Goal: Task Accomplishment & Management: Manage account settings

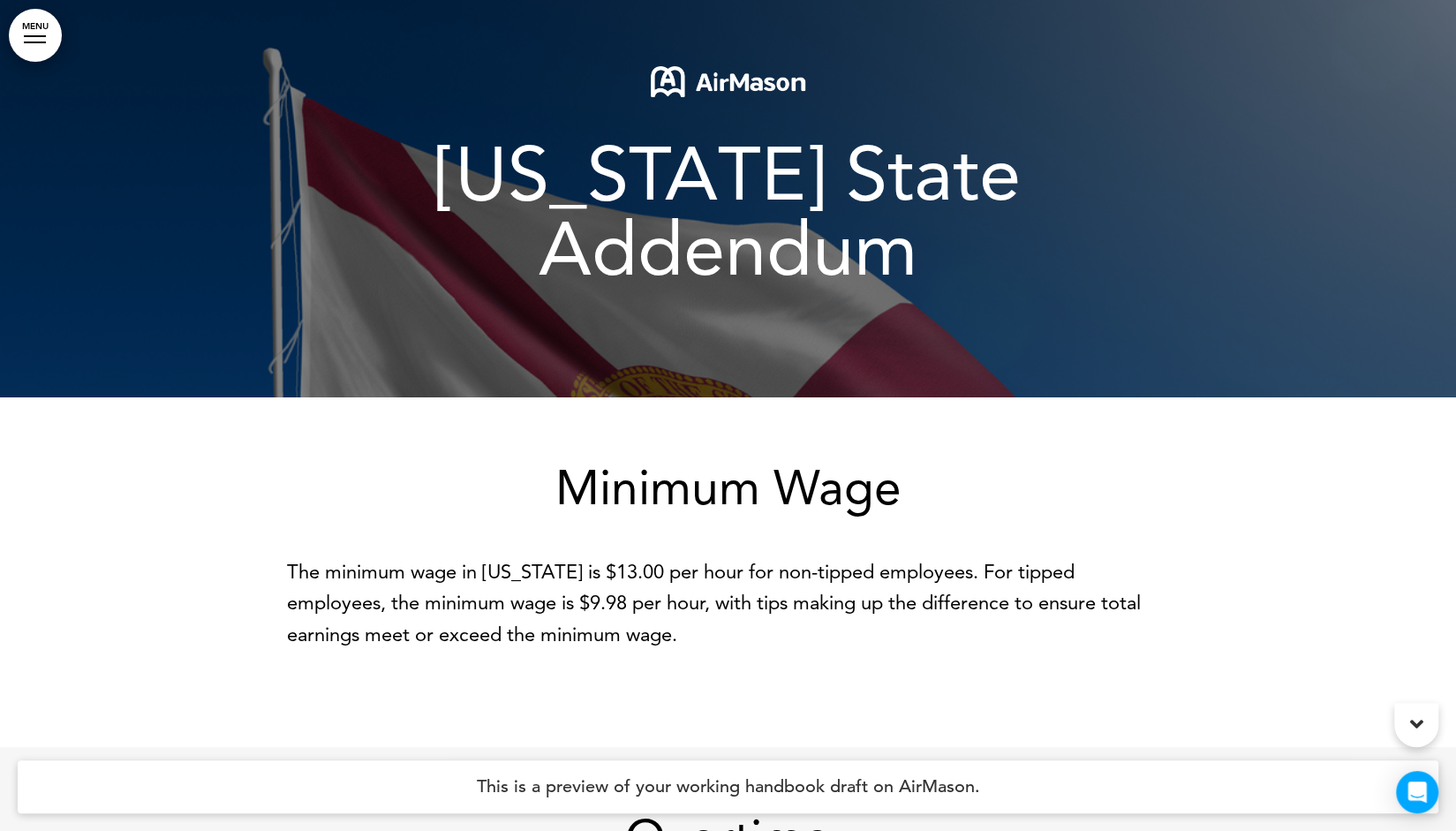
click at [819, 397] on div "Minimum Wage The minimum wage in Florida is $13.00 per hour for non-tipped empl…" at bounding box center [729, 572] width 883 height 349
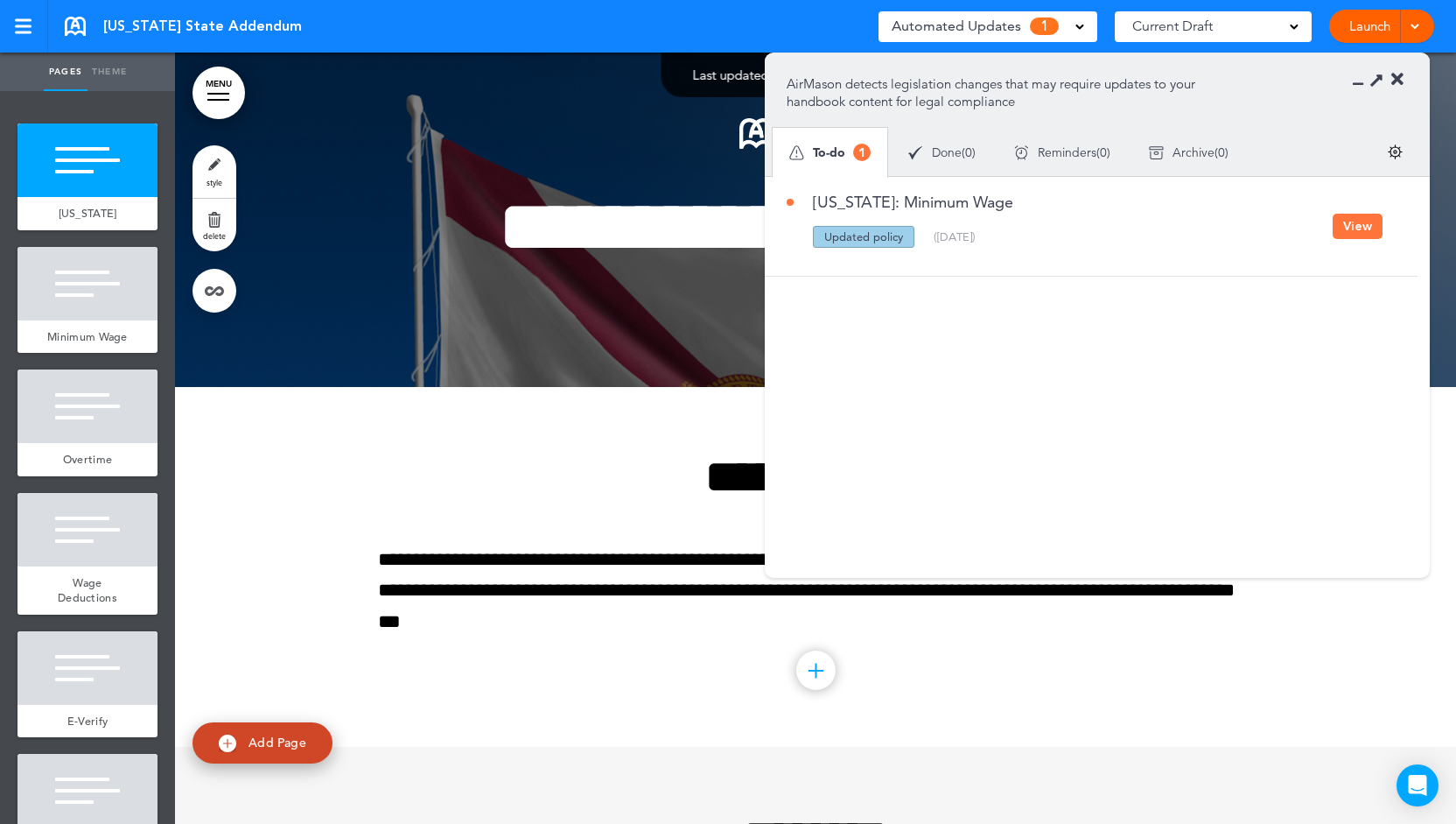
click at [1076, 26] on span at bounding box center [1079, 25] width 8 height 8
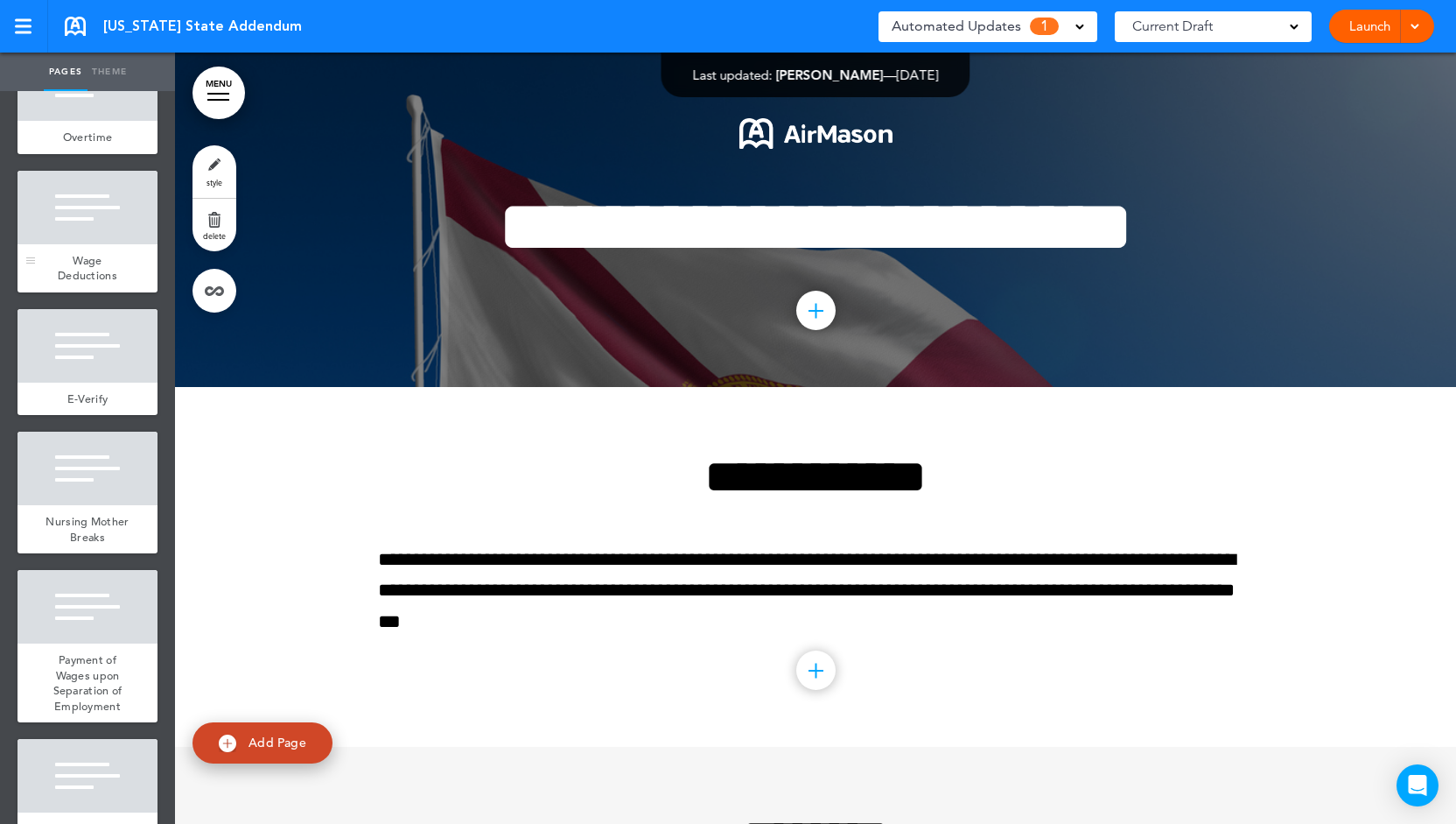
scroll to position [350, 0]
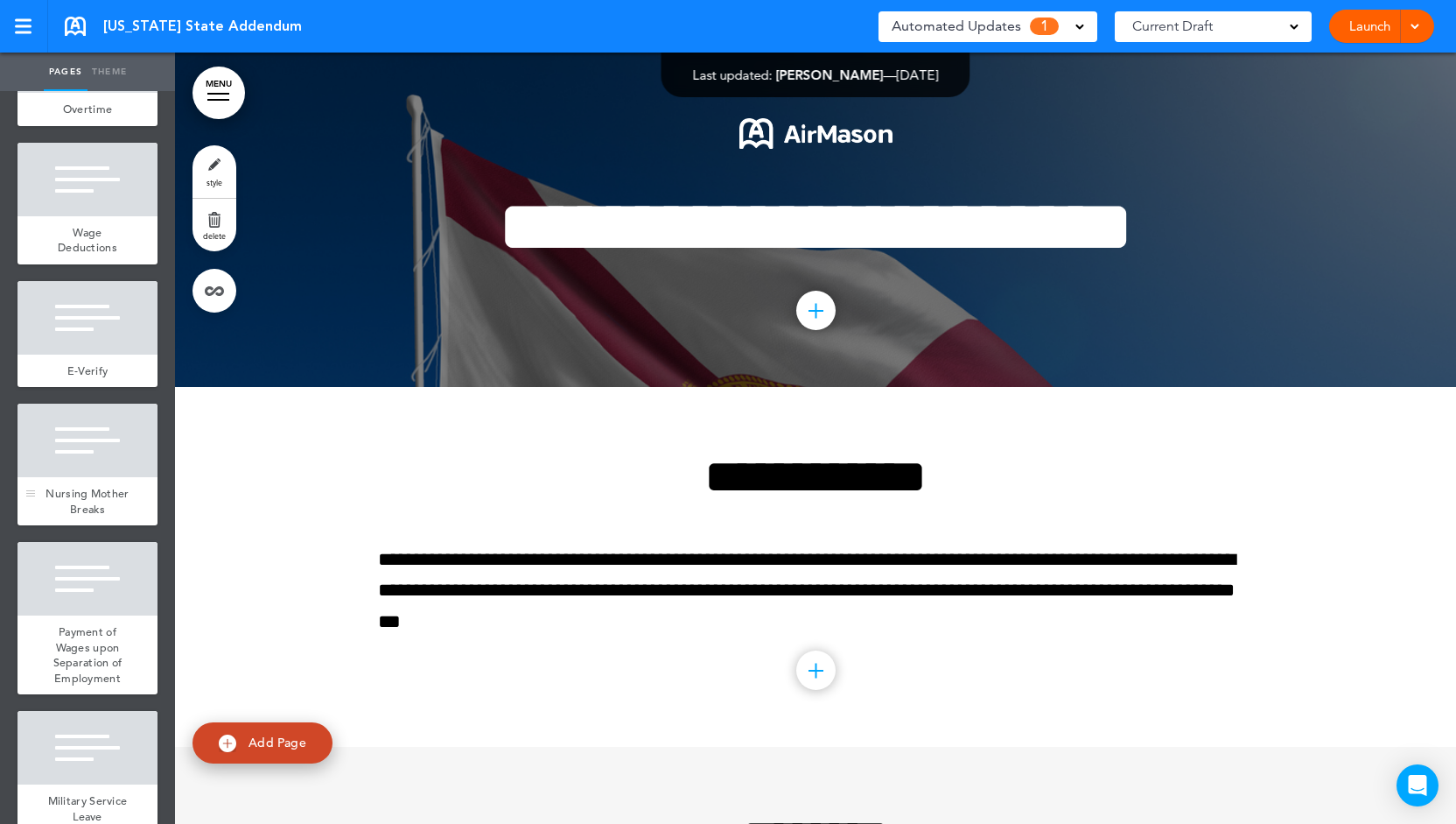
click at [87, 477] on div at bounding box center [88, 439] width 140 height 74
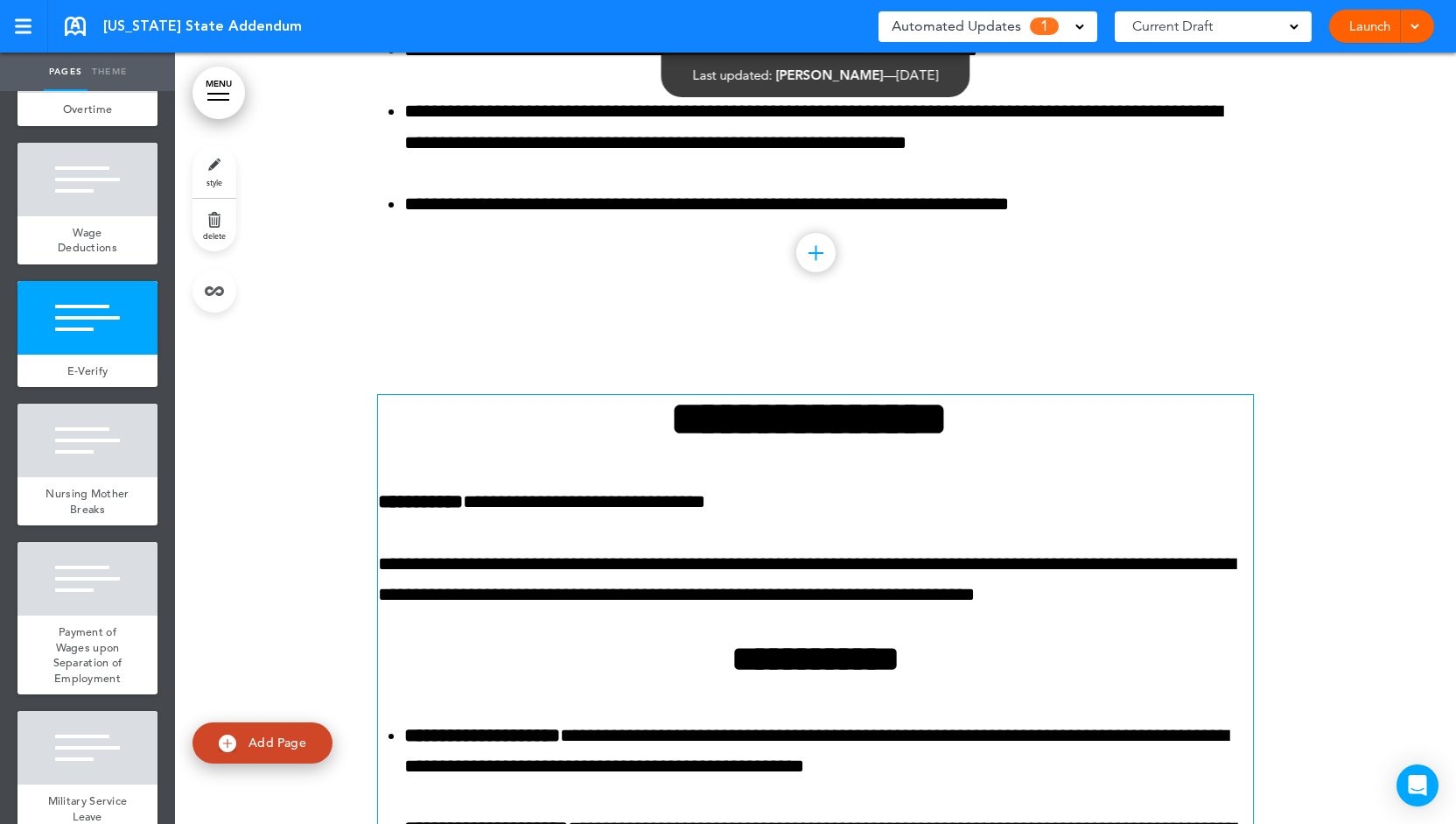
scroll to position [939, 0]
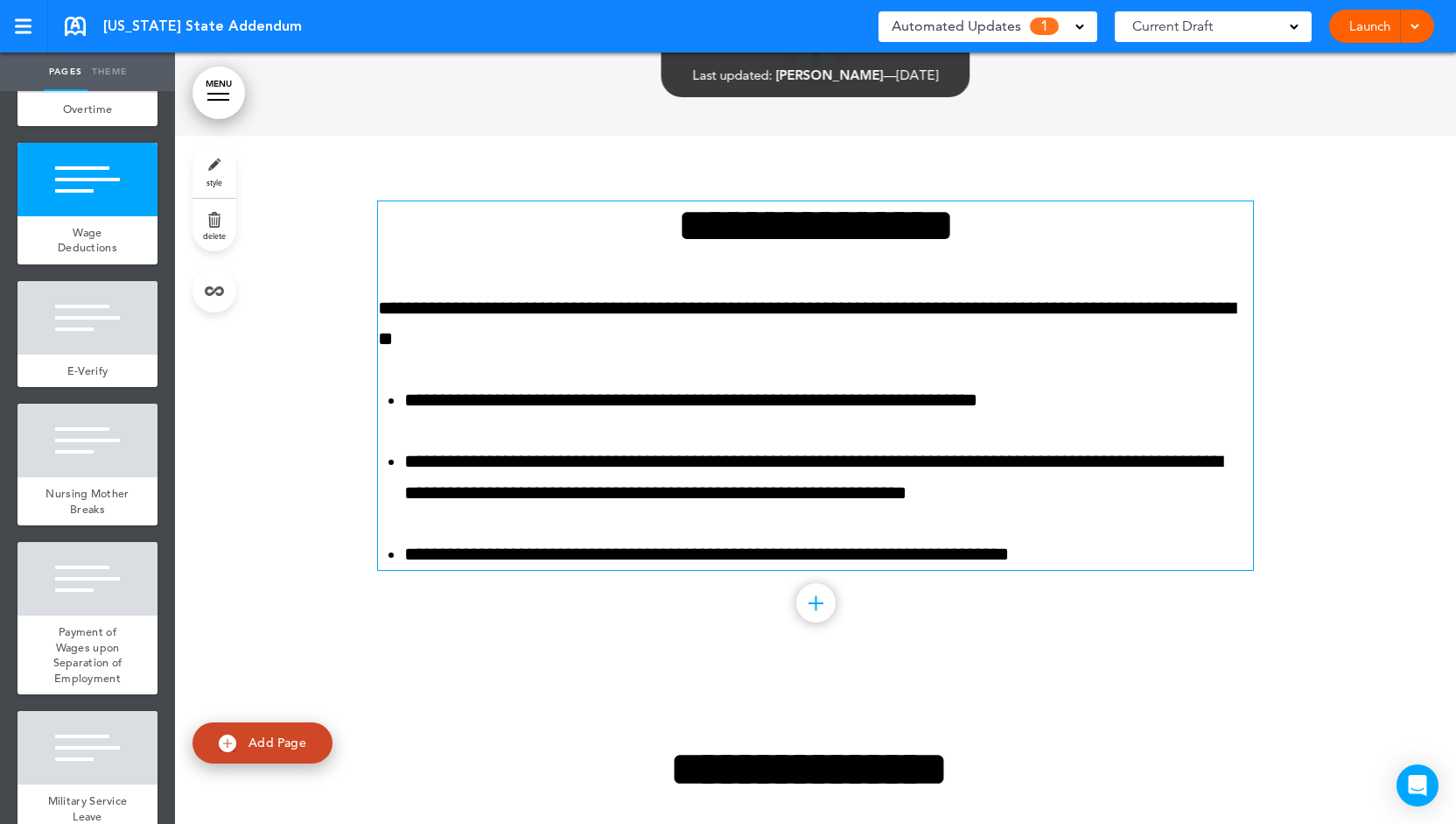
click at [907, 430] on ul "**********" at bounding box center [816, 477] width 875 height 183
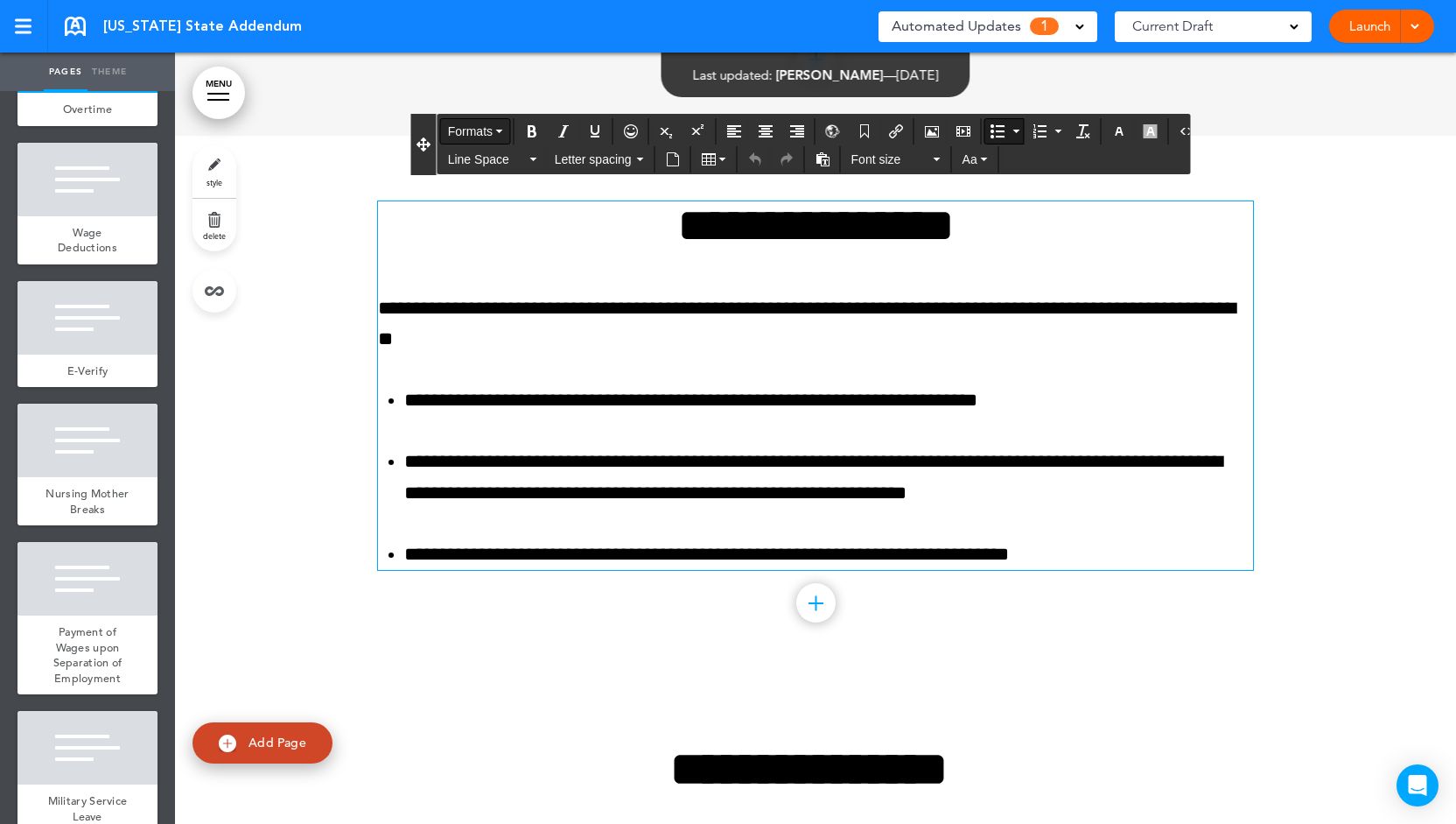
click at [491, 133] on span "Formats" at bounding box center [470, 130] width 45 height 14
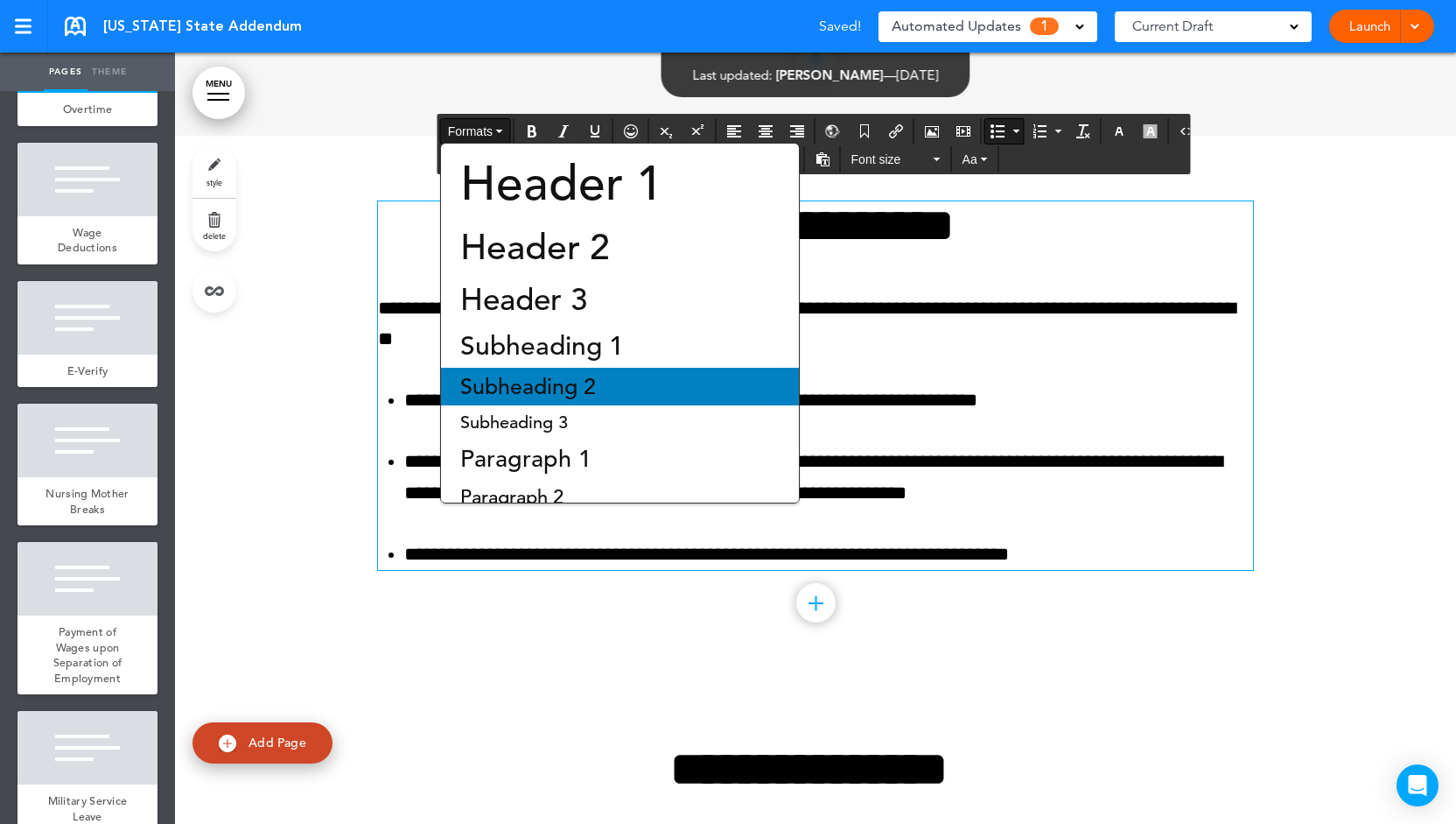
scroll to position [115, 0]
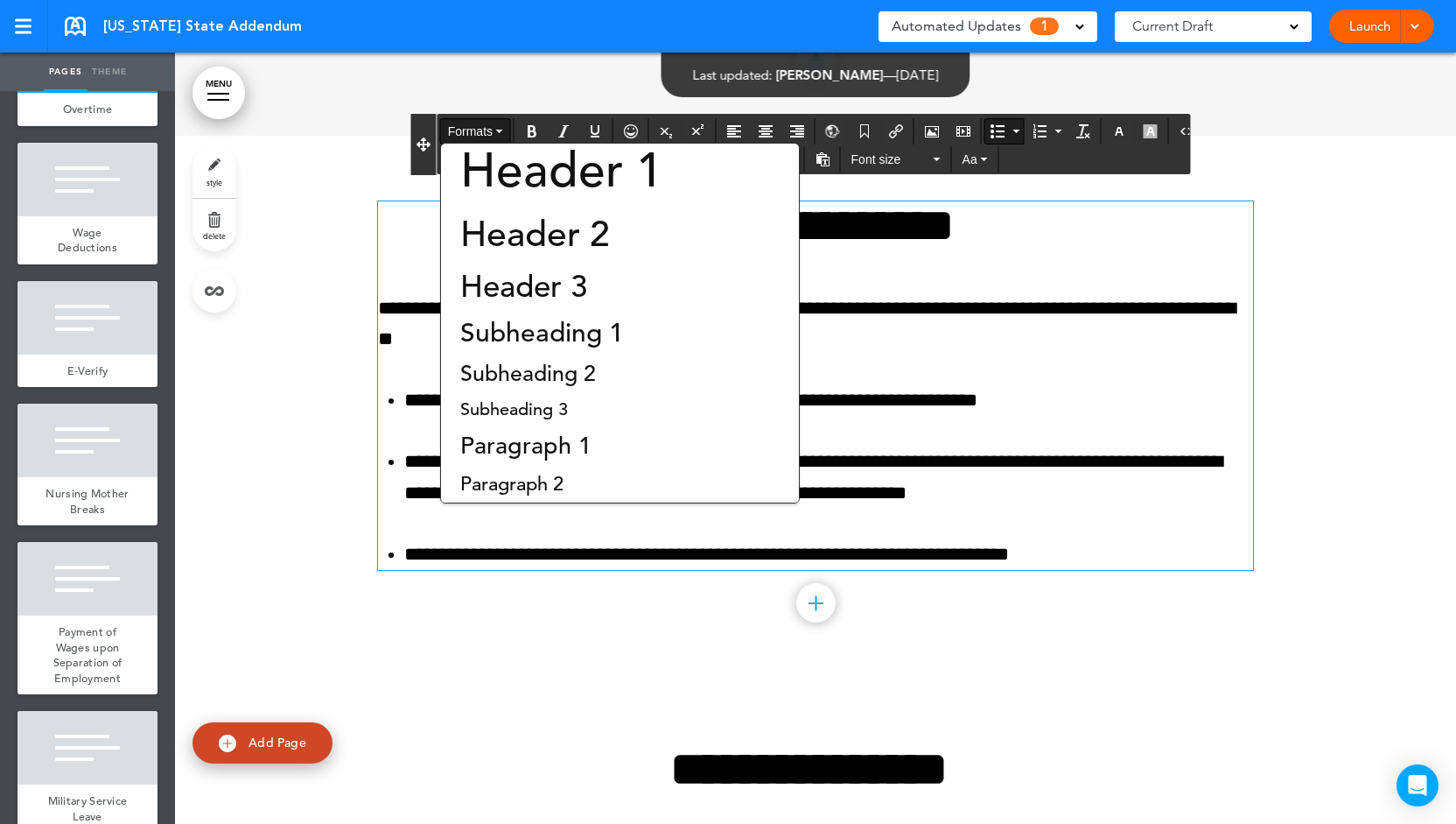
click at [471, 131] on span "Formats" at bounding box center [470, 130] width 45 height 14
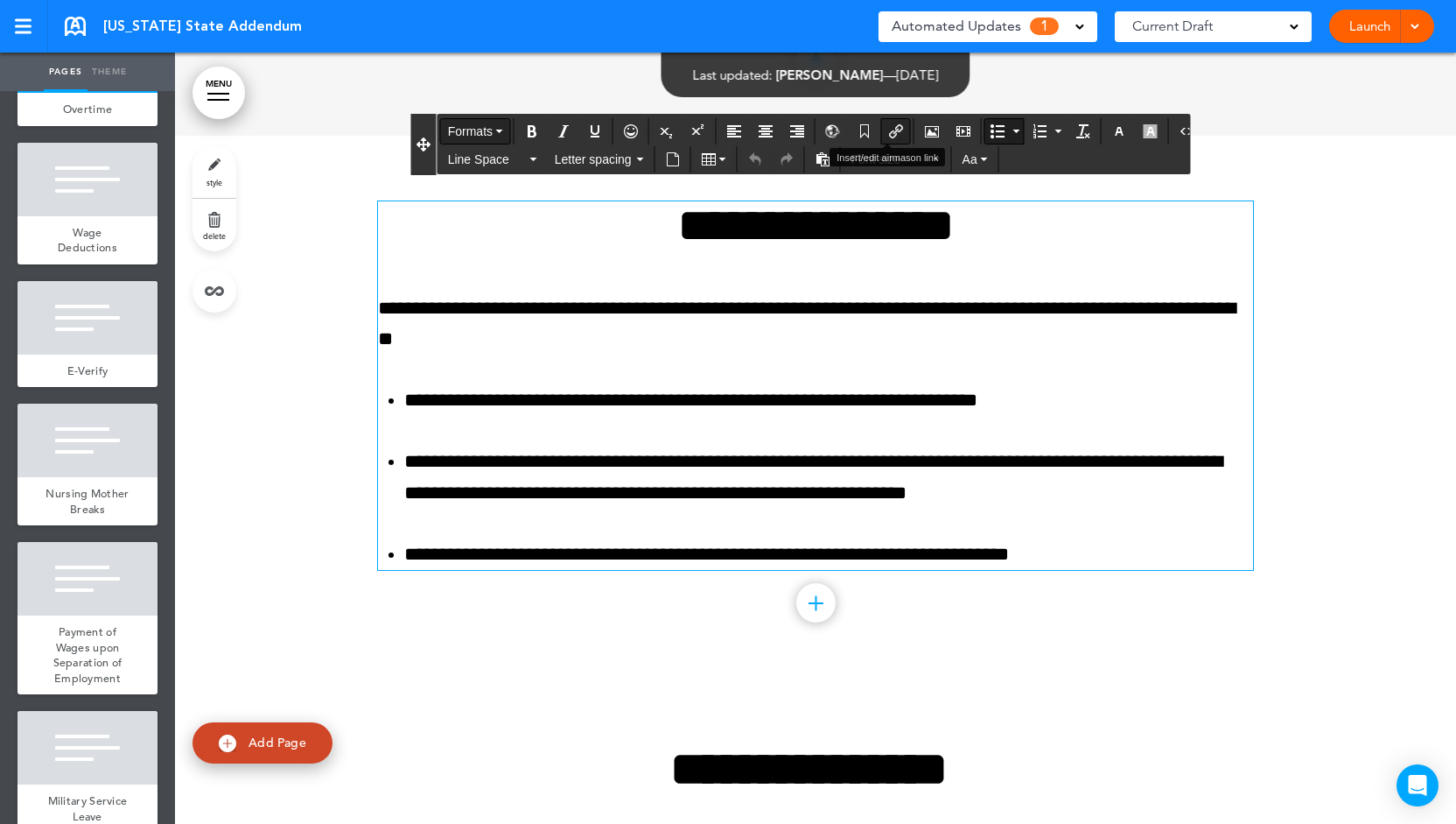
click at [889, 130] on icon "Insert/edit airmason link" at bounding box center [896, 130] width 14 height 14
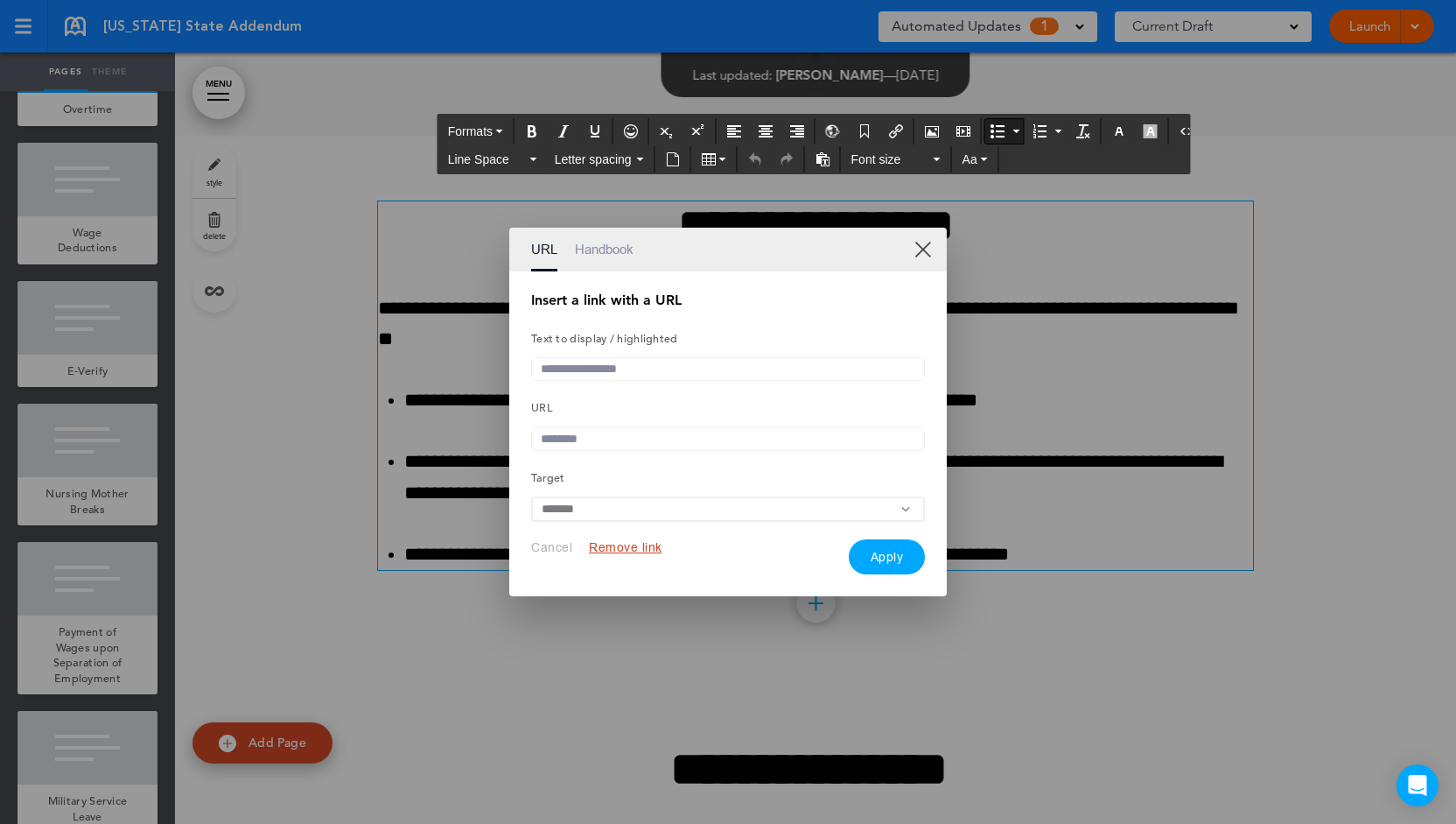
click at [606, 252] on link "Handbook" at bounding box center [604, 249] width 59 height 44
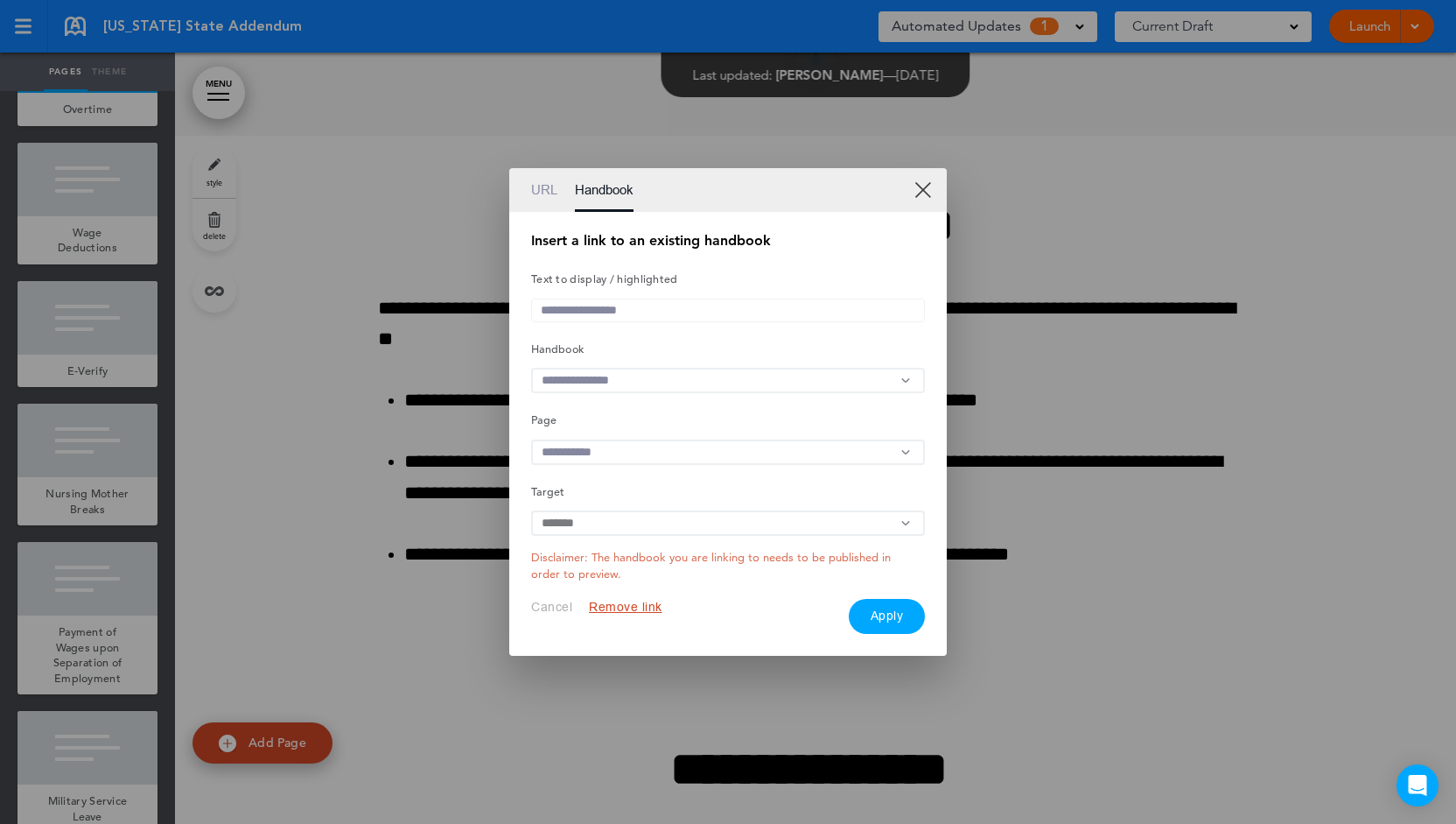
click at [671, 375] on input "text" at bounding box center [728, 380] width 394 height 25
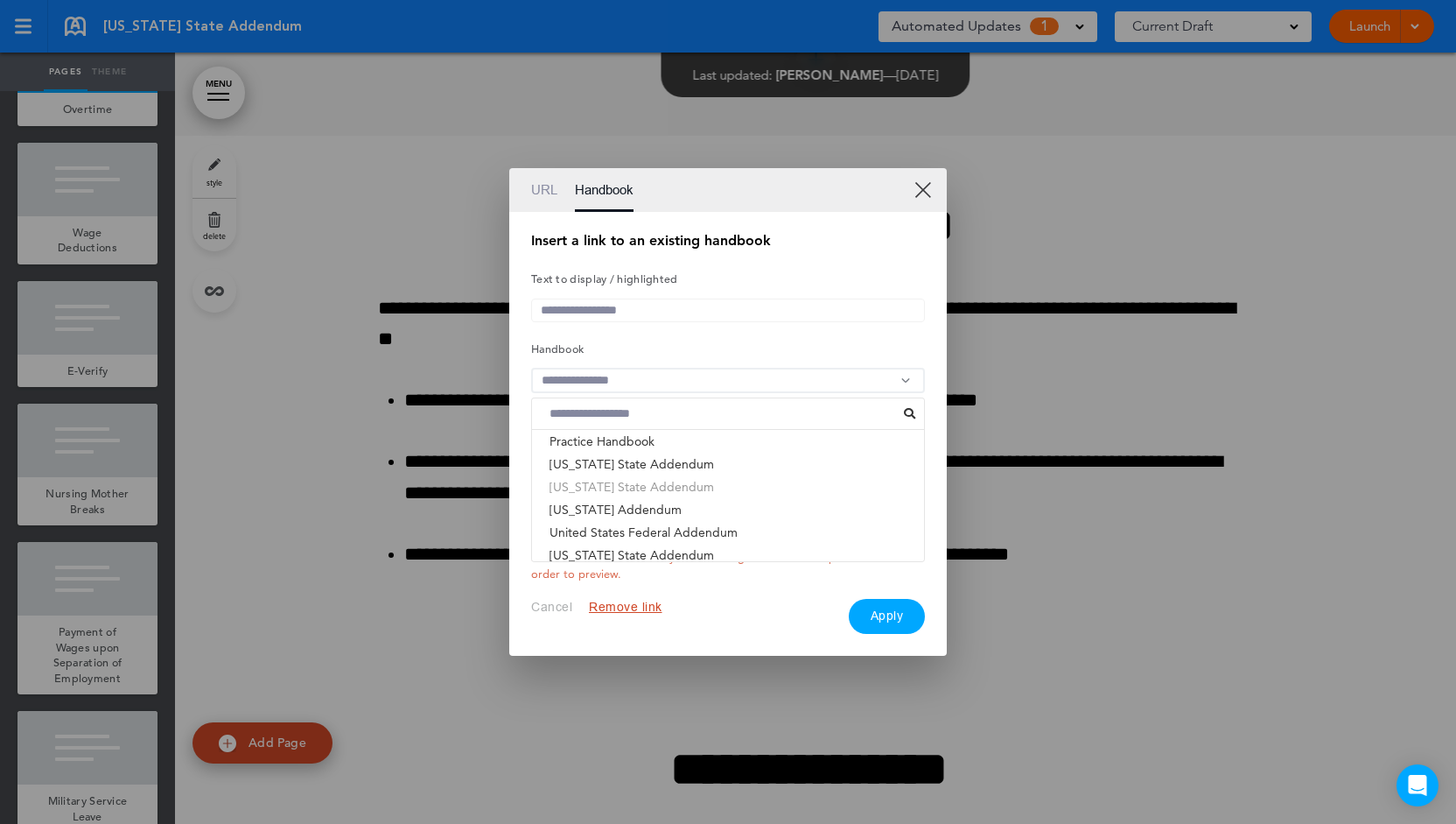
scroll to position [51, 0]
click at [681, 463] on li "[US_STATE] Addendum" at bounding box center [728, 458] width 392 height 22
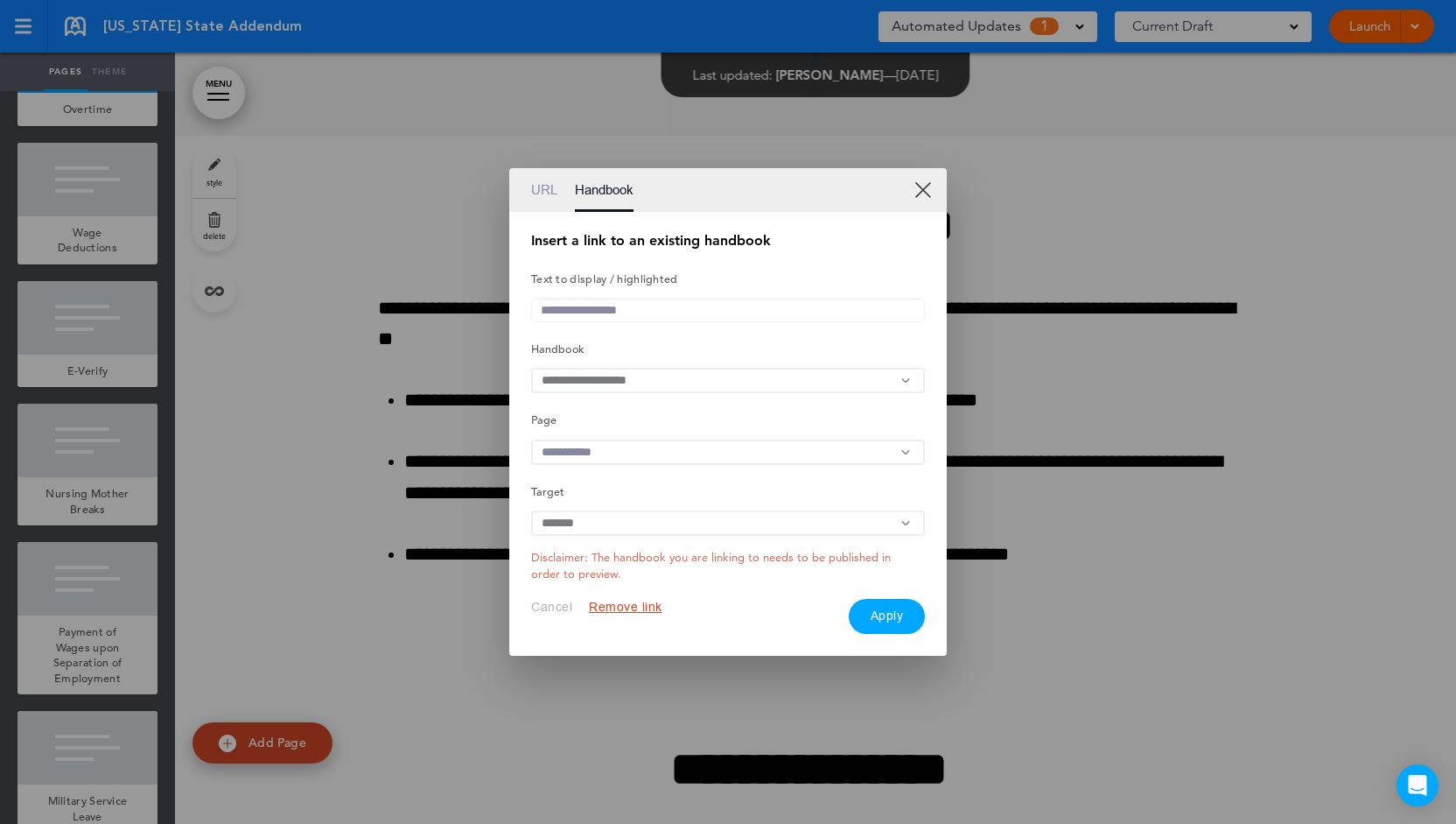
click at [621, 450] on input "text" at bounding box center [728, 452] width 394 height 25
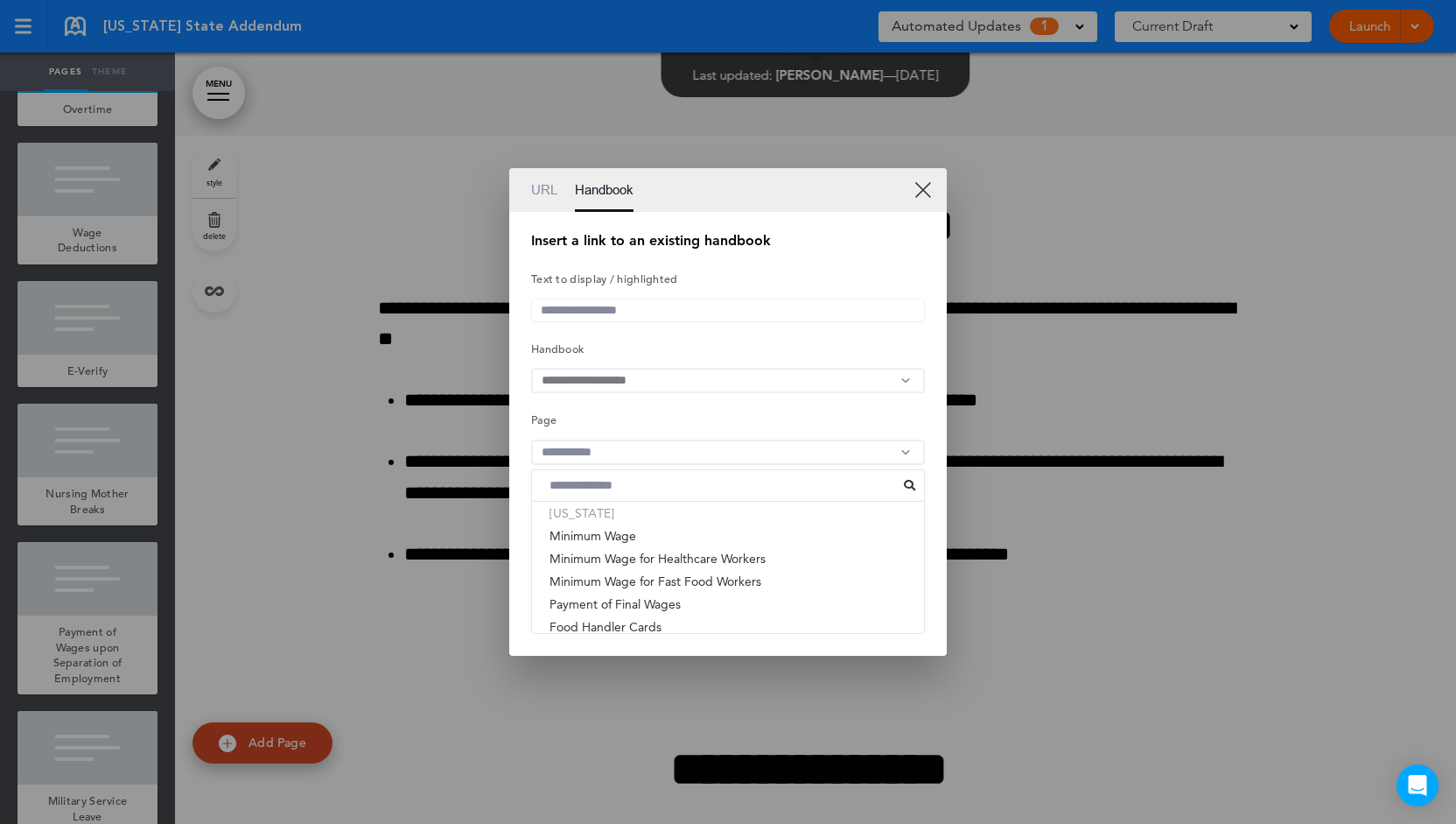
click at [627, 514] on li "California" at bounding box center [728, 513] width 392 height 22
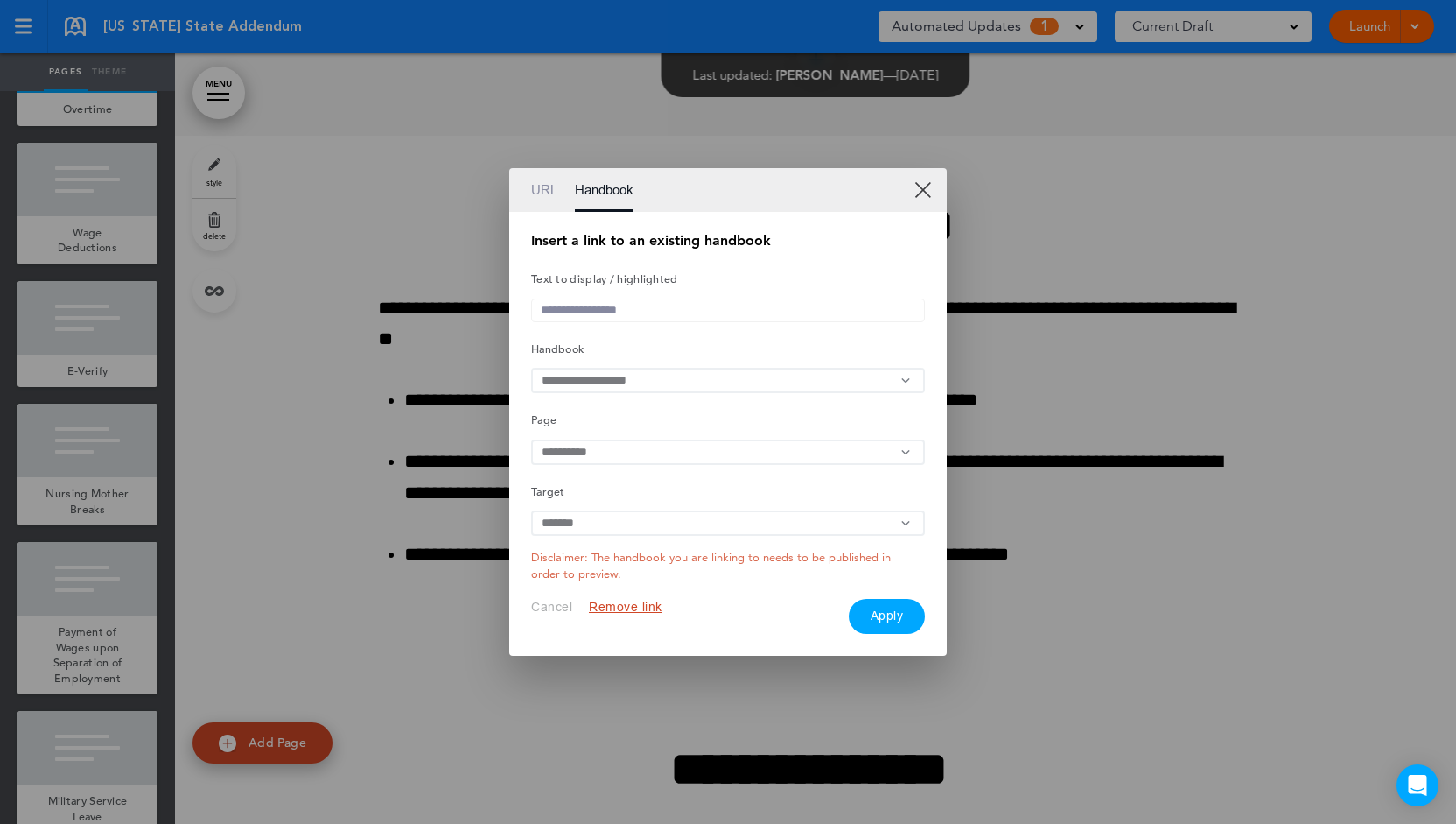
click at [920, 186] on link "XX" at bounding box center [923, 190] width 17 height 17
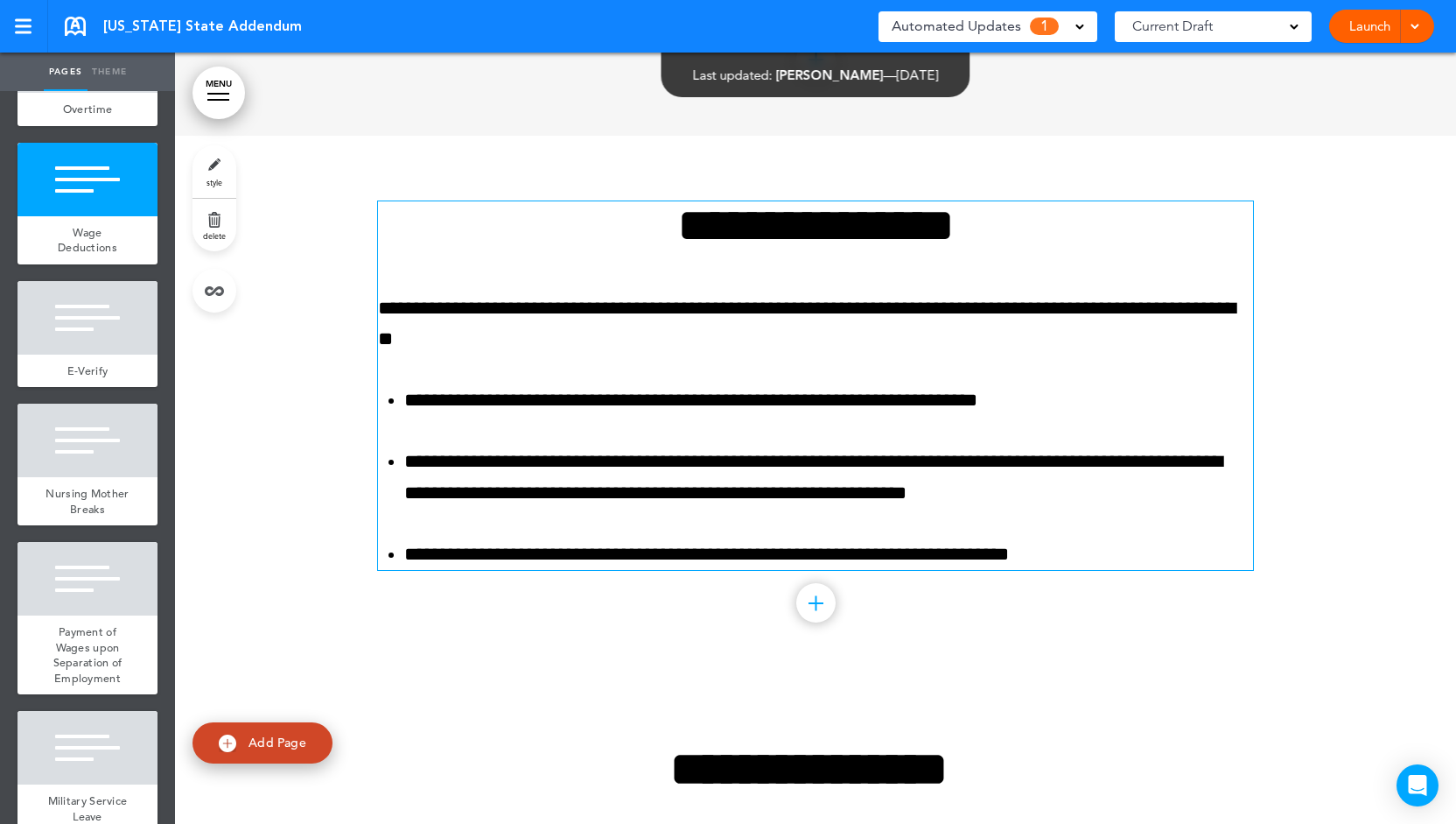
click at [870, 358] on div "**********" at bounding box center [816, 385] width 875 height 369
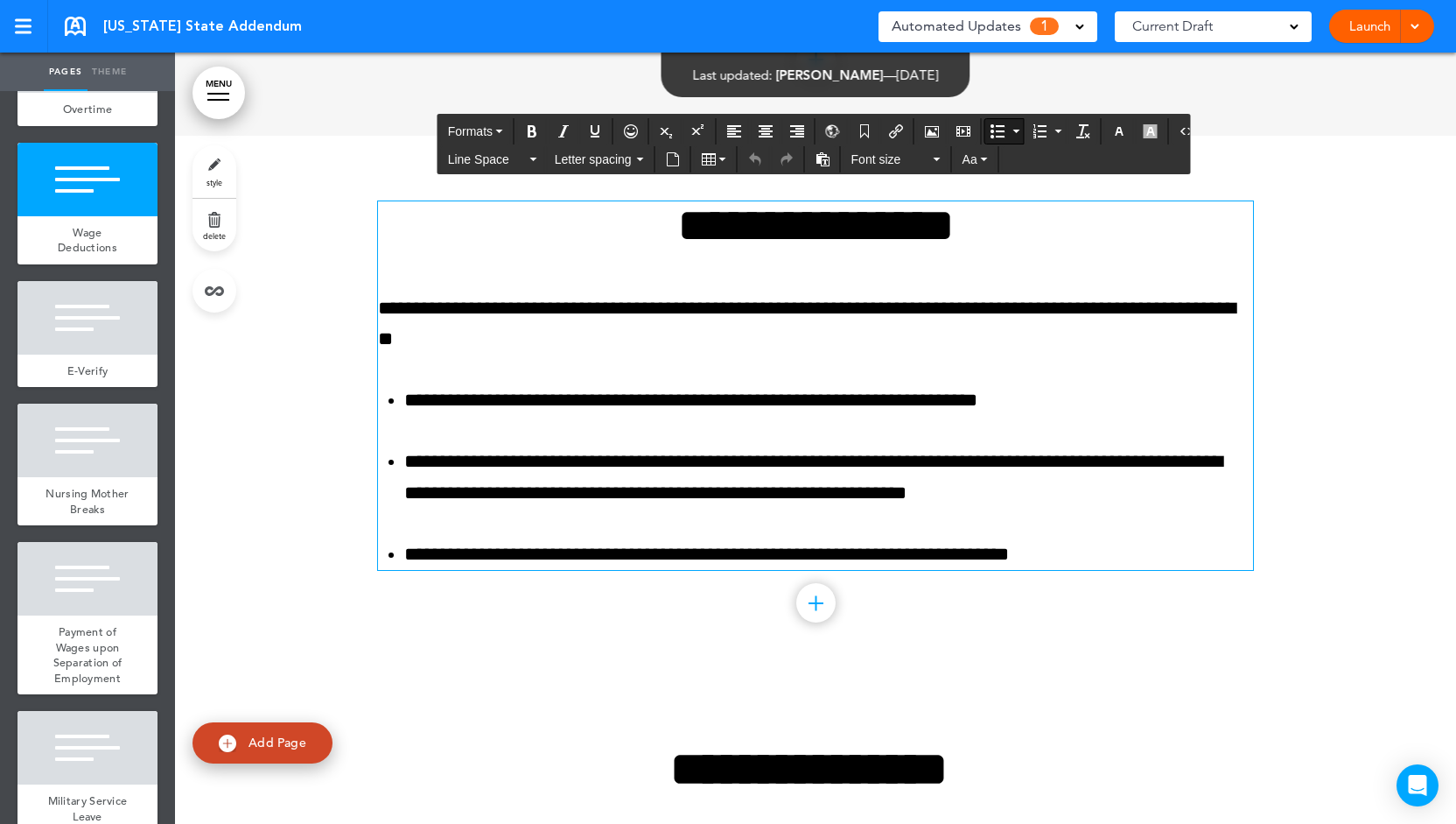
click at [1000, 480] on li "**********" at bounding box center [829, 477] width 849 height 61
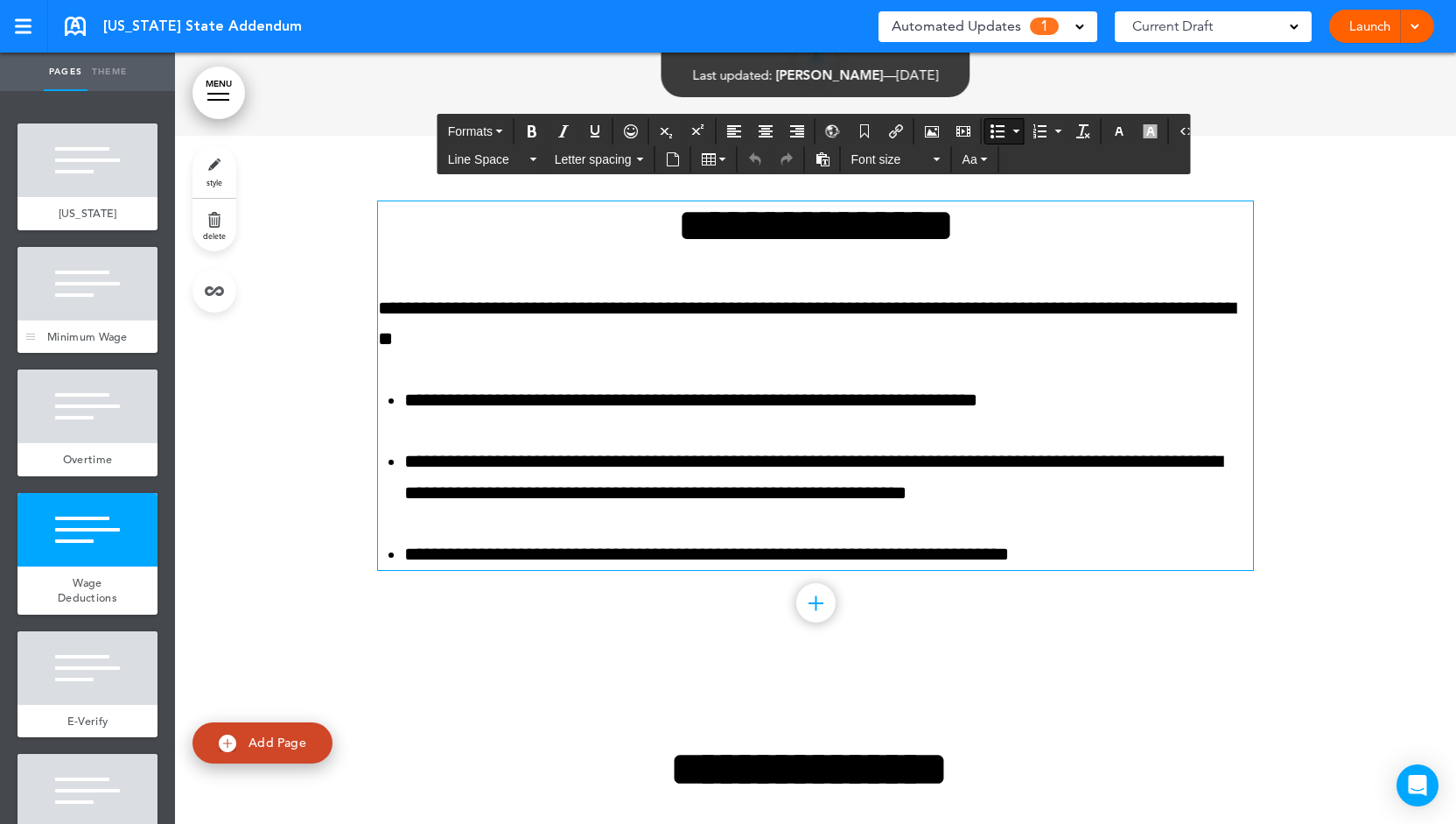
click at [107, 290] on div at bounding box center [88, 283] width 140 height 74
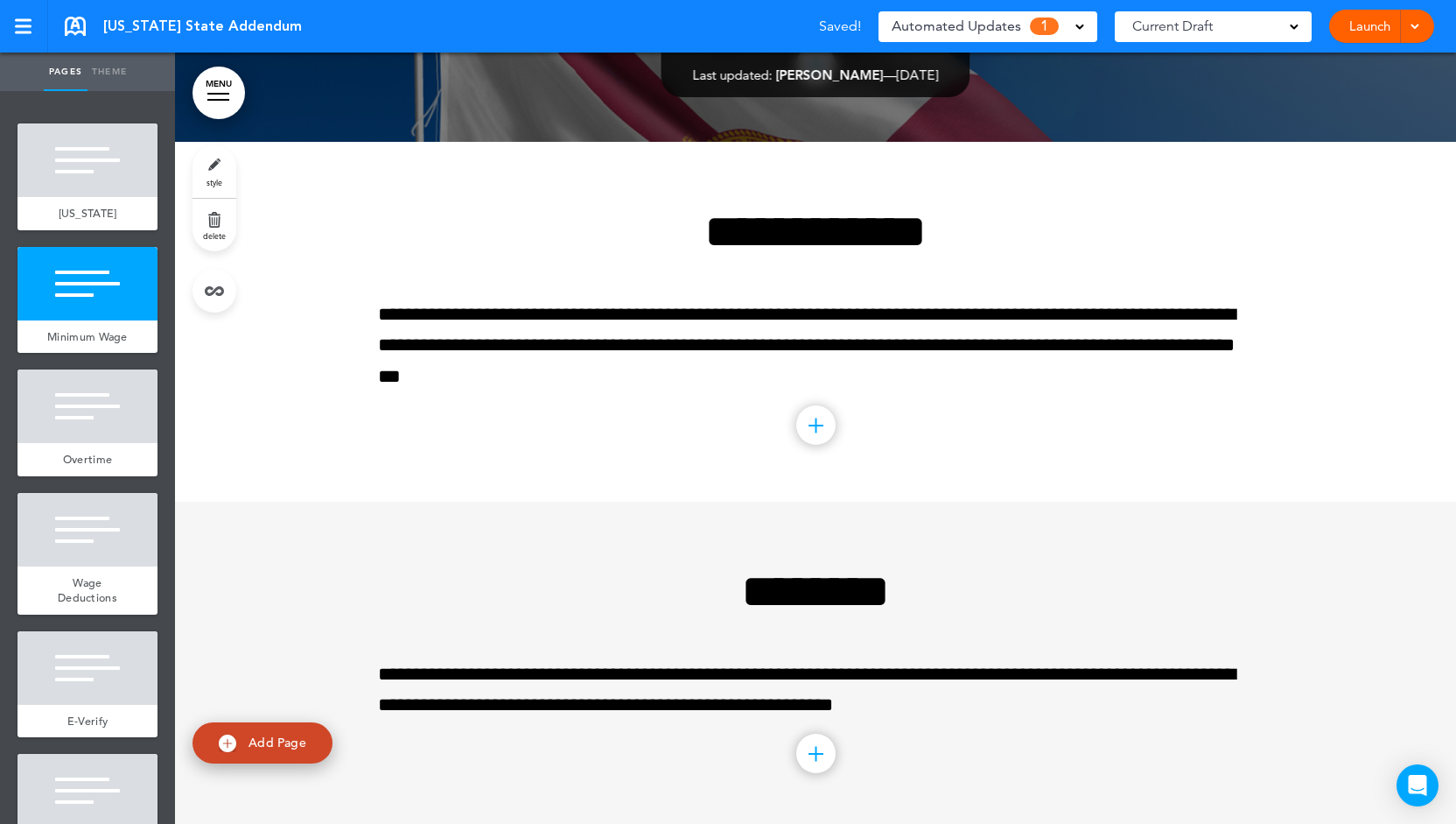
scroll to position [157, 0]
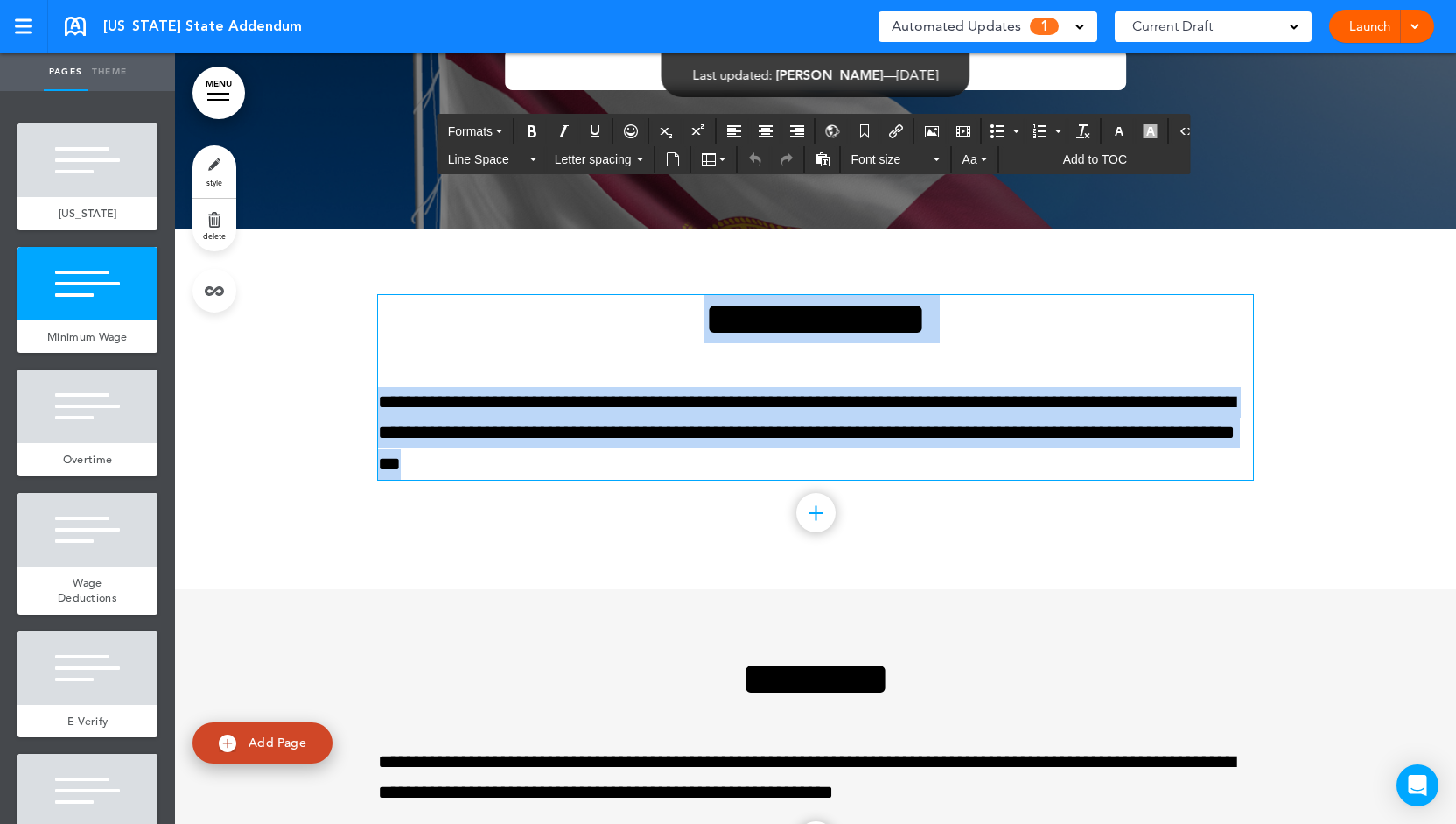
drag, startPoint x: 702, startPoint y: 466, endPoint x: 616, endPoint y: 326, distance: 164.3
click at [616, 326] on div "**********" at bounding box center [816, 387] width 875 height 184
click at [637, 347] on div "**********" at bounding box center [816, 387] width 875 height 184
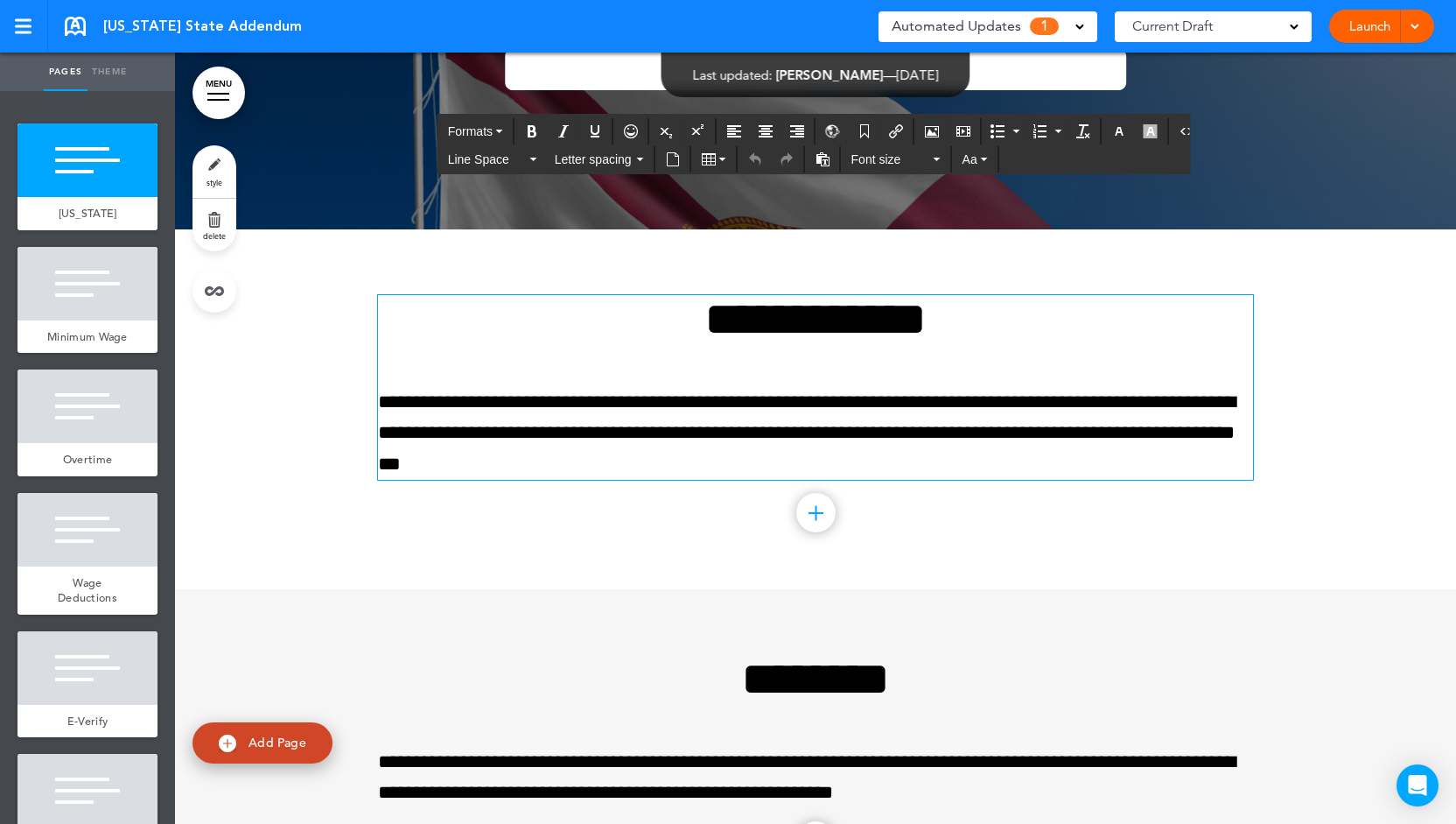
click at [1052, 33] on span "1" at bounding box center [1045, 26] width 29 height 18
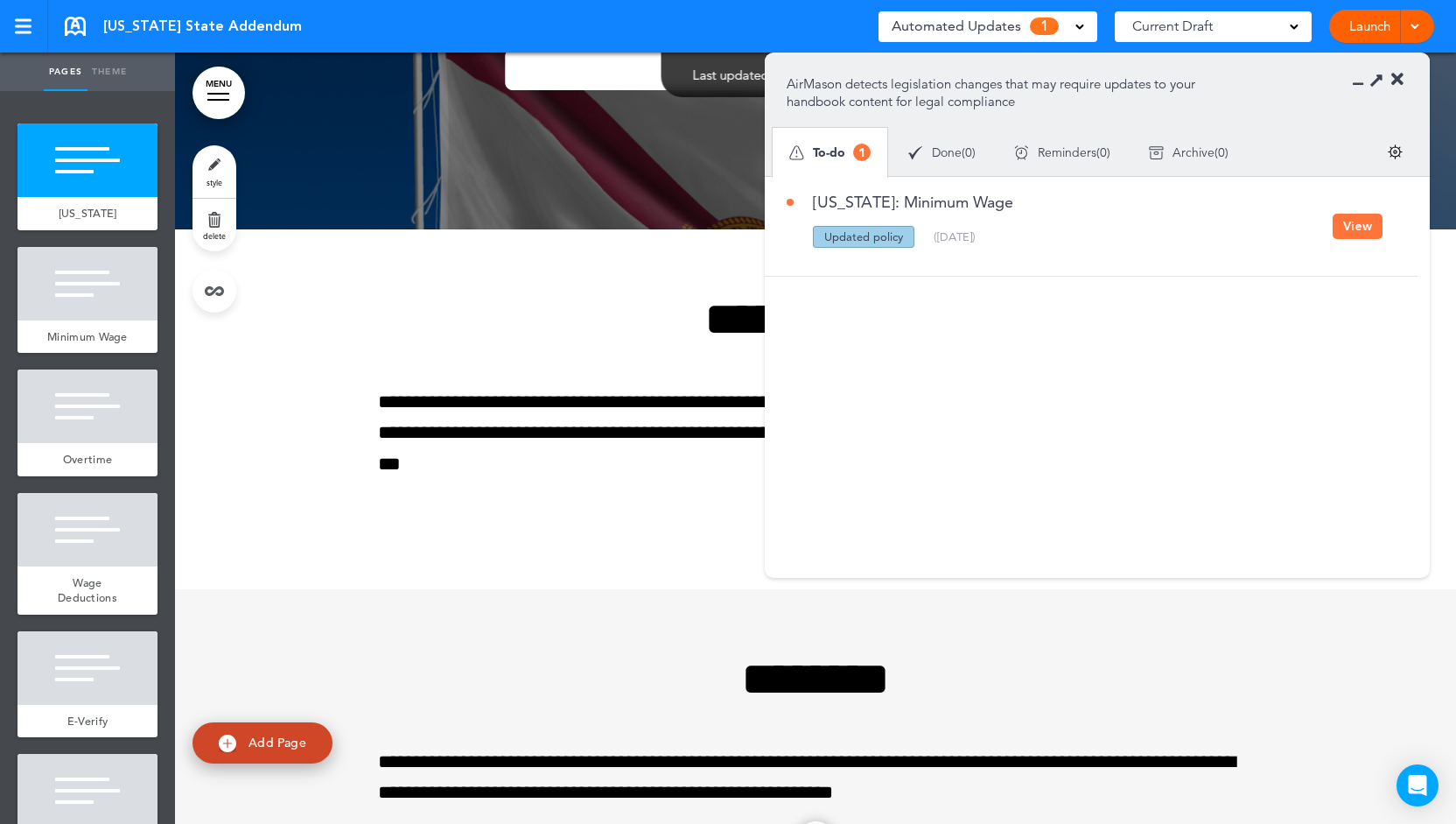
click at [1060, 223] on div "Florida: Minimum Wage" at bounding box center [1059, 210] width 546 height 32
drag, startPoint x: 909, startPoint y: 239, endPoint x: 823, endPoint y: 240, distance: 86.0
click at [823, 240] on div "Updated policy" at bounding box center [863, 237] width 101 height 22
drag, startPoint x: 915, startPoint y: 268, endPoint x: 909, endPoint y: 274, distance: 8.5
click at [913, 270] on div "Florida: Minimum Wage Updated policy New policy Deleted policy ( 09/30/2025 ) S…" at bounding box center [1087, 226] width 644 height 99
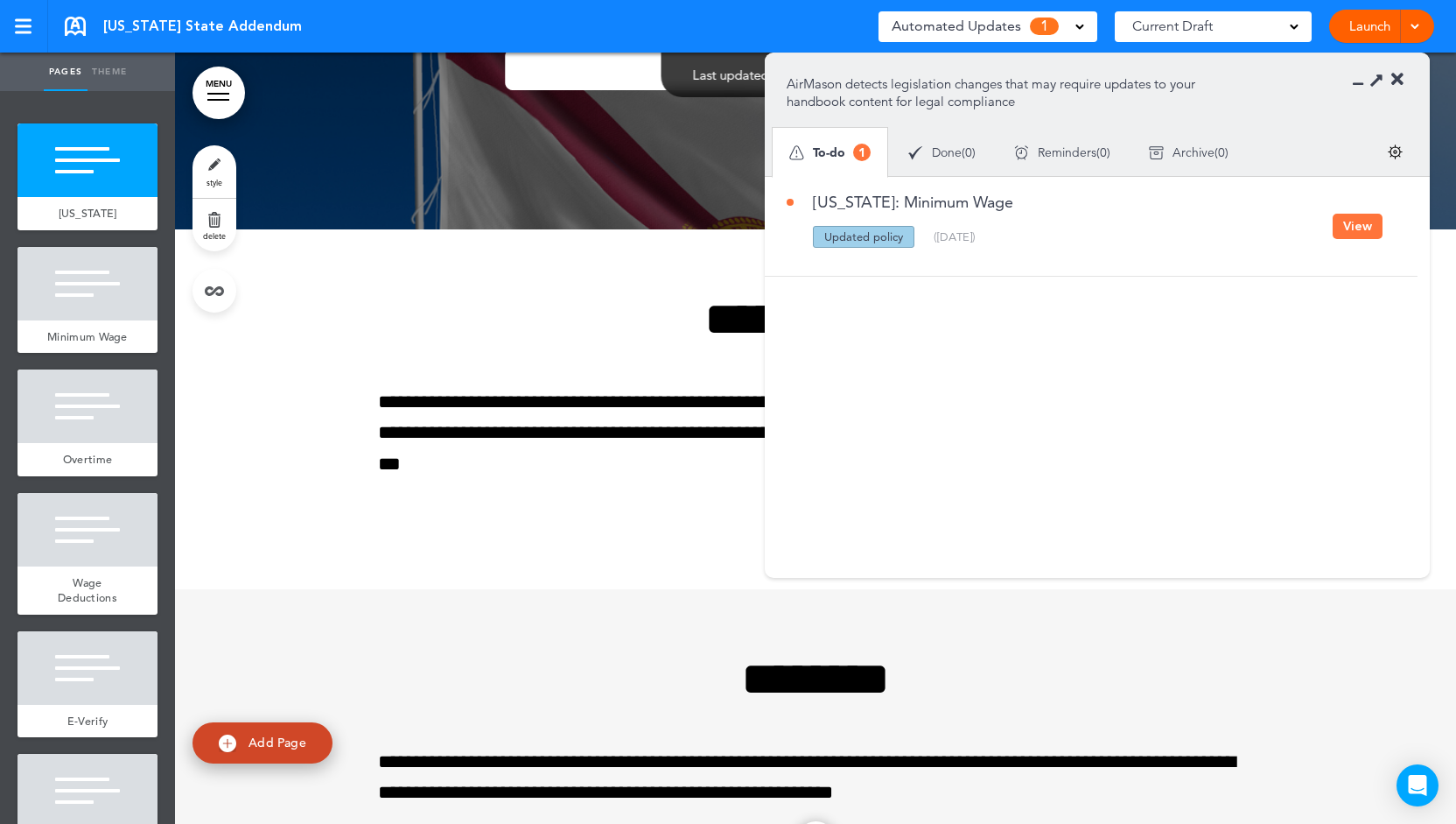
drag, startPoint x: 819, startPoint y: 237, endPoint x: 887, endPoint y: 247, distance: 68.7
click at [887, 246] on div "Florida: Minimum Wage Updated policy New policy Deleted policy ( 09/30/2025 ) S…" at bounding box center [1059, 226] width 546 height 64
click at [888, 265] on div "Florida: Minimum Wage Updated policy New policy Deleted policy ( 09/30/2025 ) S…" at bounding box center [1087, 226] width 644 height 99
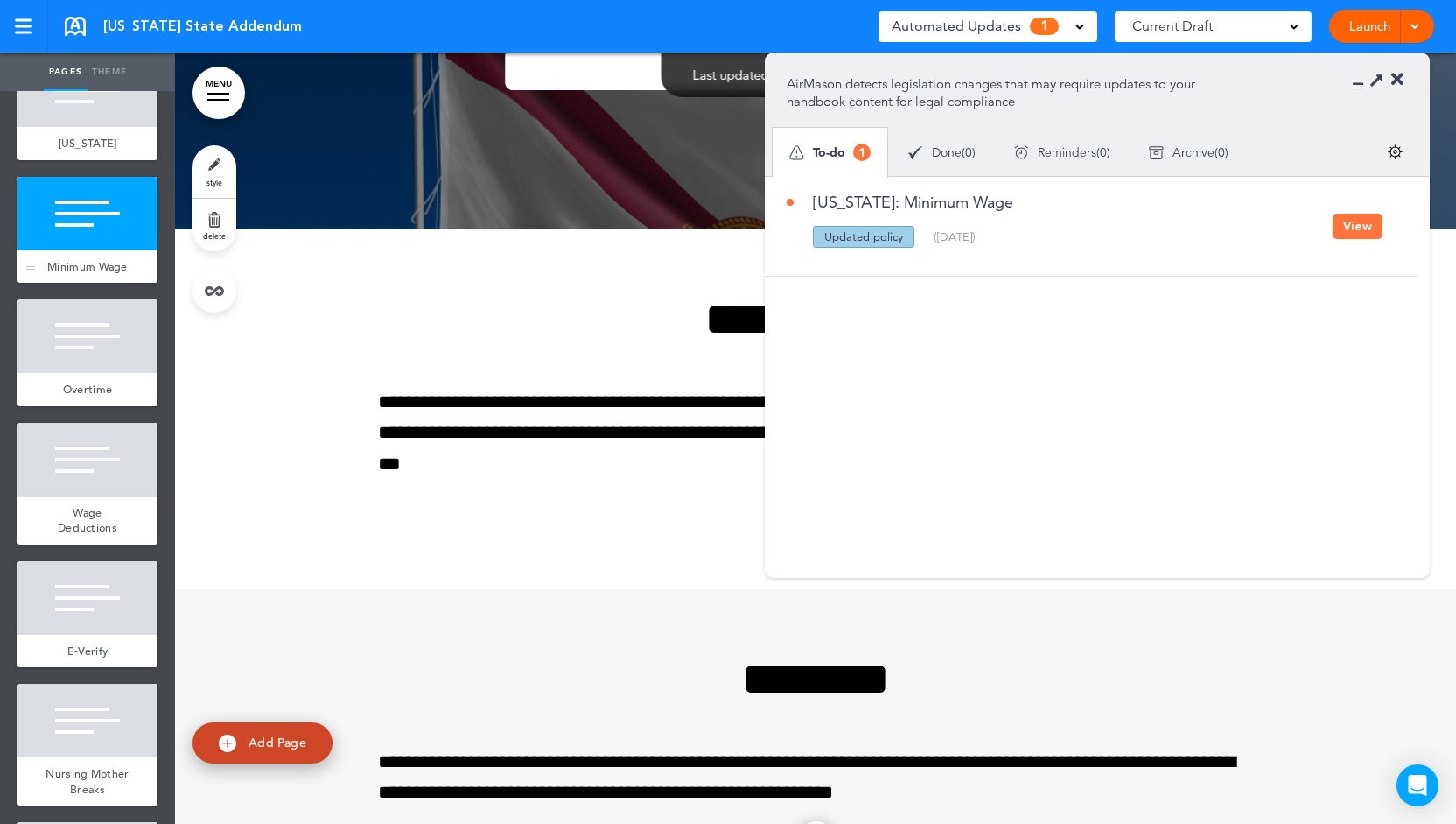
scroll to position [0, 0]
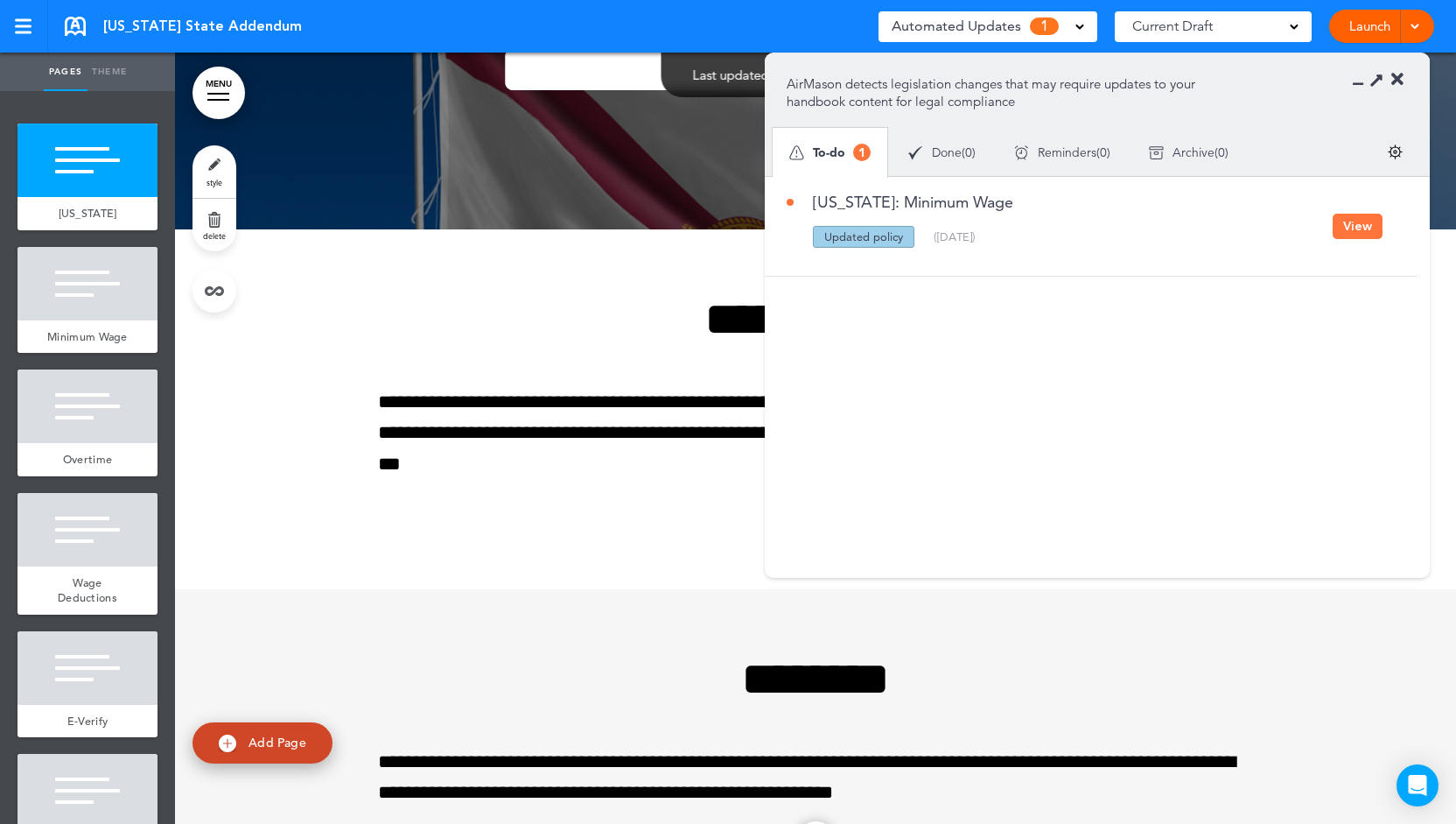
click at [1349, 228] on button "View" at bounding box center [1358, 225] width 50 height 25
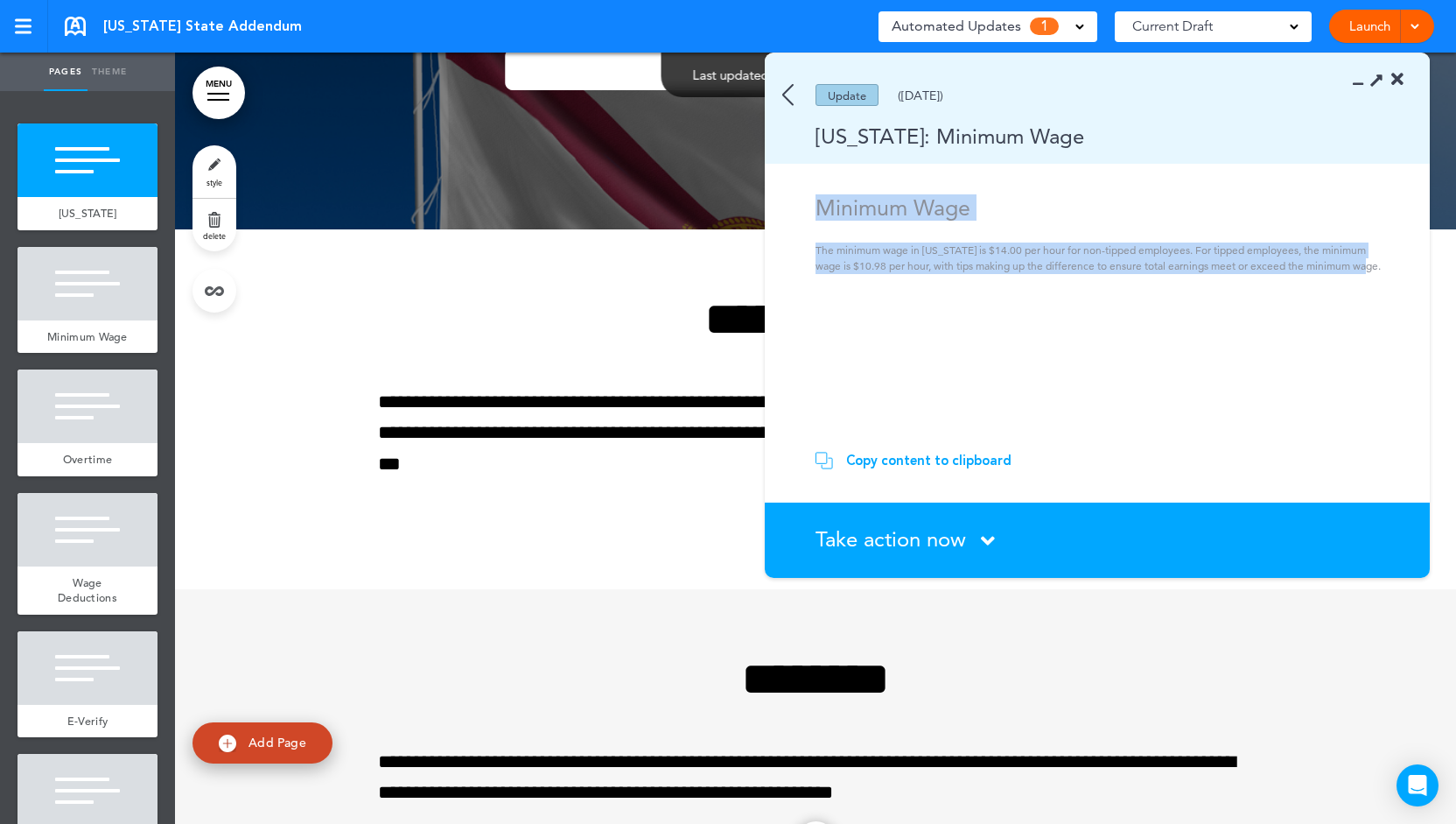
drag, startPoint x: 1367, startPoint y: 268, endPoint x: 814, endPoint y: 198, distance: 557.4
click at [814, 198] on section "Minimum Wage The minimum wage in Florida is $14.00 per hour for non-tipped empl…" at bounding box center [1091, 314] width 653 height 238
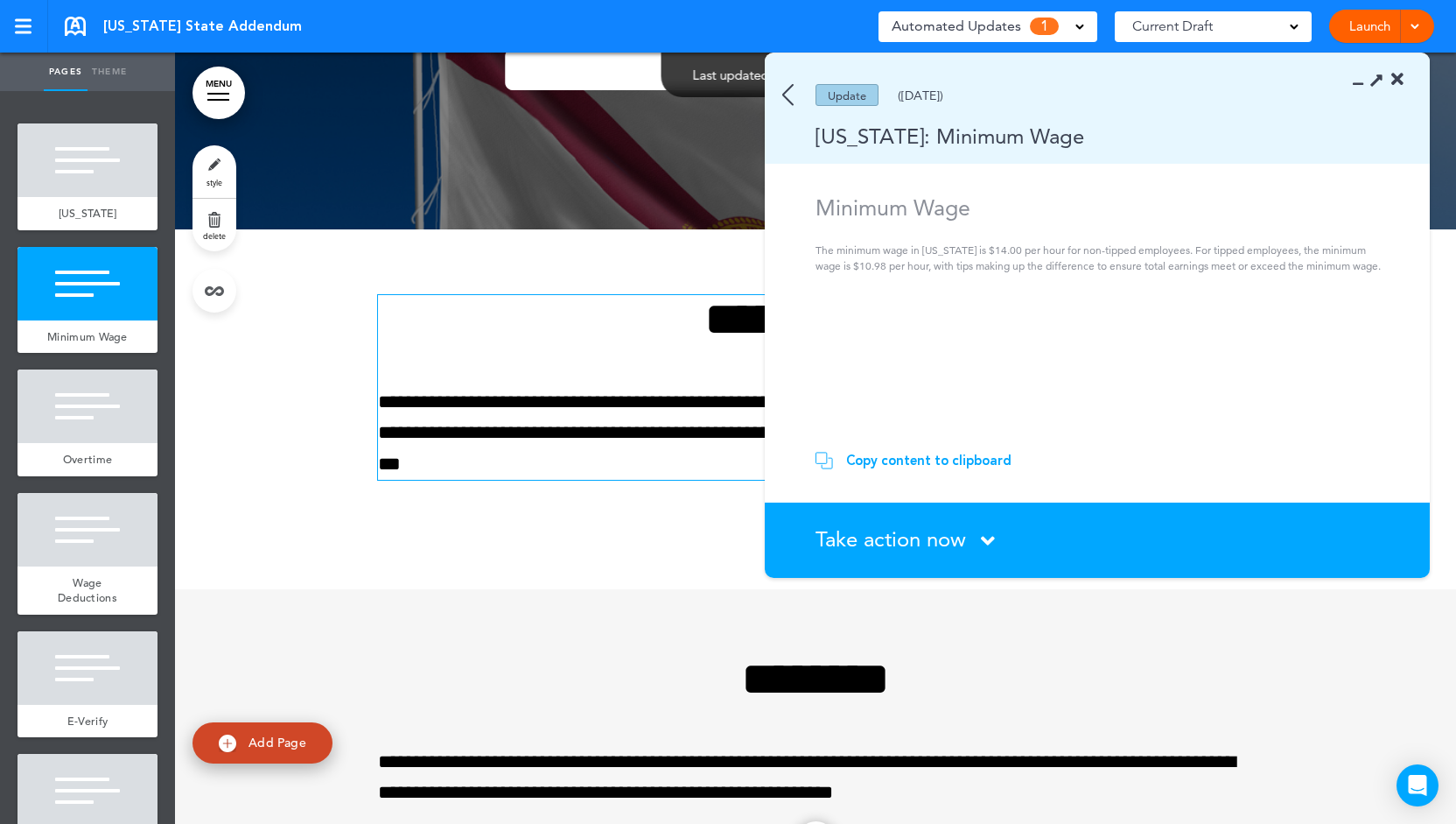
click at [699, 369] on div "**********" at bounding box center [816, 387] width 875 height 184
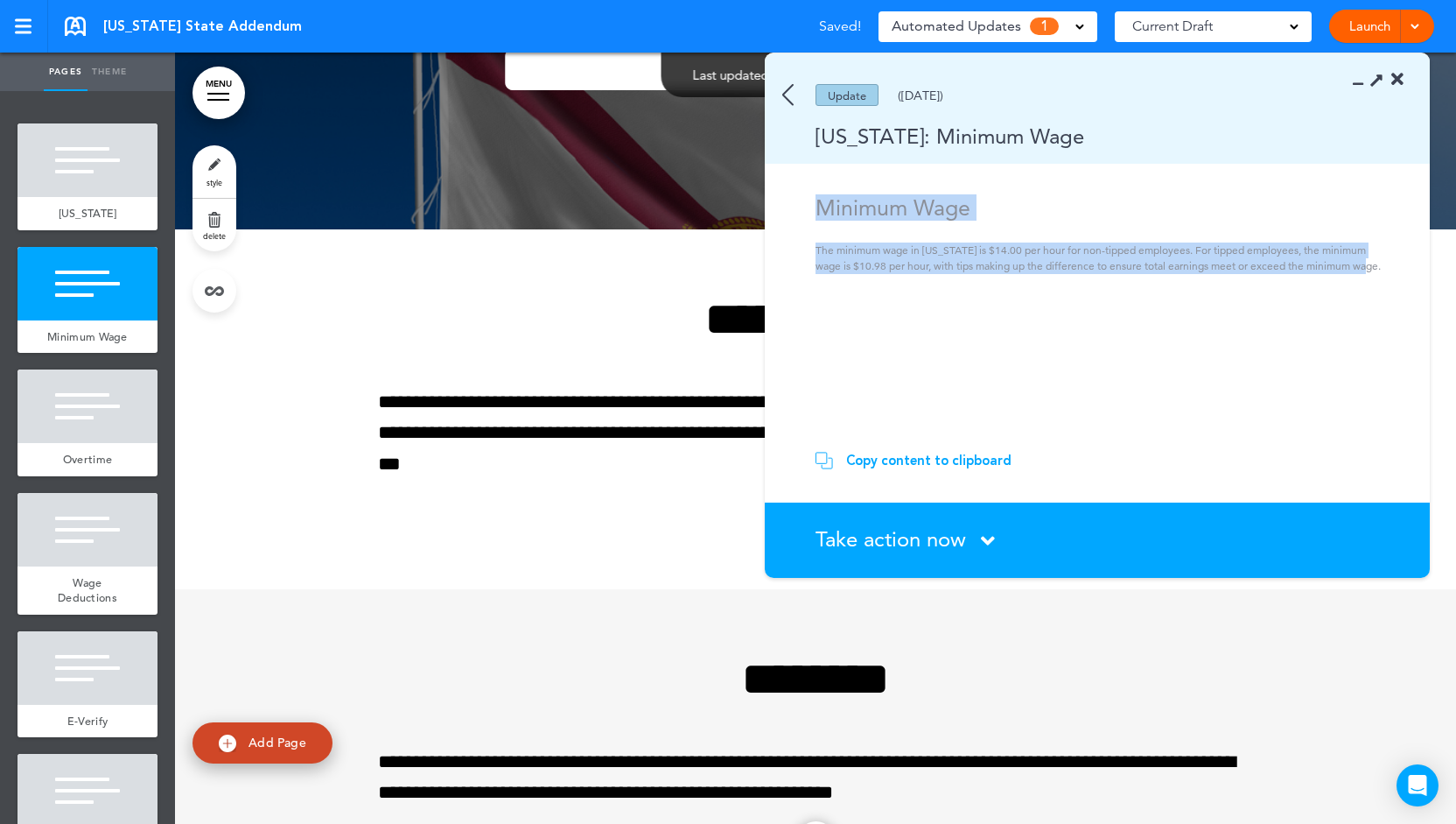
drag, startPoint x: 871, startPoint y: 212, endPoint x: 1374, endPoint y: 291, distance: 509.2
click at [1374, 291] on section "Minimum Wage The minimum wage in Florida is $14.00 per hour for non-tipped empl…" at bounding box center [1091, 314] width 653 height 238
click at [1379, 271] on p "The minimum wage in Florida is $14.00 per hour for non-tipped employees. For ti…" at bounding box center [1099, 258] width 569 height 32
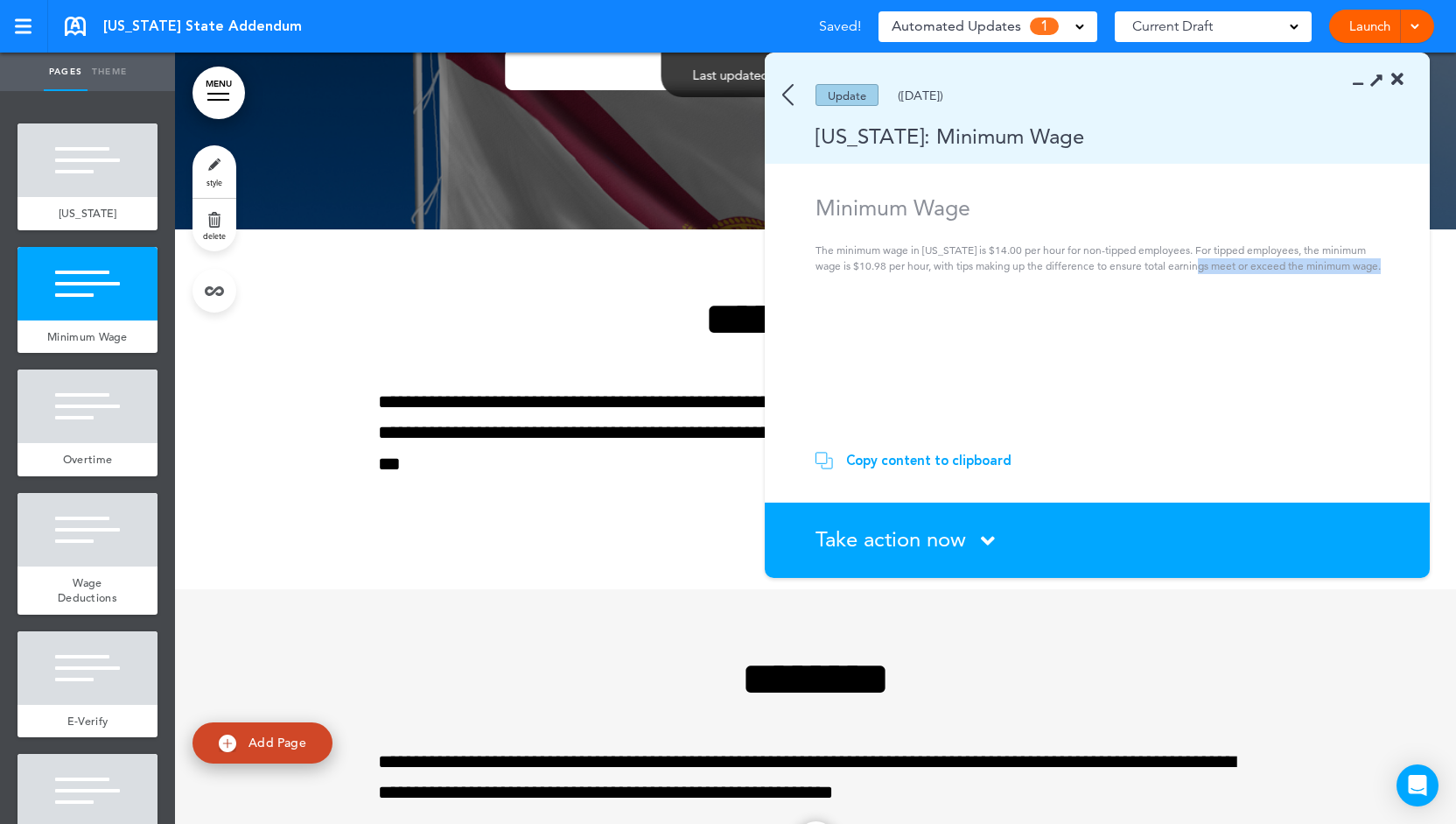
drag, startPoint x: 1379, startPoint y: 271, endPoint x: 1205, endPoint y: 280, distance: 174.2
click at [1205, 280] on section "Minimum Wage The minimum wage in Florida is $14.00 per hour for non-tipped empl…" at bounding box center [1091, 314] width 653 height 238
click at [1164, 309] on section "Minimum Wage The minimum wage in Florida is $14.00 per hour for non-tipped empl…" at bounding box center [1091, 314] width 653 height 238
click at [895, 456] on div "Copy content to clipboard" at bounding box center [929, 460] width 166 height 18
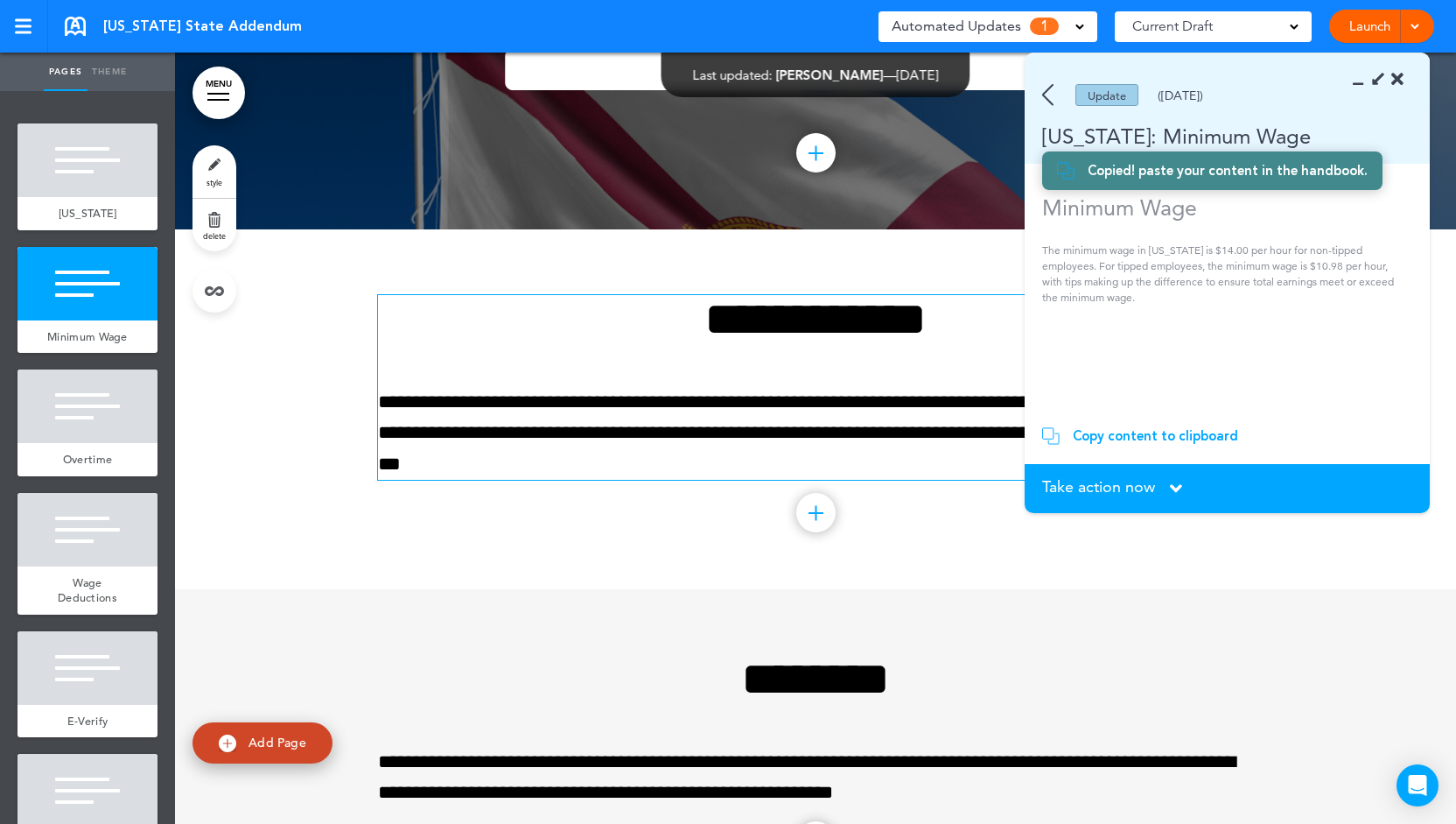
click at [762, 466] on p "**********" at bounding box center [816, 434] width 875 height 93
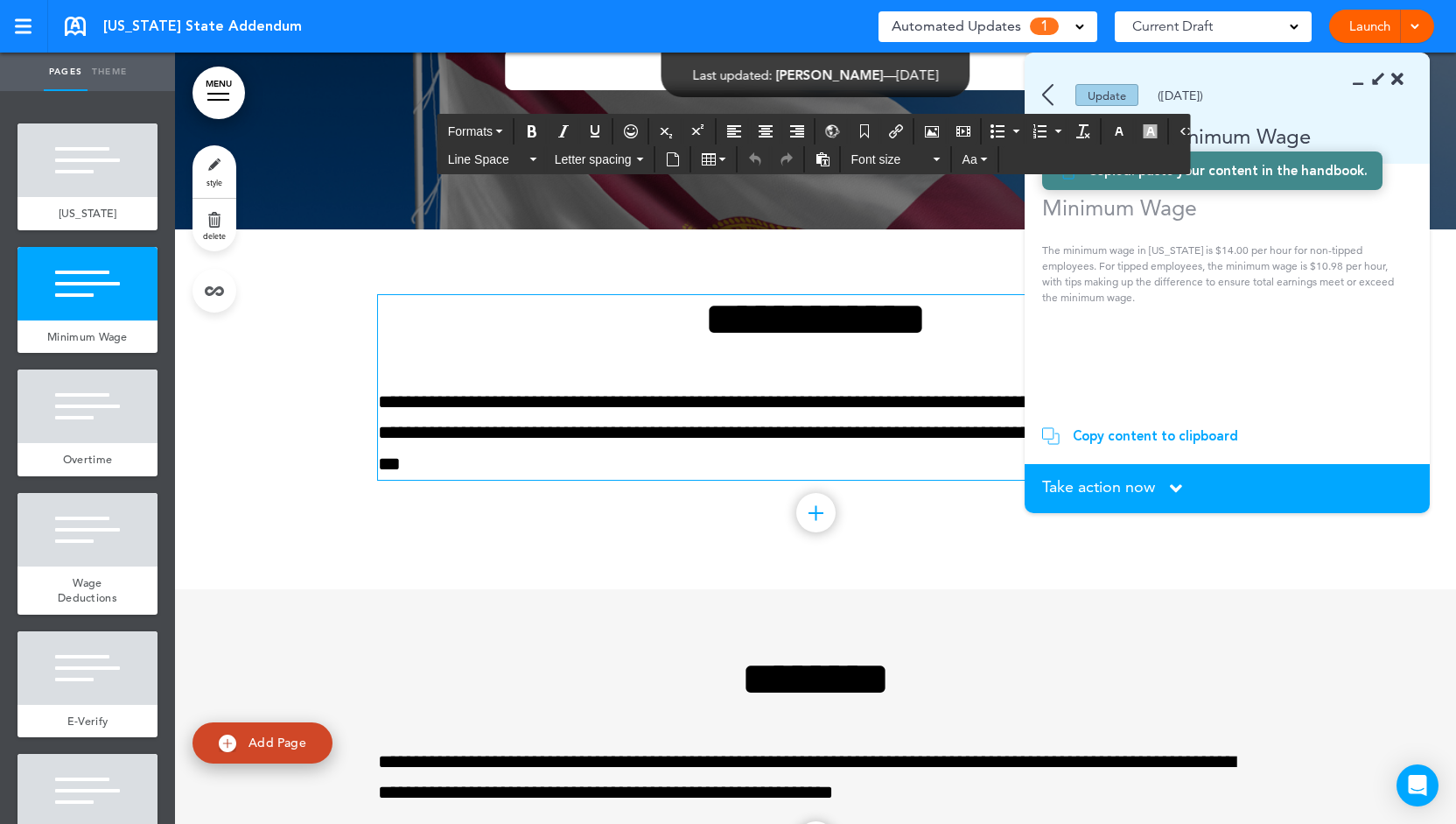
click at [1388, 71] on div at bounding box center [1383, 79] width 40 height 18
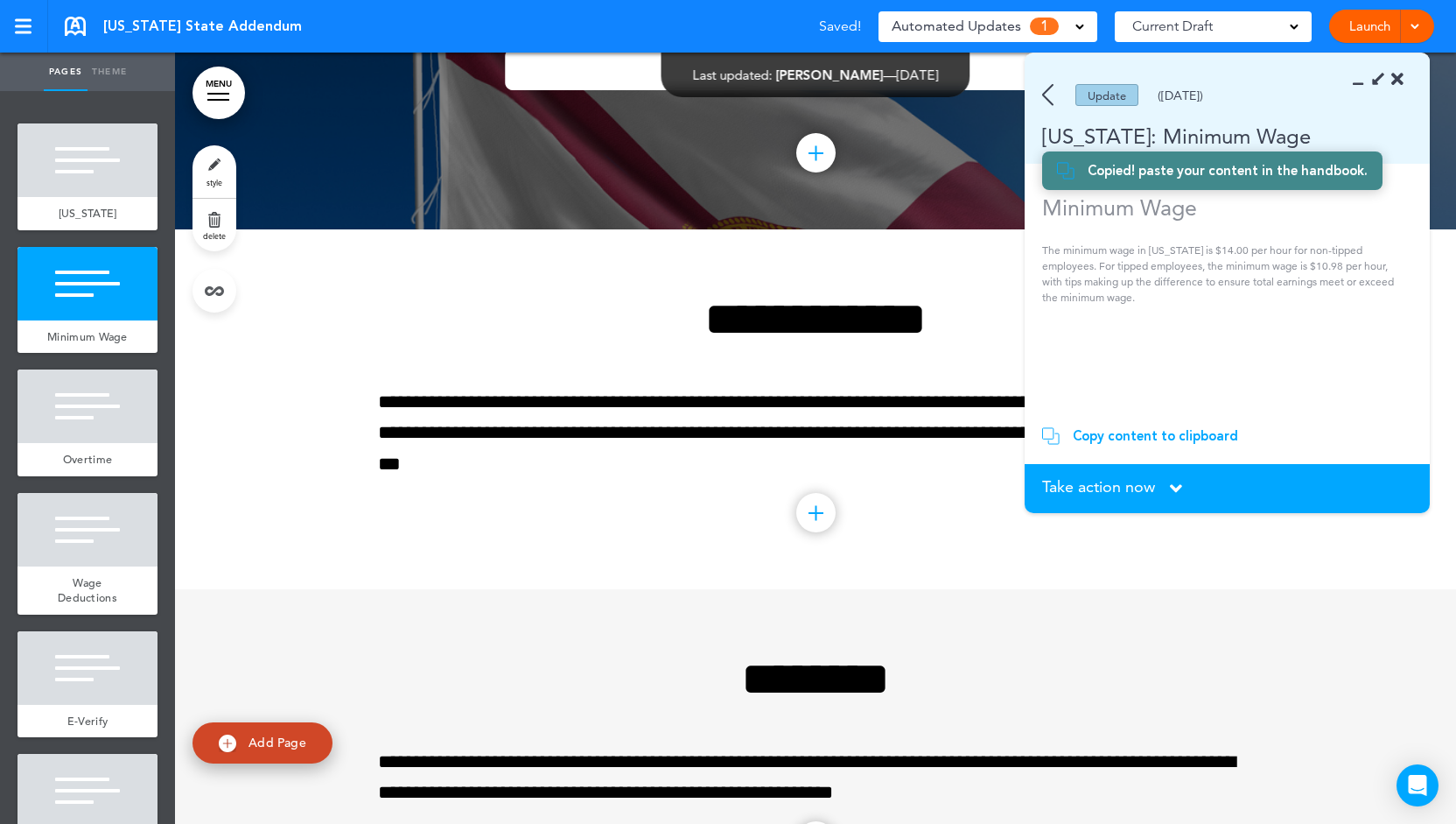
click at [1412, 89] on section "Update (09/30/2025) Florida: Minimum Wage" at bounding box center [1227, 108] width 405 height 110
click at [1395, 80] on icon at bounding box center [1397, 79] width 12 height 18
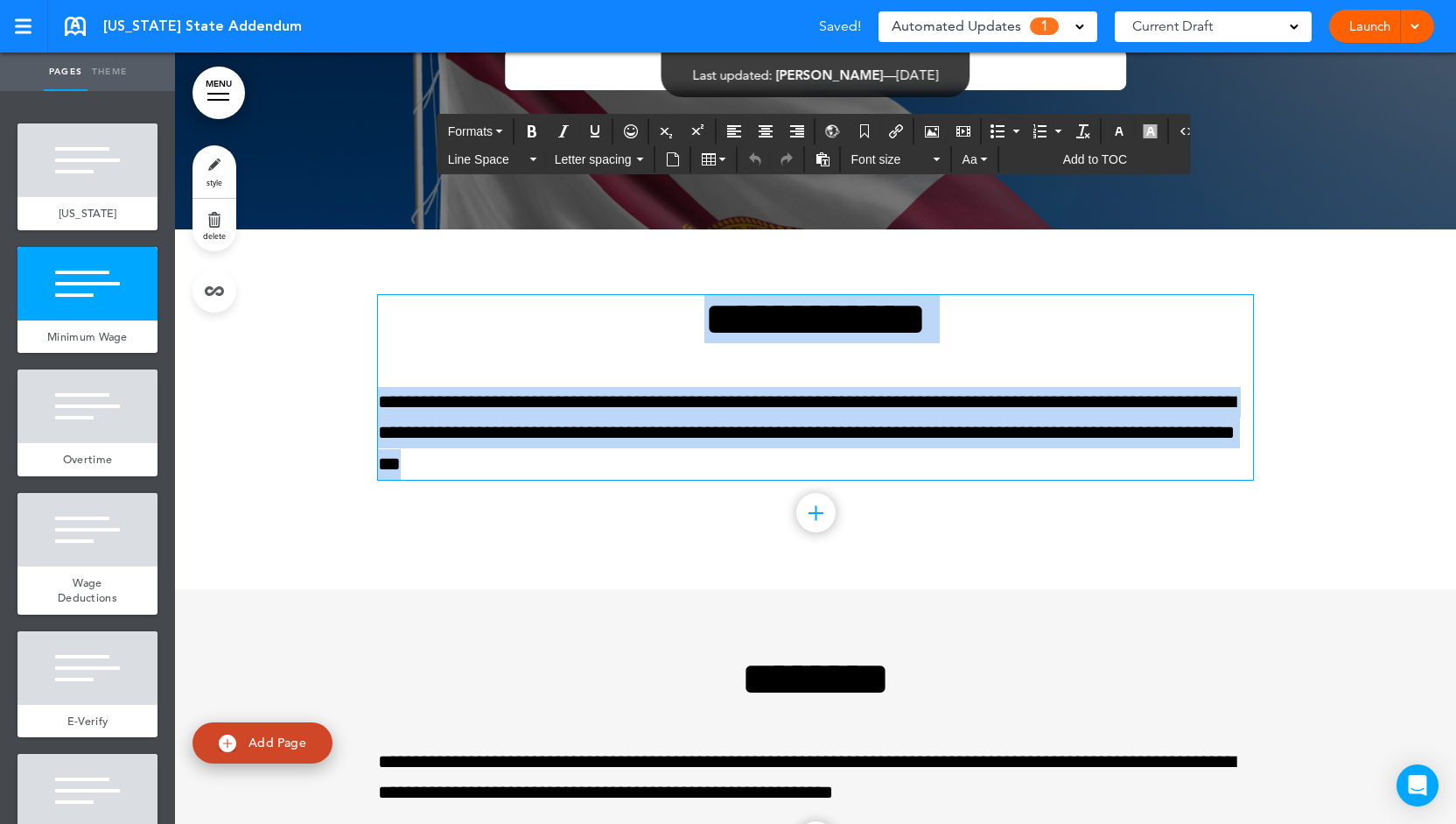
drag, startPoint x: 701, startPoint y: 463, endPoint x: 640, endPoint y: 299, distance: 175.0
click at [637, 321] on div "**********" at bounding box center [816, 387] width 875 height 184
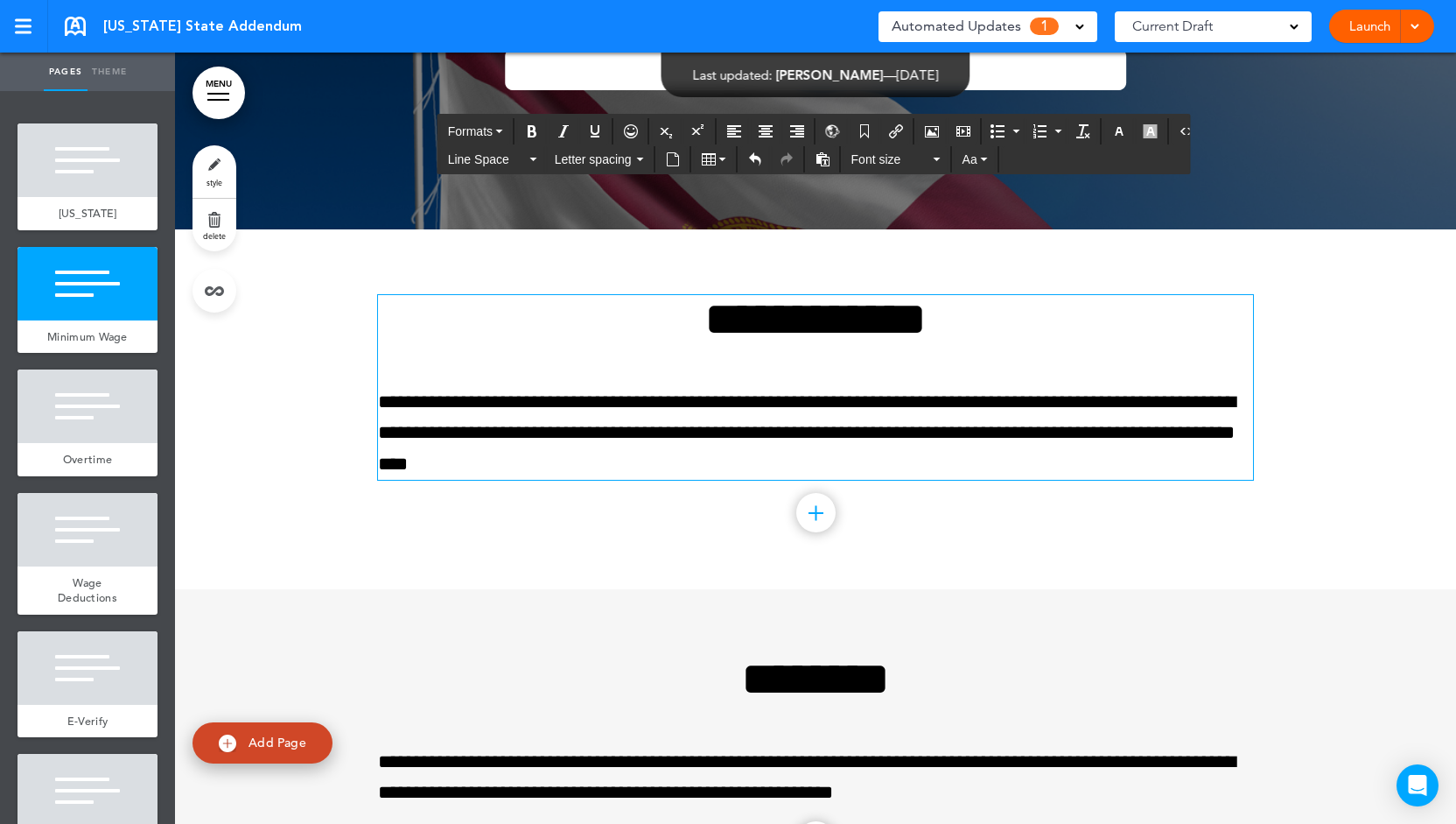
click at [929, 388] on p "**********" at bounding box center [816, 434] width 875 height 93
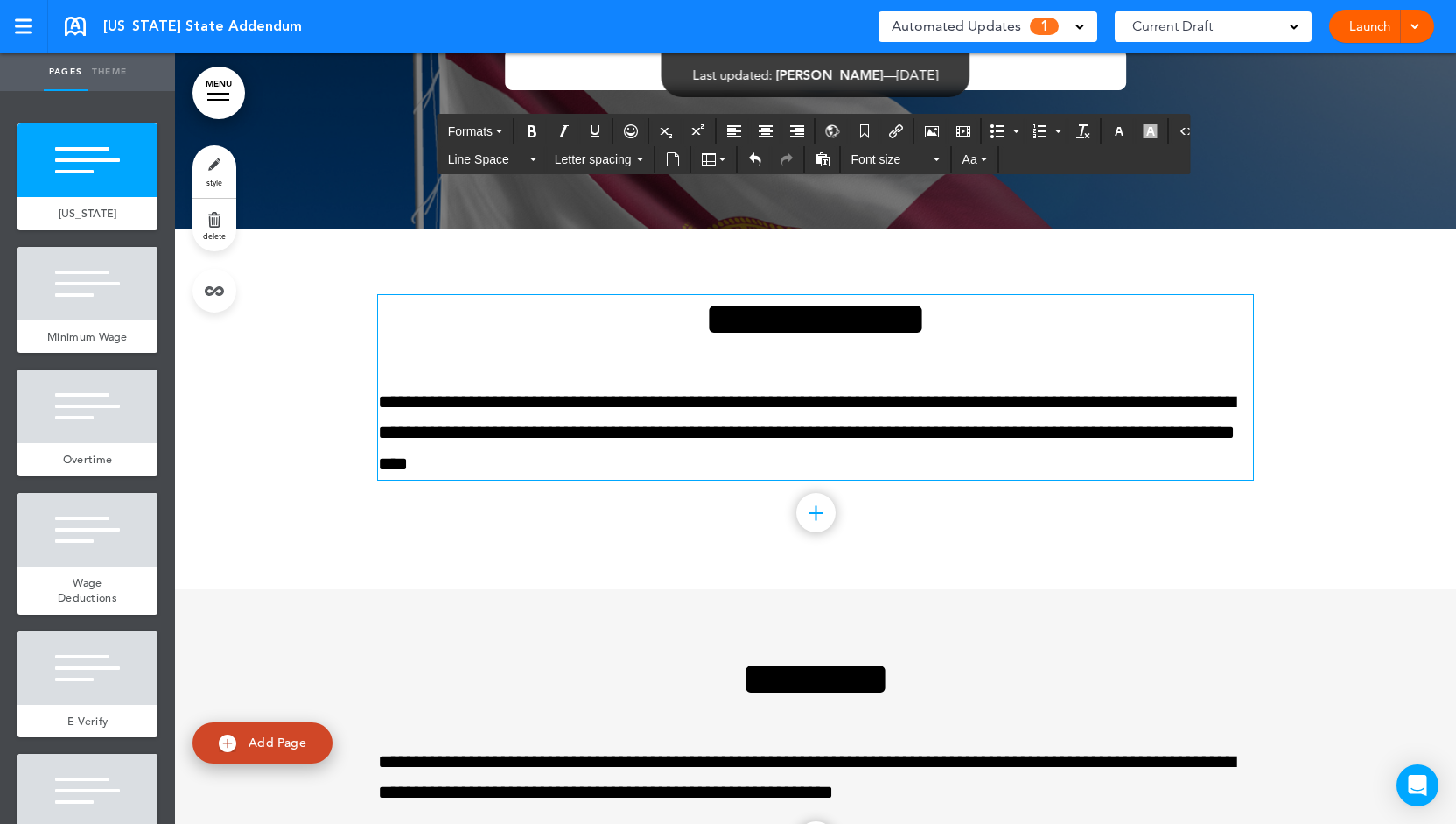
click at [1041, 31] on span "1" at bounding box center [1045, 26] width 29 height 18
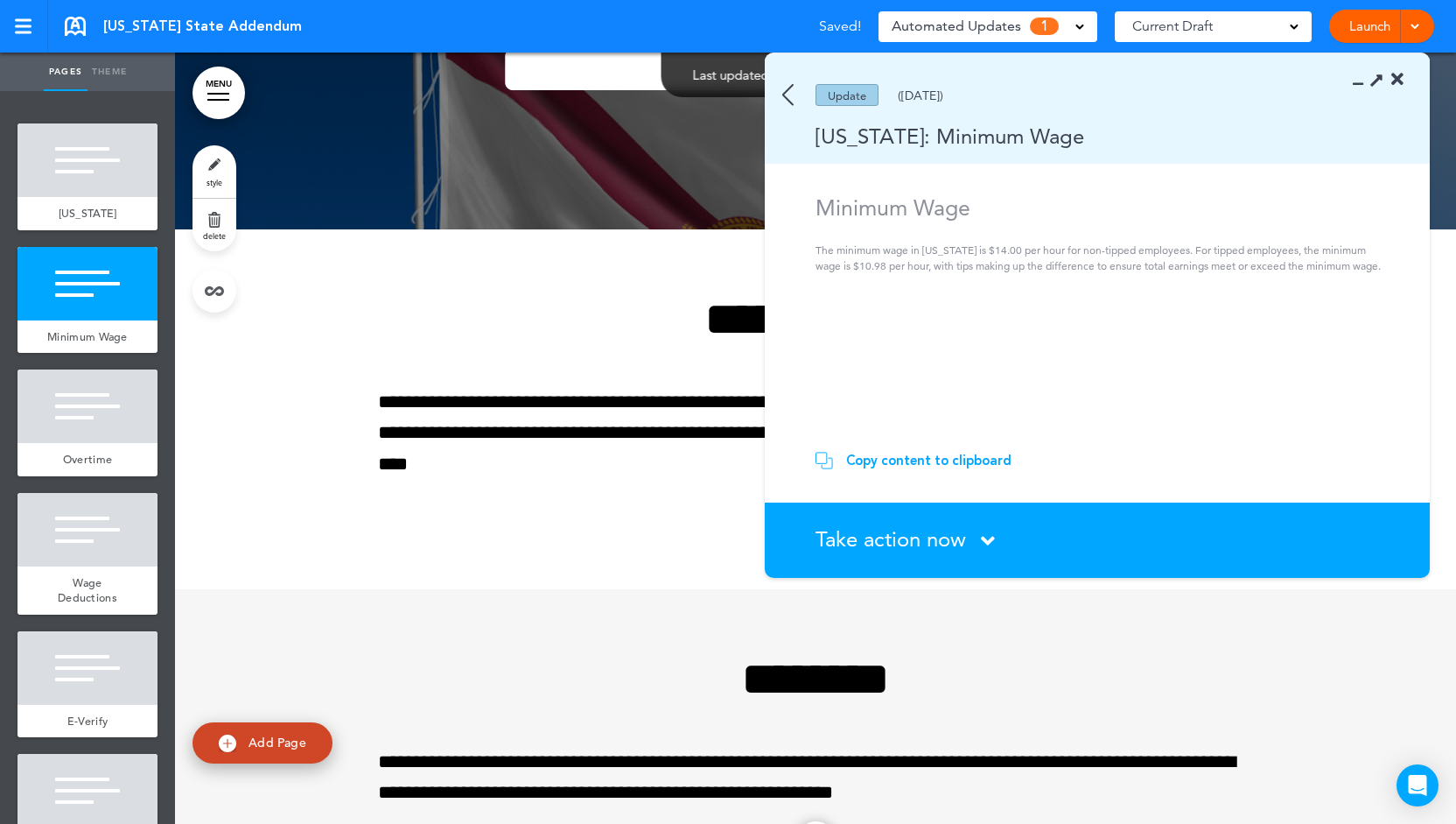
click at [899, 538] on span "Take action now" at bounding box center [891, 538] width 151 height 25
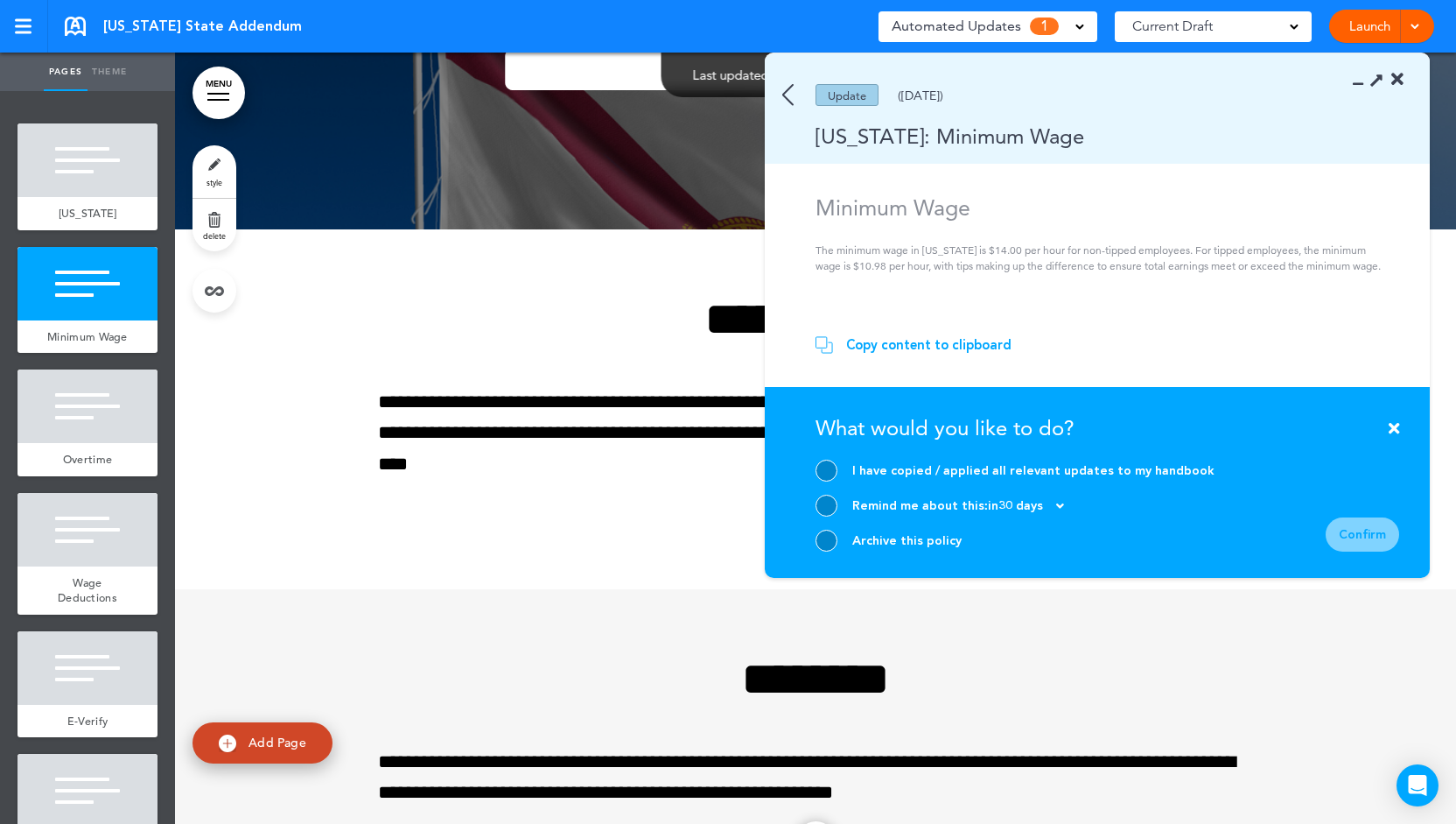
click at [828, 477] on div at bounding box center [827, 471] width 22 height 22
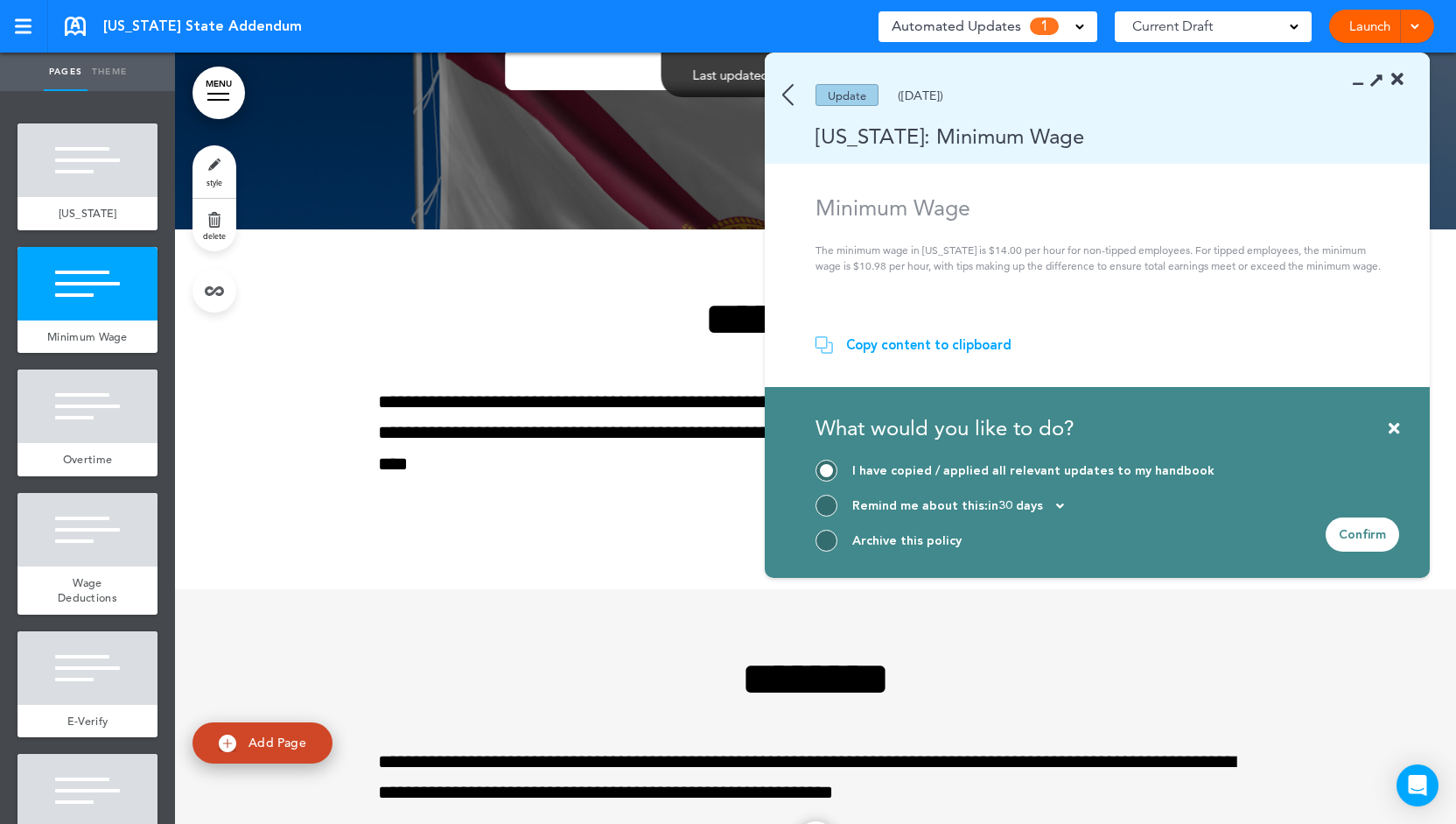
click at [828, 507] on div at bounding box center [827, 506] width 22 height 22
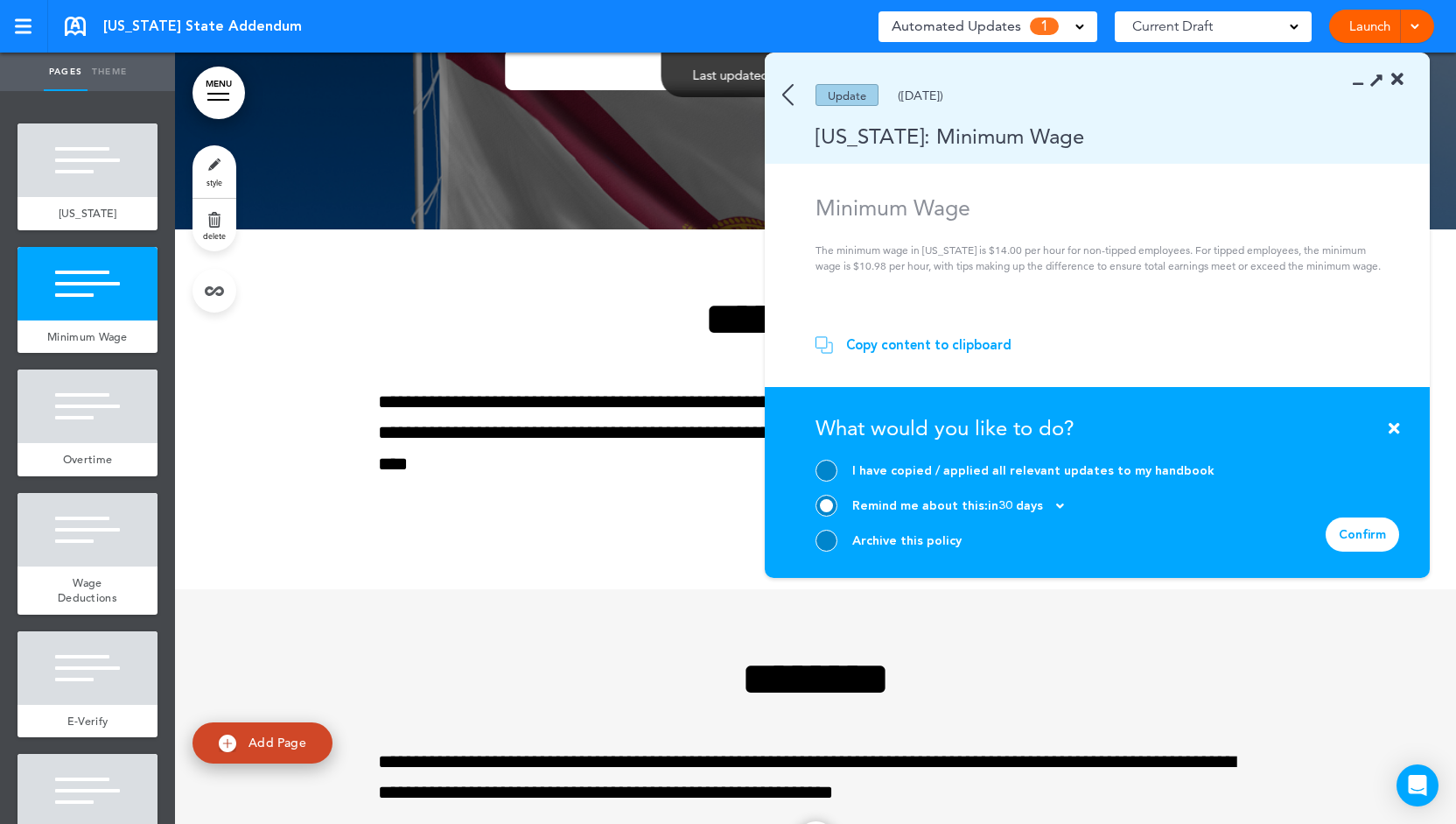
click at [824, 542] on div at bounding box center [827, 541] width 22 height 22
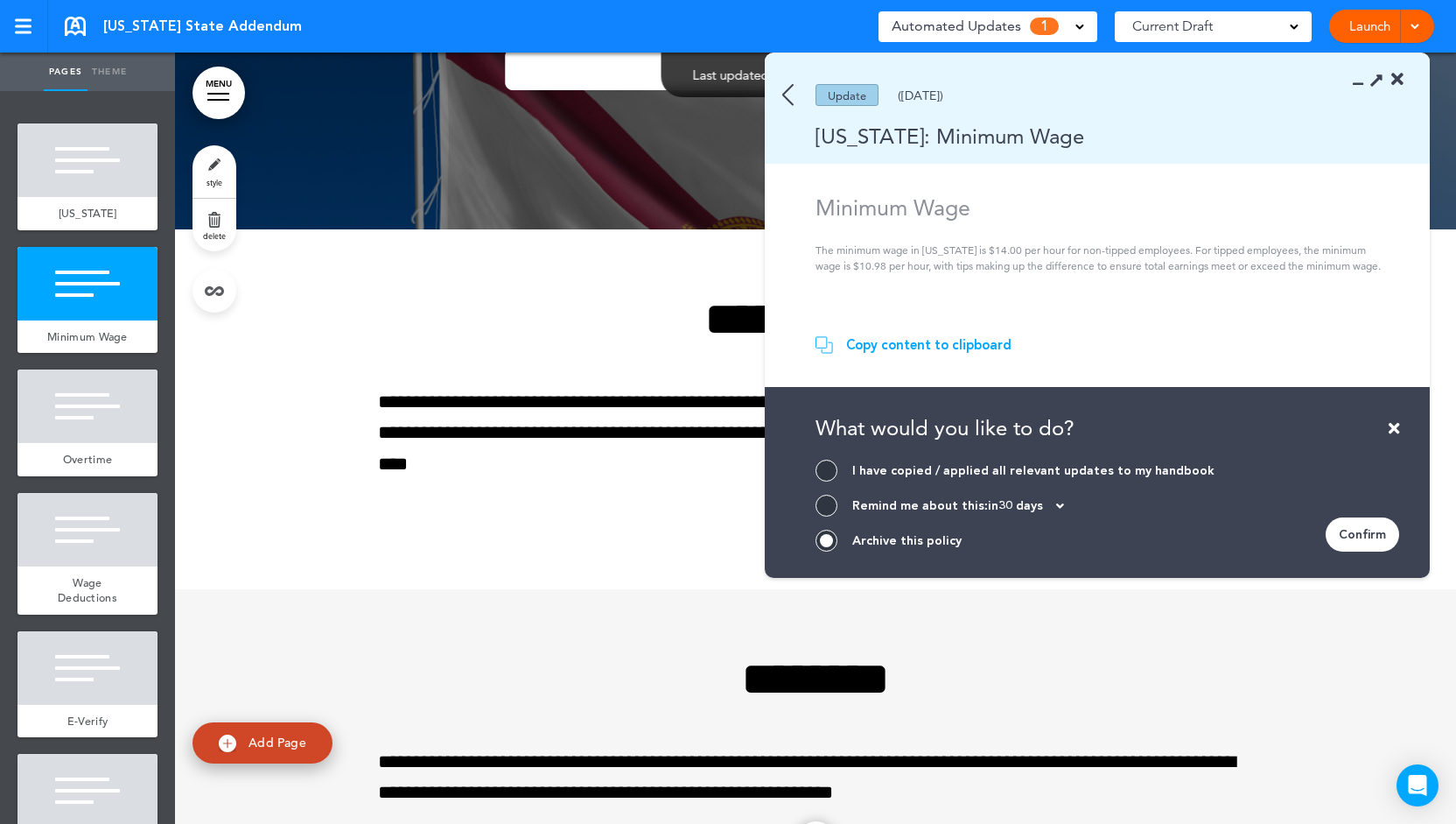
click at [826, 470] on div at bounding box center [827, 471] width 22 height 22
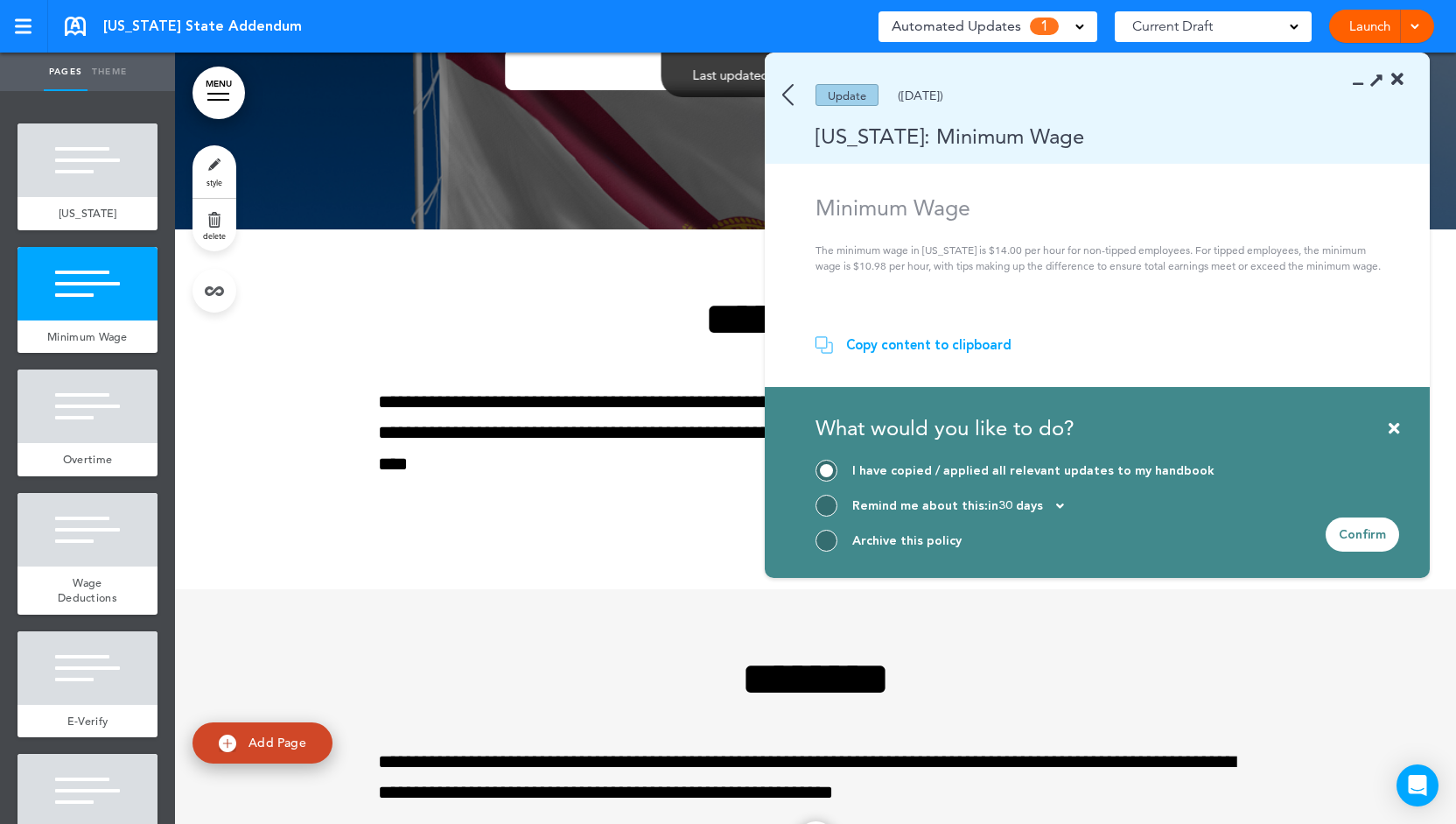
click at [1358, 537] on div "Confirm" at bounding box center [1362, 534] width 74 height 34
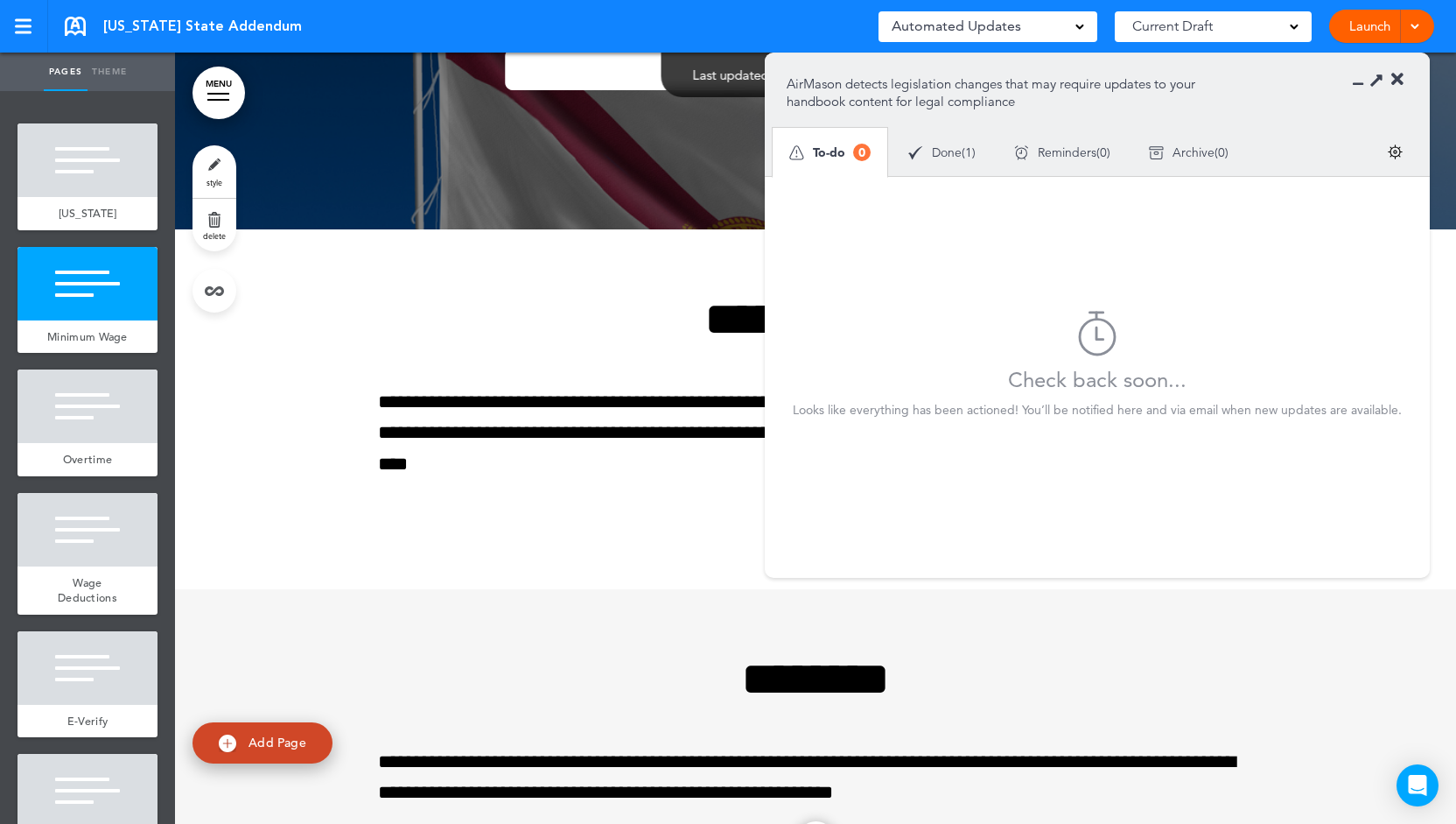
click at [957, 156] on span "Done" at bounding box center [947, 152] width 30 height 12
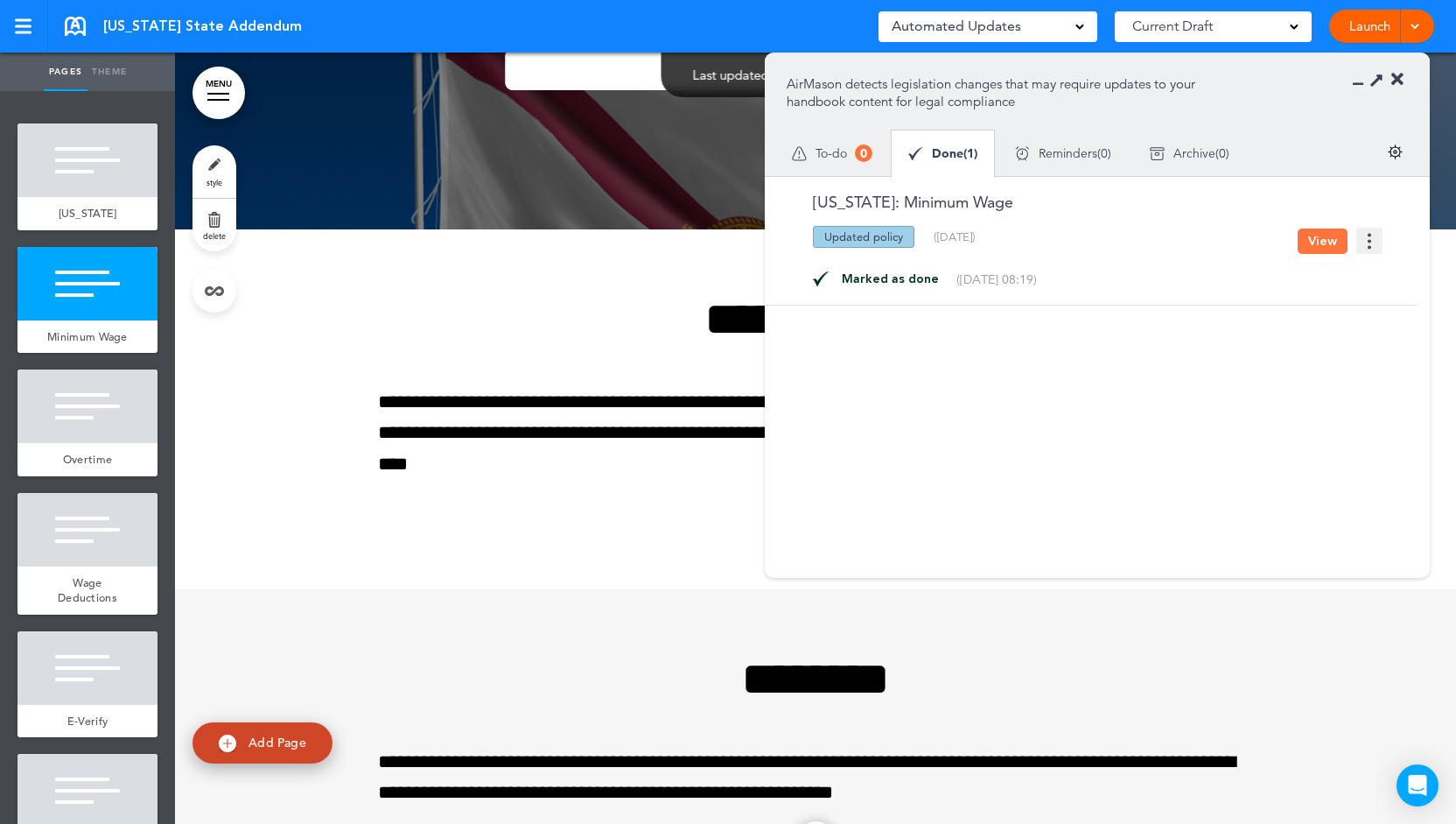
click at [1061, 153] on span "Reminders" at bounding box center [1068, 153] width 59 height 12
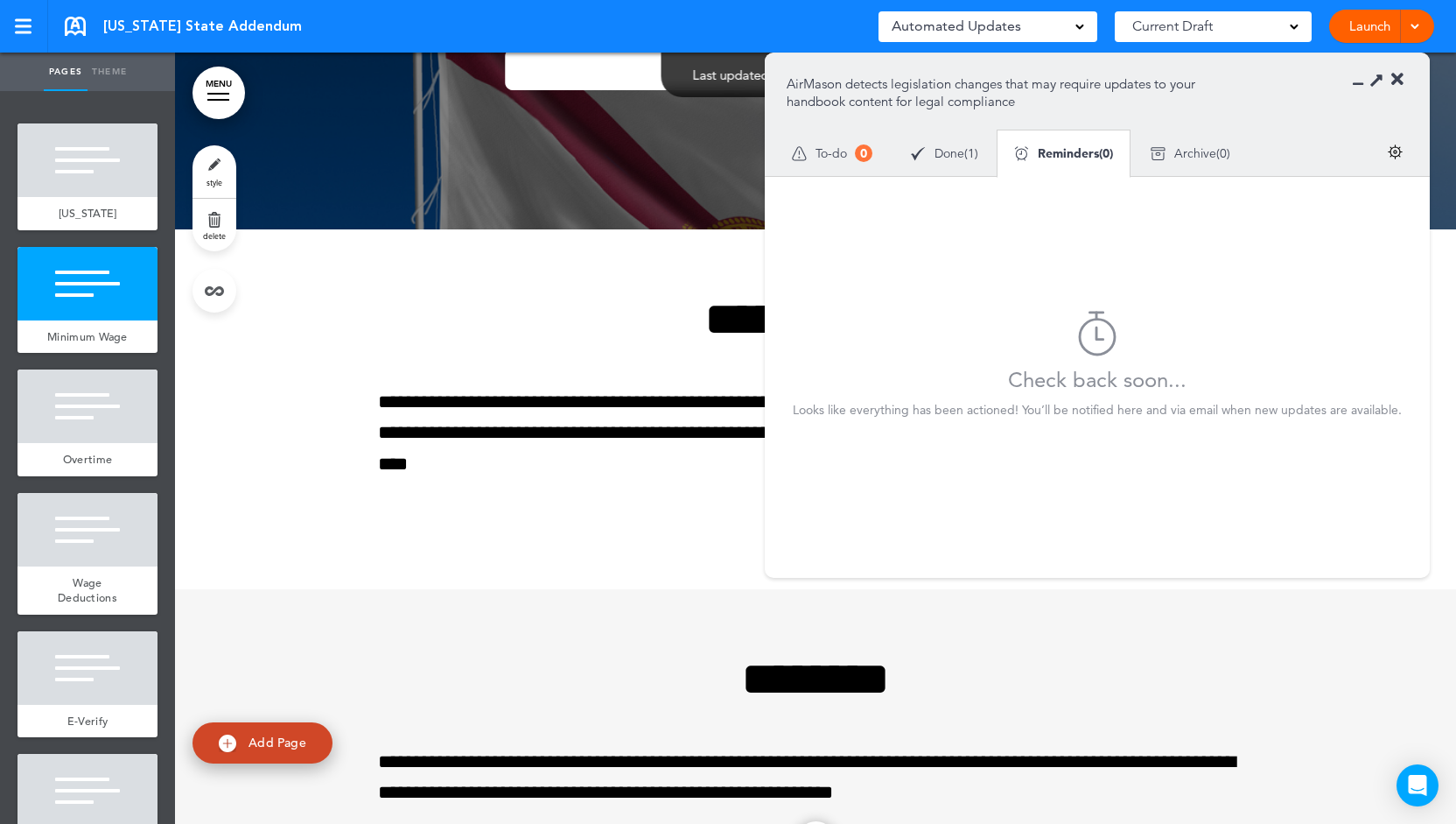
click at [1189, 147] on span "Archive" at bounding box center [1195, 153] width 42 height 12
click at [964, 162] on div "Done ( 1 )" at bounding box center [945, 154] width 106 height 47
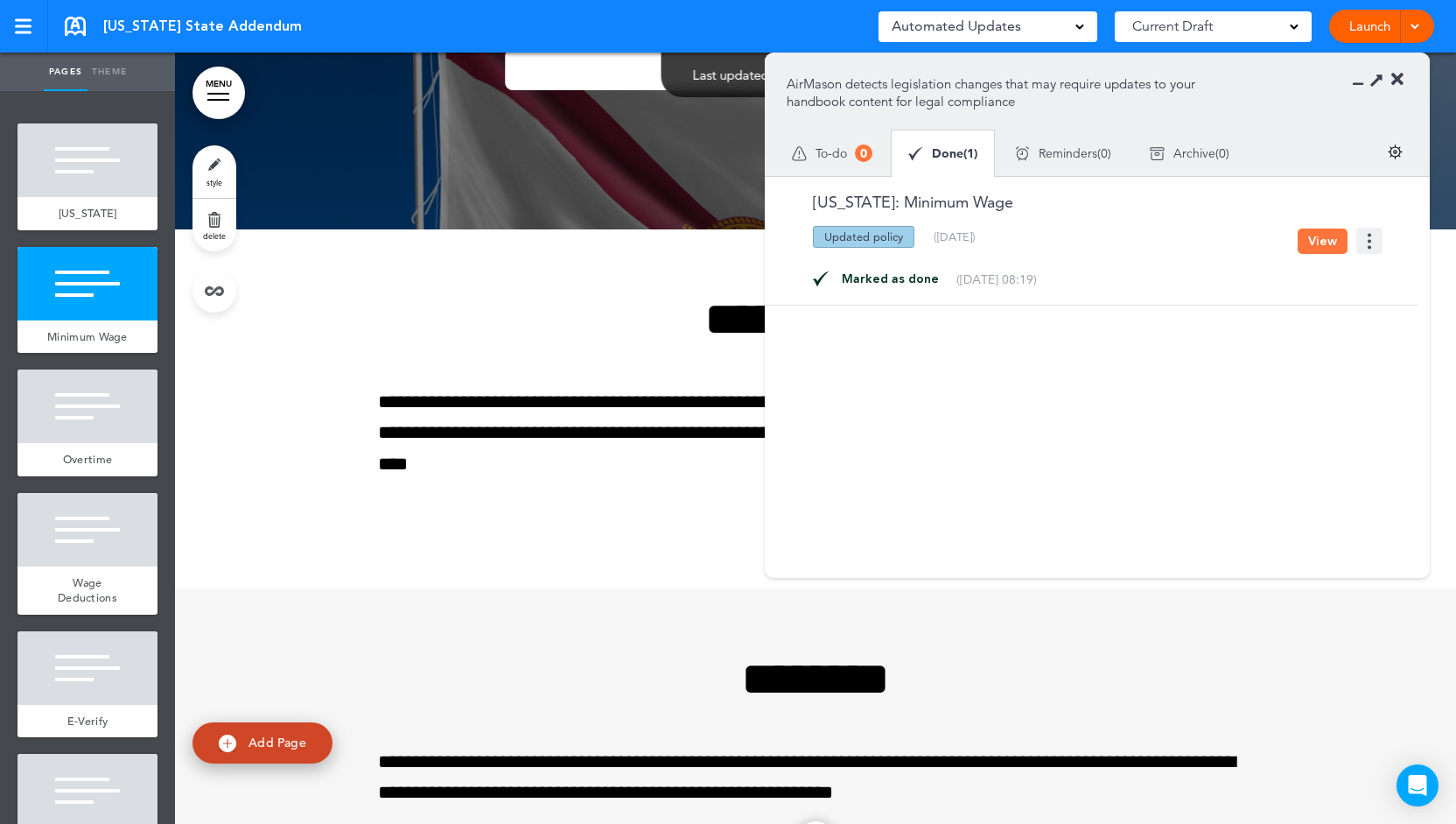
click at [1059, 152] on span "Reminders" at bounding box center [1068, 153] width 59 height 12
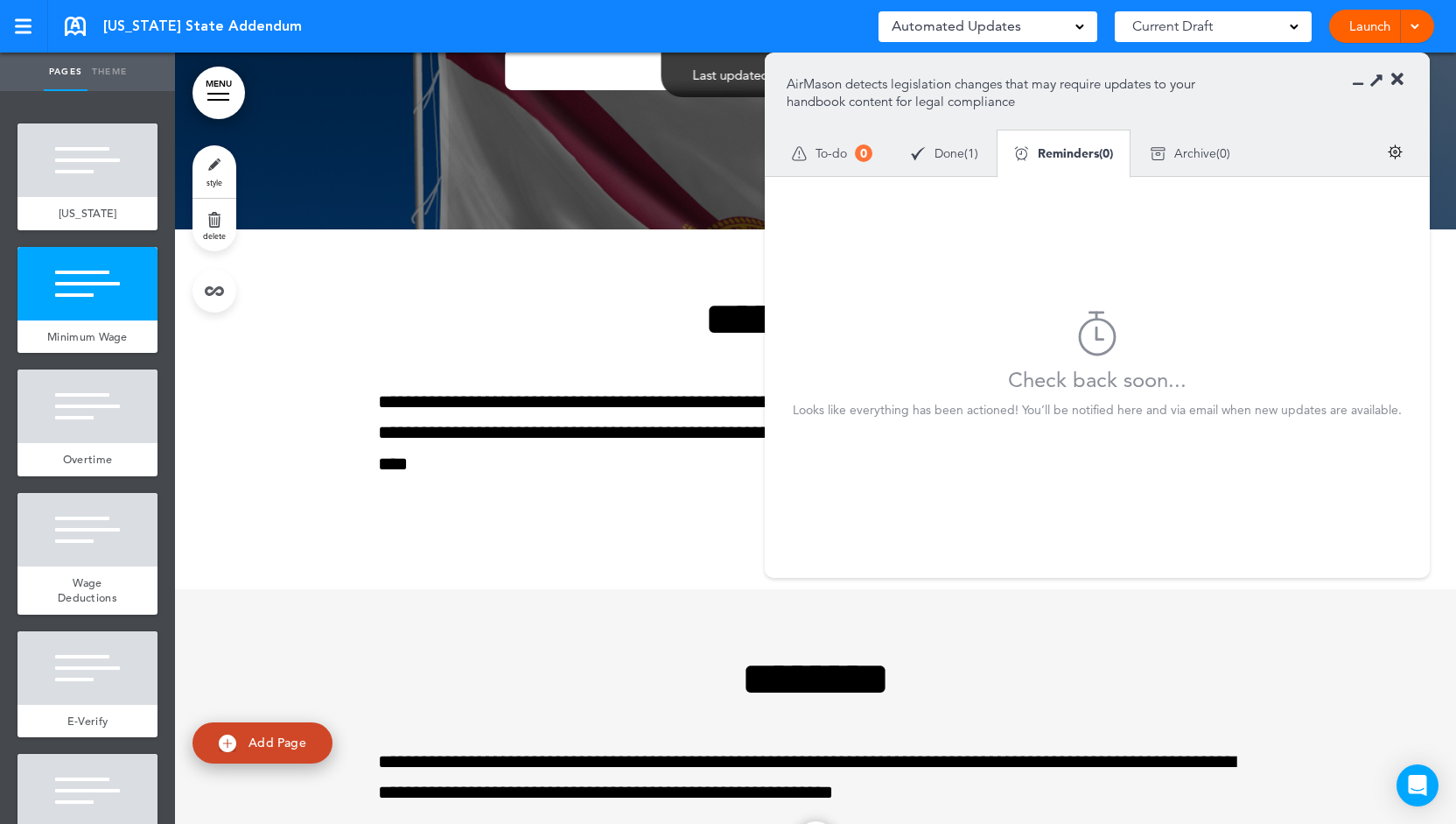
click at [1195, 142] on div "Archive ( 0 )" at bounding box center [1191, 154] width 118 height 47
click at [939, 143] on div "Done ( 1 )" at bounding box center [945, 154] width 106 height 47
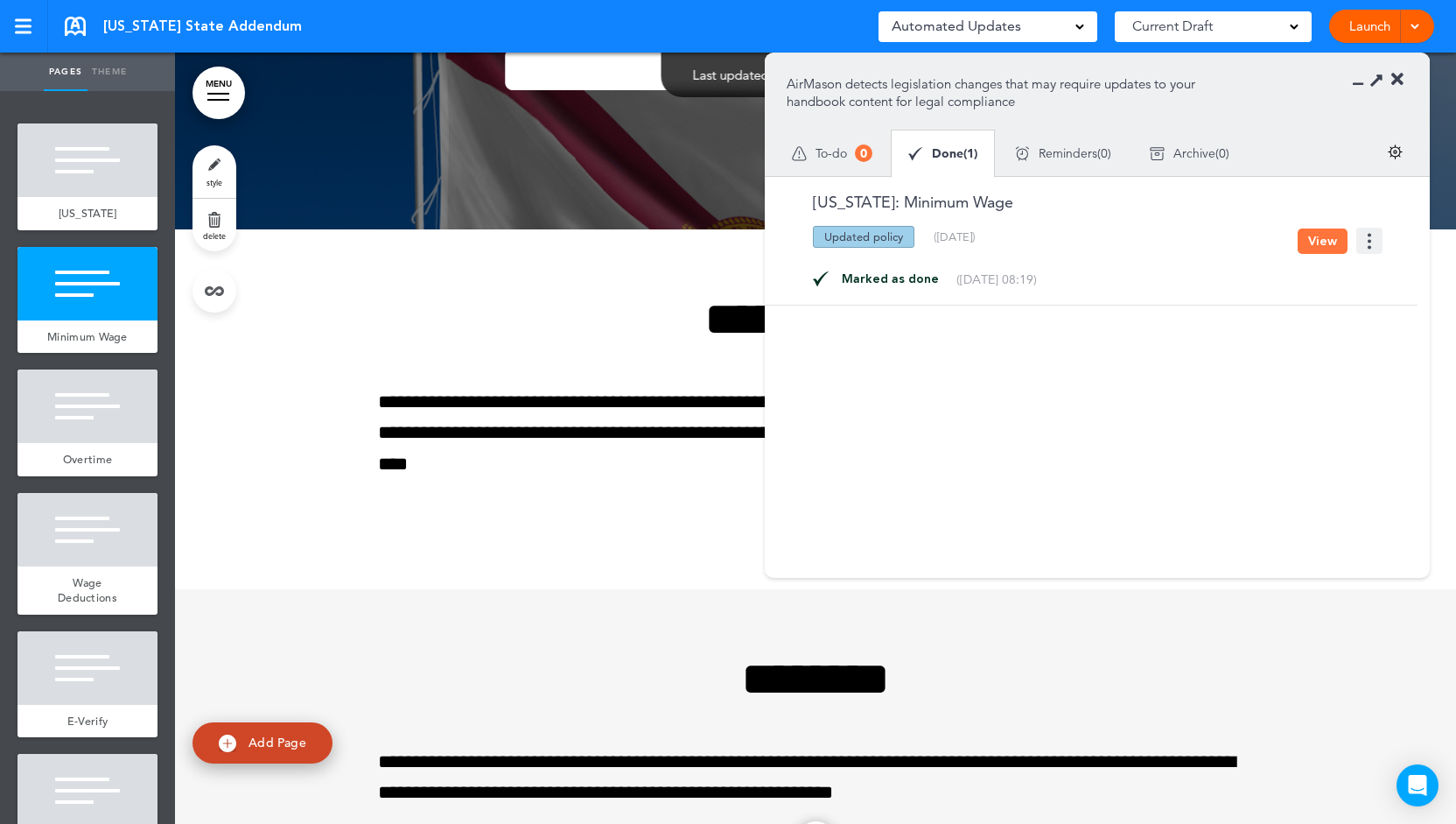
click at [1368, 246] on img at bounding box center [1369, 240] width 26 height 26
click at [1204, 152] on span "Archive" at bounding box center [1194, 153] width 42 height 12
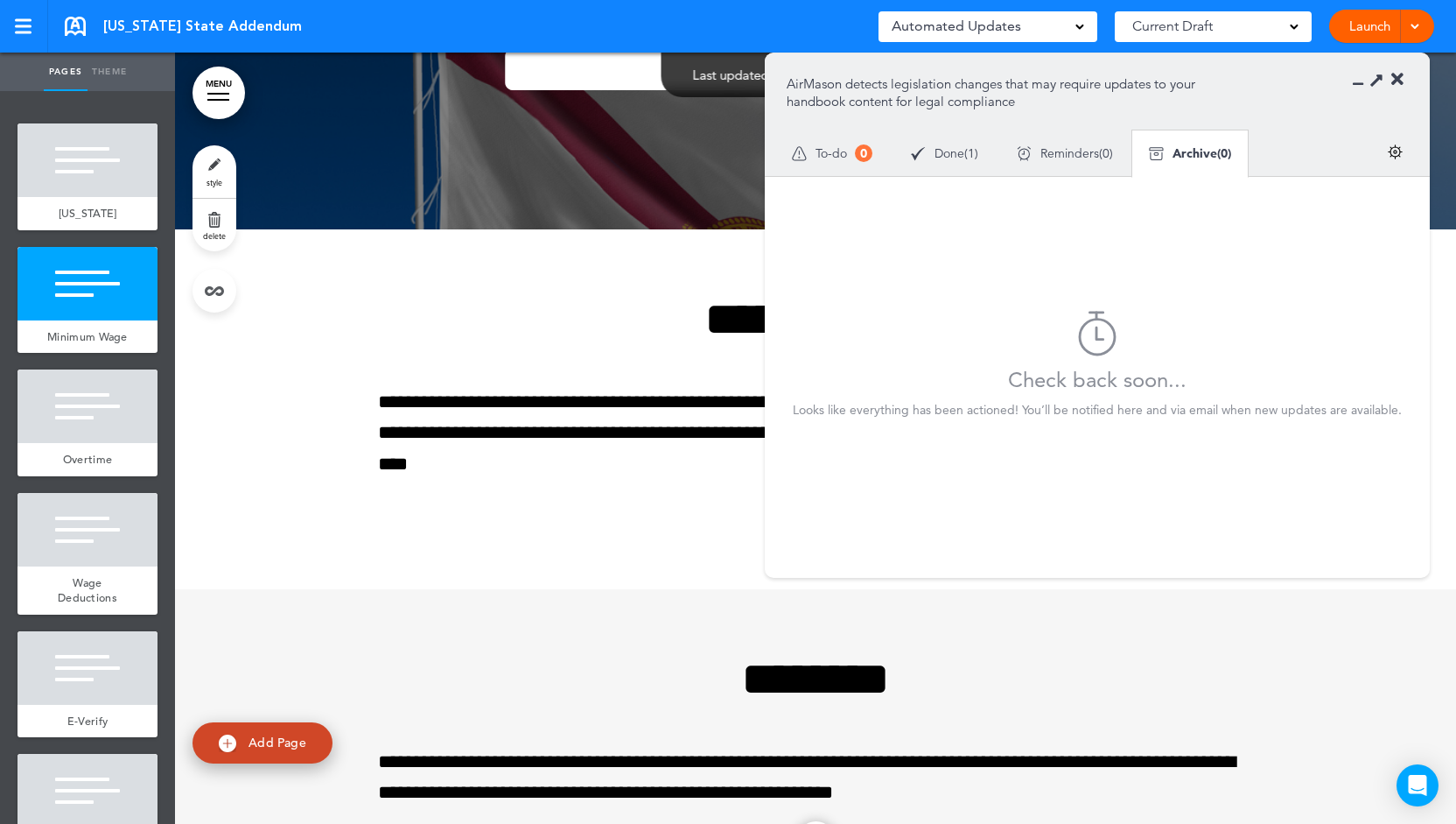
click at [1395, 83] on icon at bounding box center [1397, 79] width 12 height 18
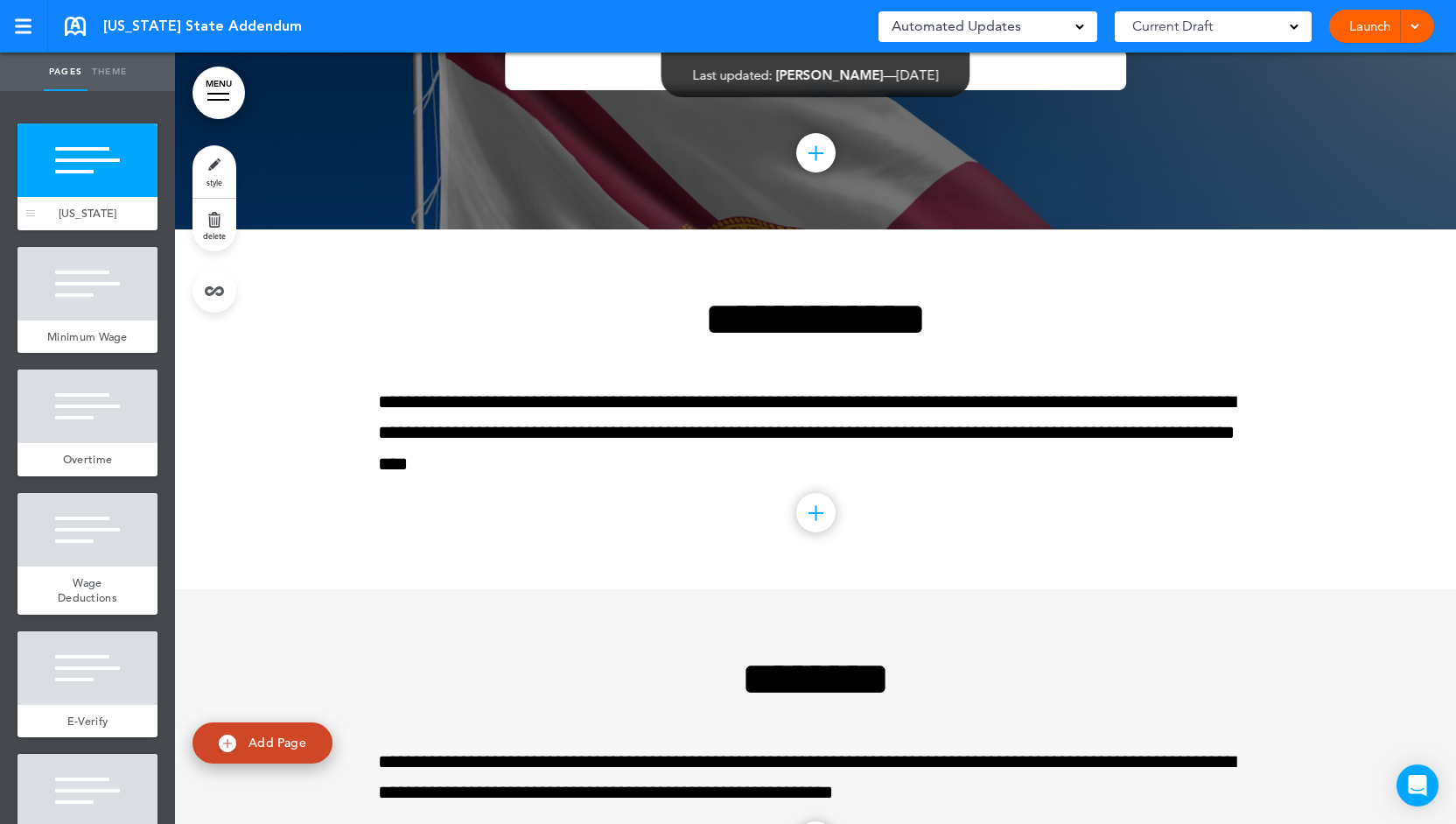
click at [62, 199] on div "Florida" at bounding box center [88, 214] width 140 height 34
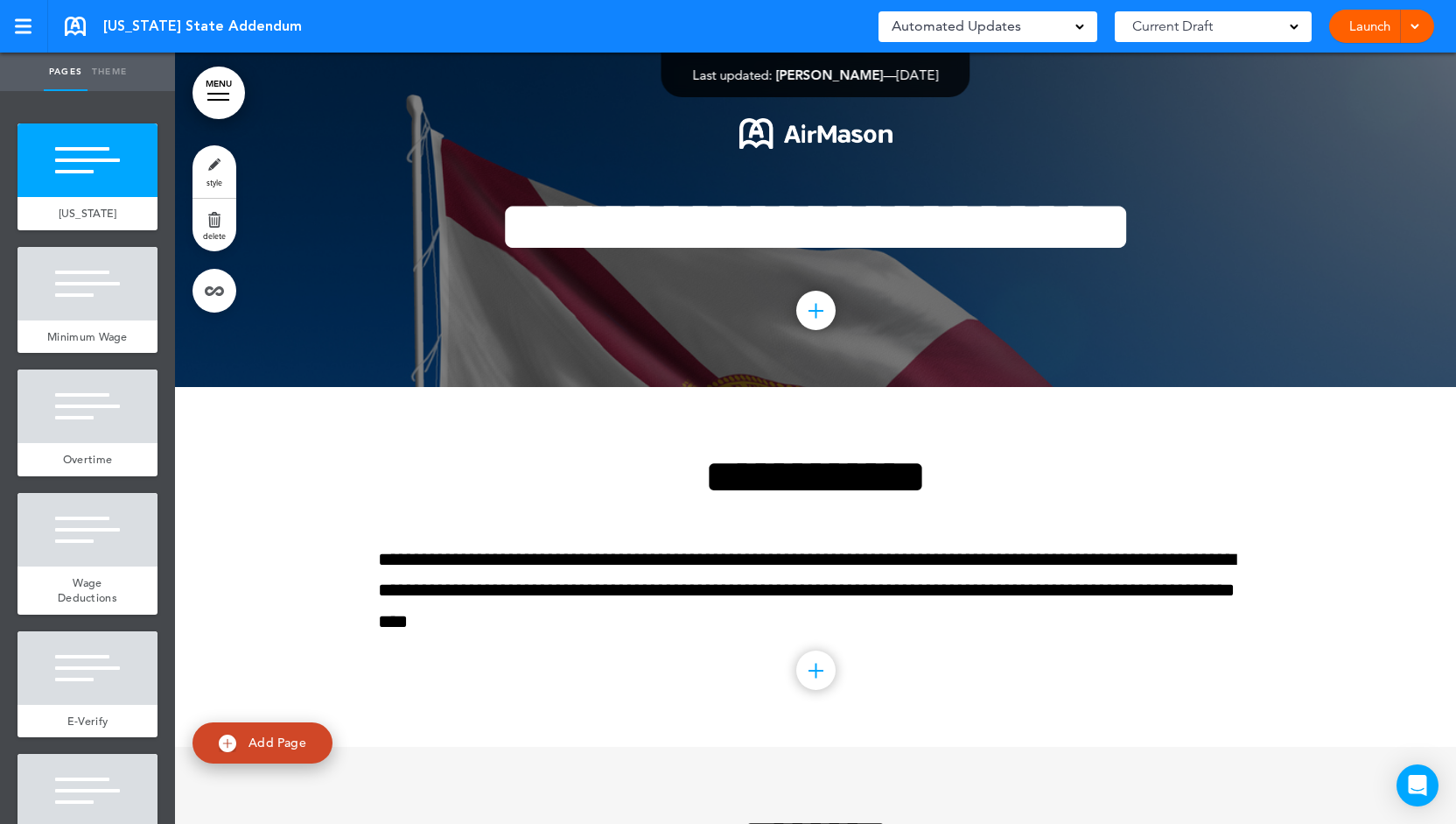
click at [1372, 27] on link "Launch" at bounding box center [1369, 26] width 55 height 34
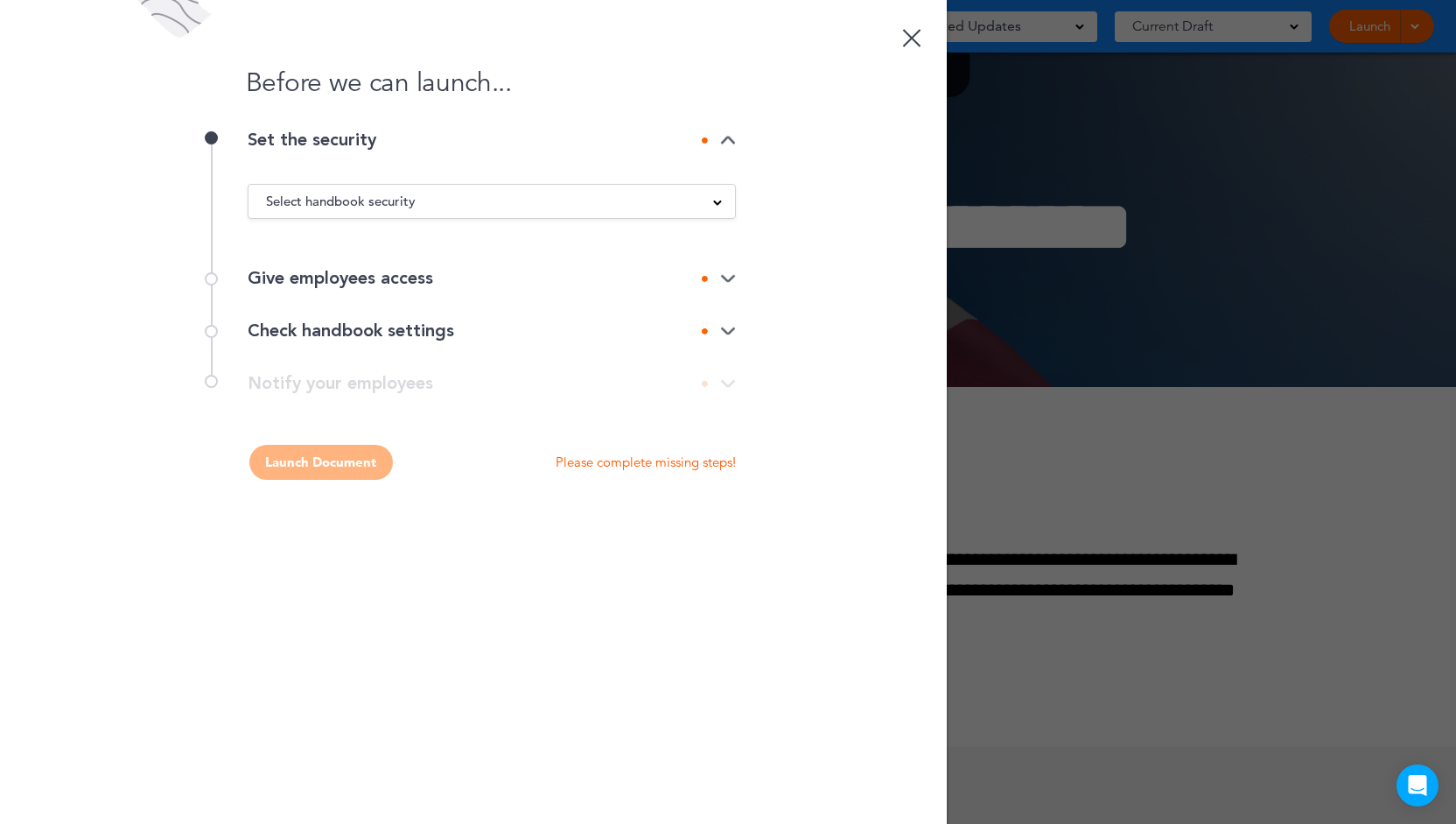
click at [563, 203] on div "Select handbook security" at bounding box center [492, 201] width 487 height 20
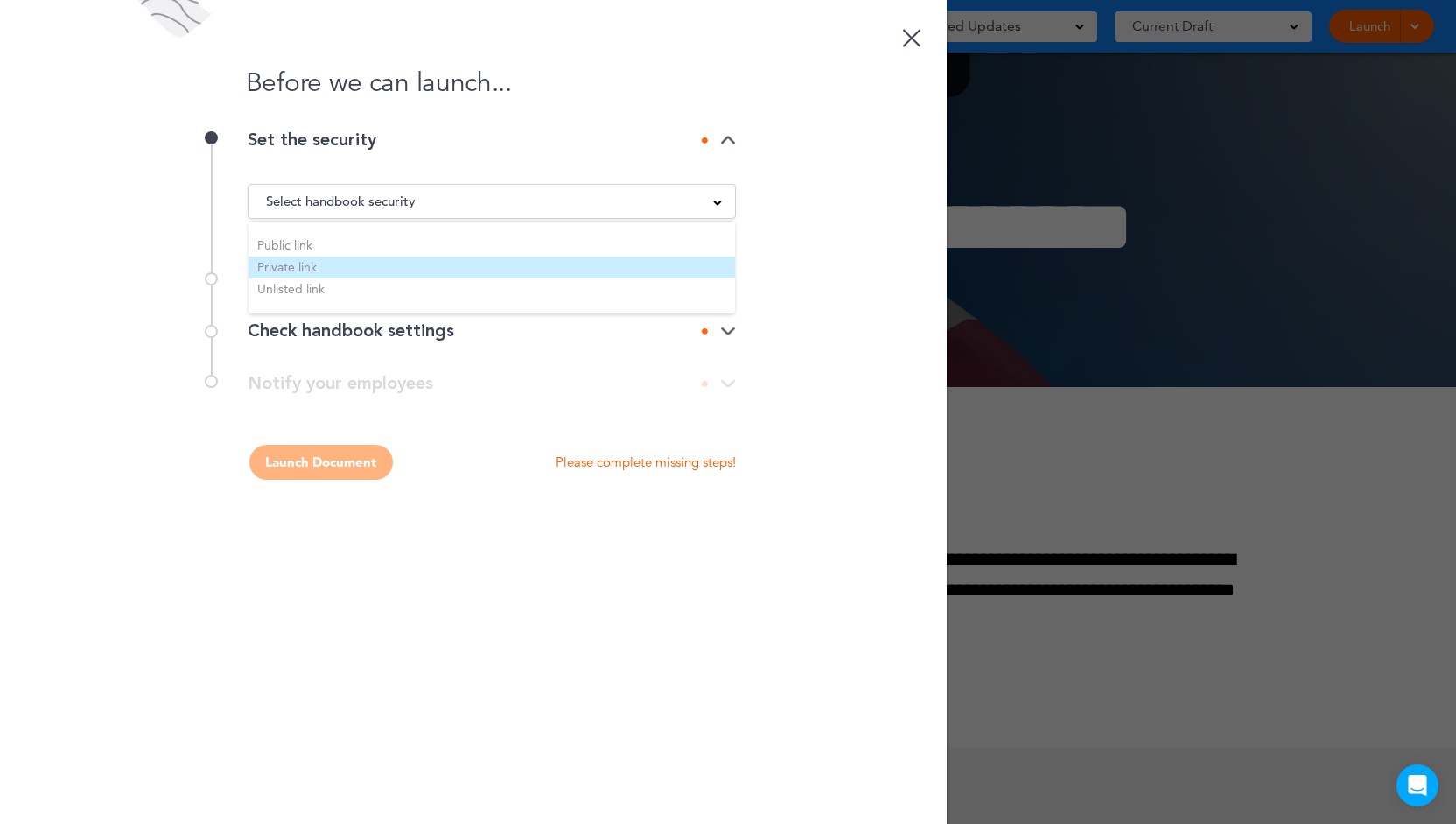
click at [316, 271] on li "Private link" at bounding box center [492, 267] width 487 height 22
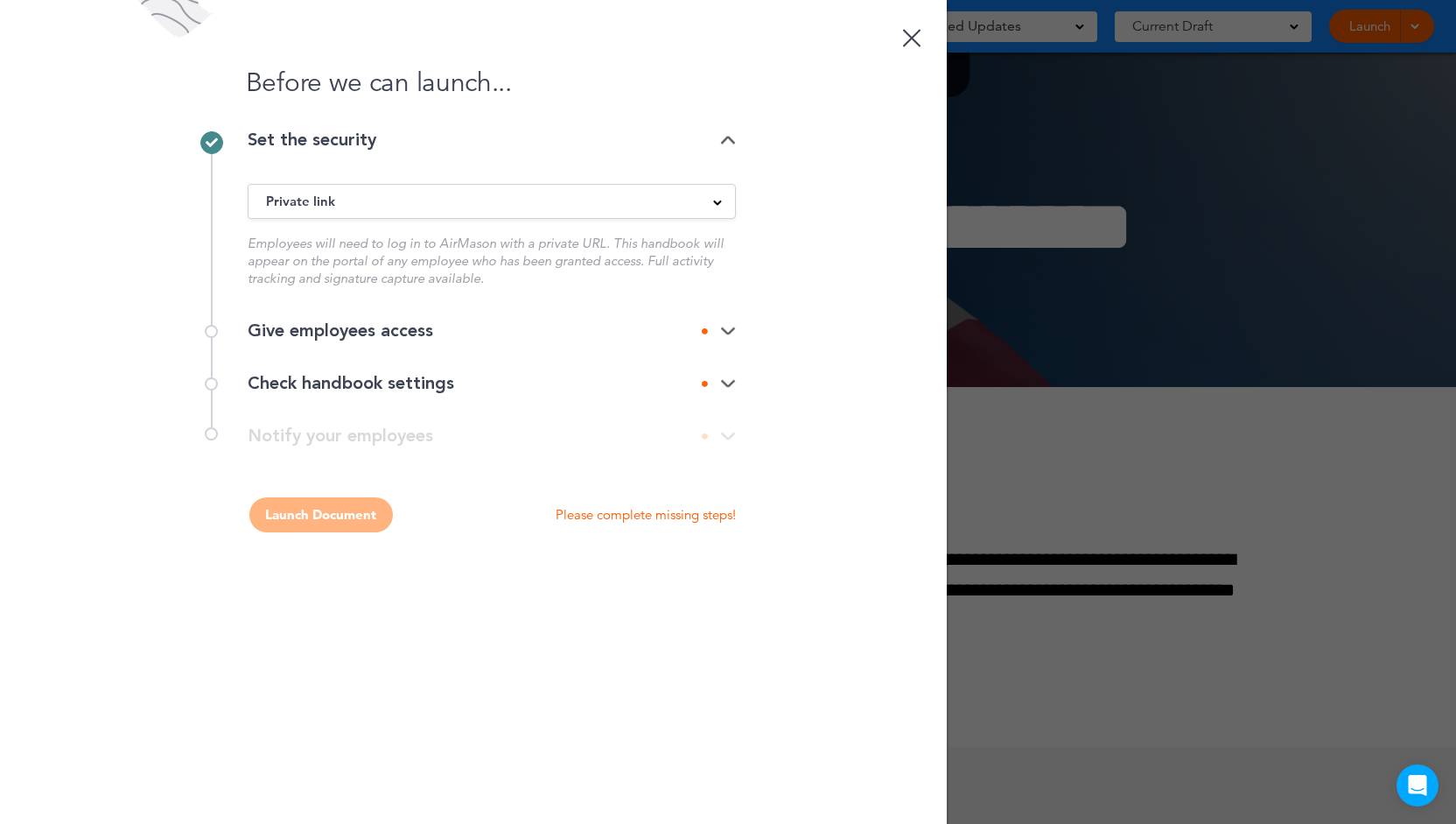
click at [350, 197] on div "Private link" at bounding box center [492, 201] width 487 height 20
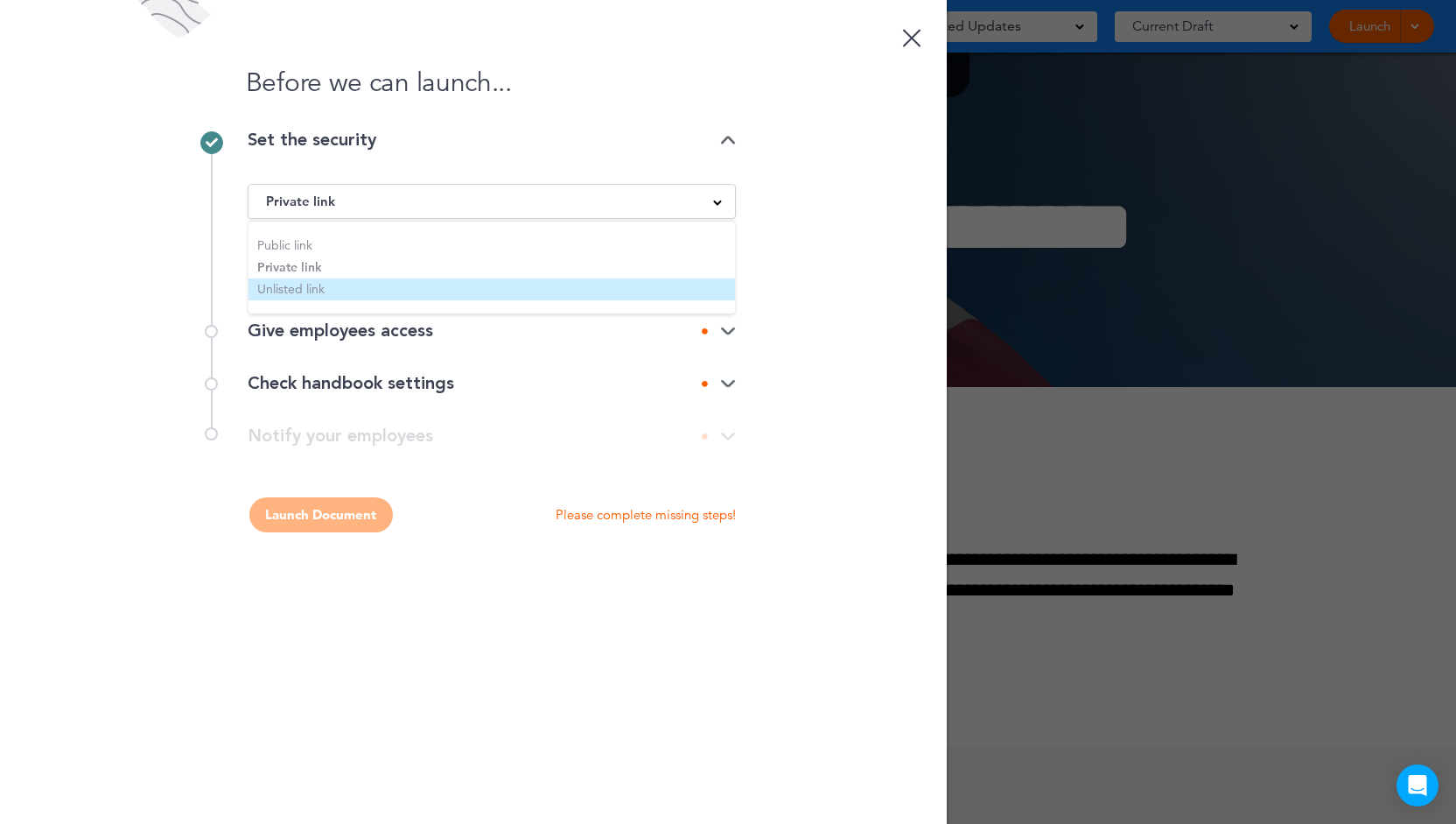
click at [293, 291] on li "Unlisted link" at bounding box center [492, 290] width 487 height 22
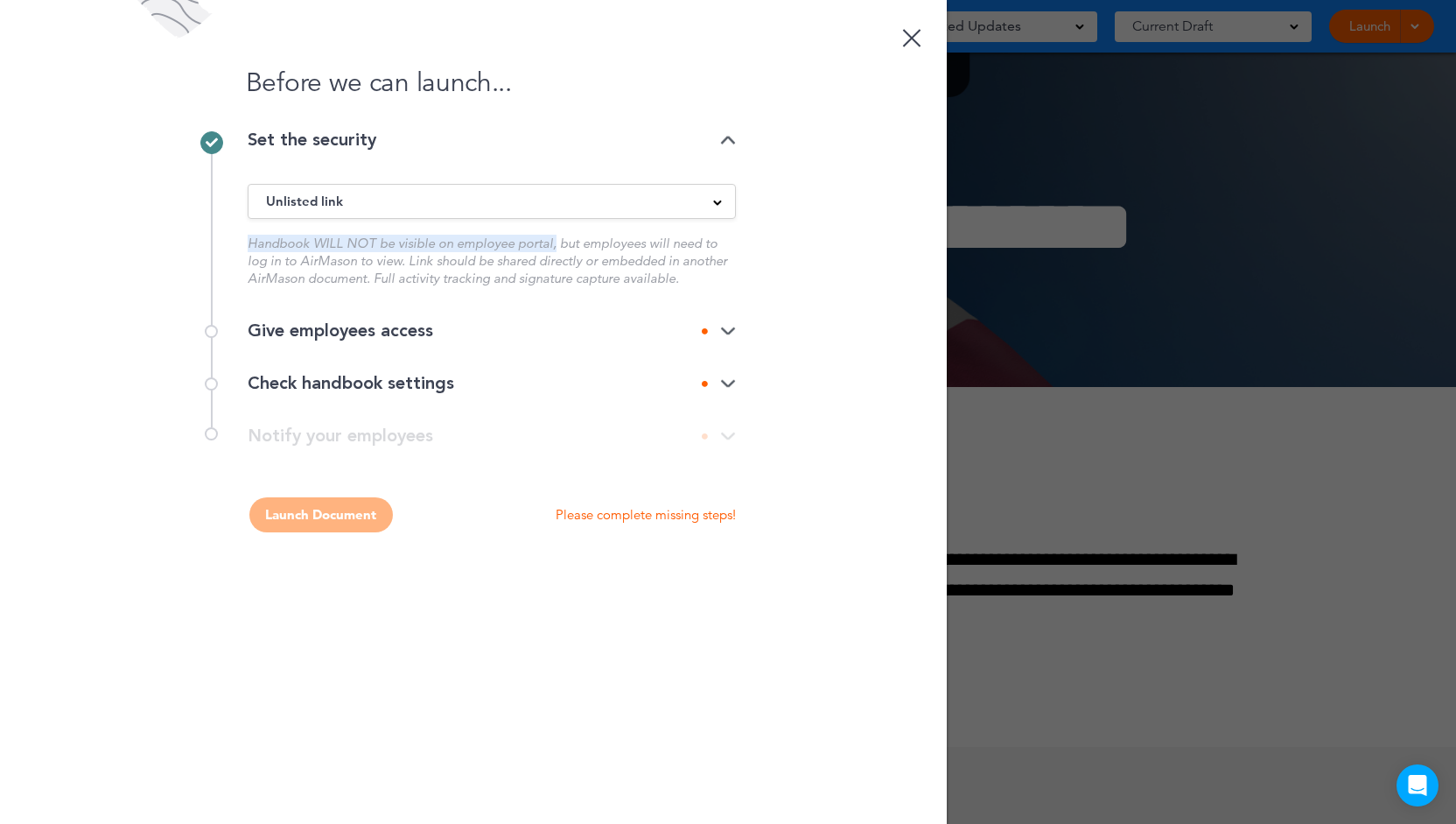
drag, startPoint x: 251, startPoint y: 241, endPoint x: 559, endPoint y: 243, distance: 308.0
click at [559, 243] on div "Set the security Unlisted link Public link Private link Unlisted link Handbook …" at bounding box center [474, 218] width 525 height 173
click at [352, 194] on div "Unlisted link" at bounding box center [492, 201] width 487 height 20
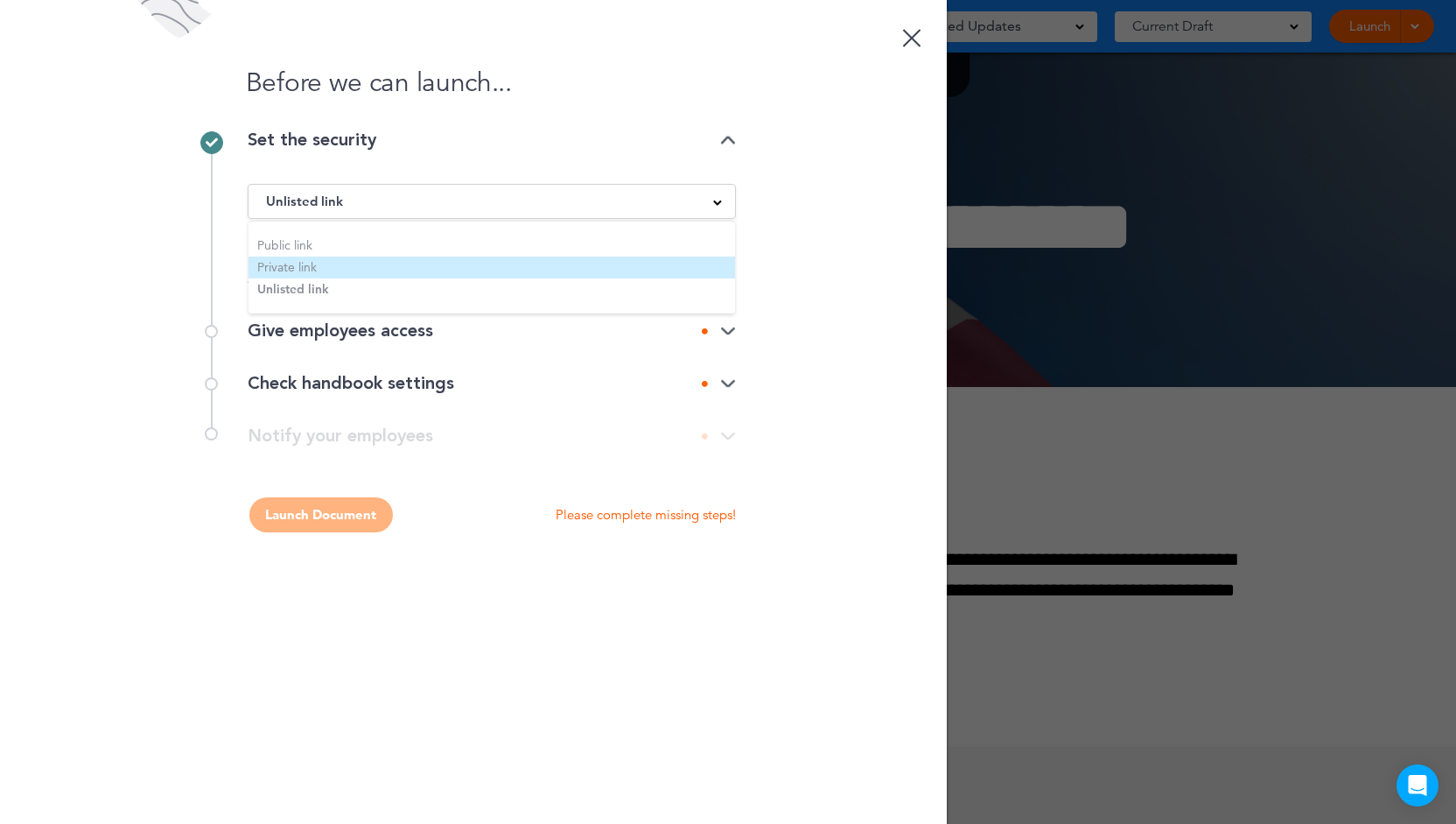
click at [348, 264] on li "Private link" at bounding box center [492, 267] width 487 height 22
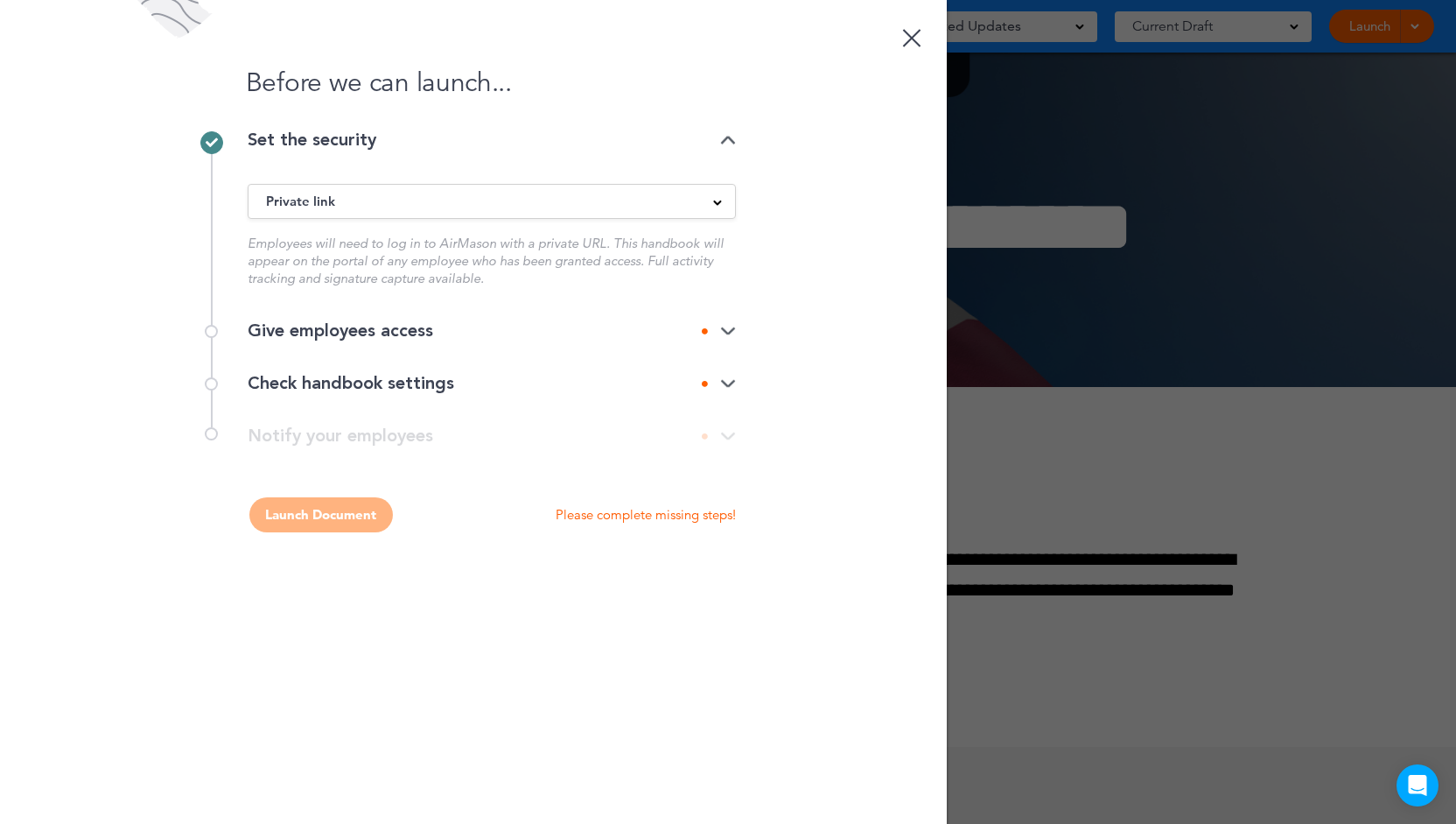
click at [370, 329] on div "Give employees access" at bounding box center [492, 331] width 489 height 18
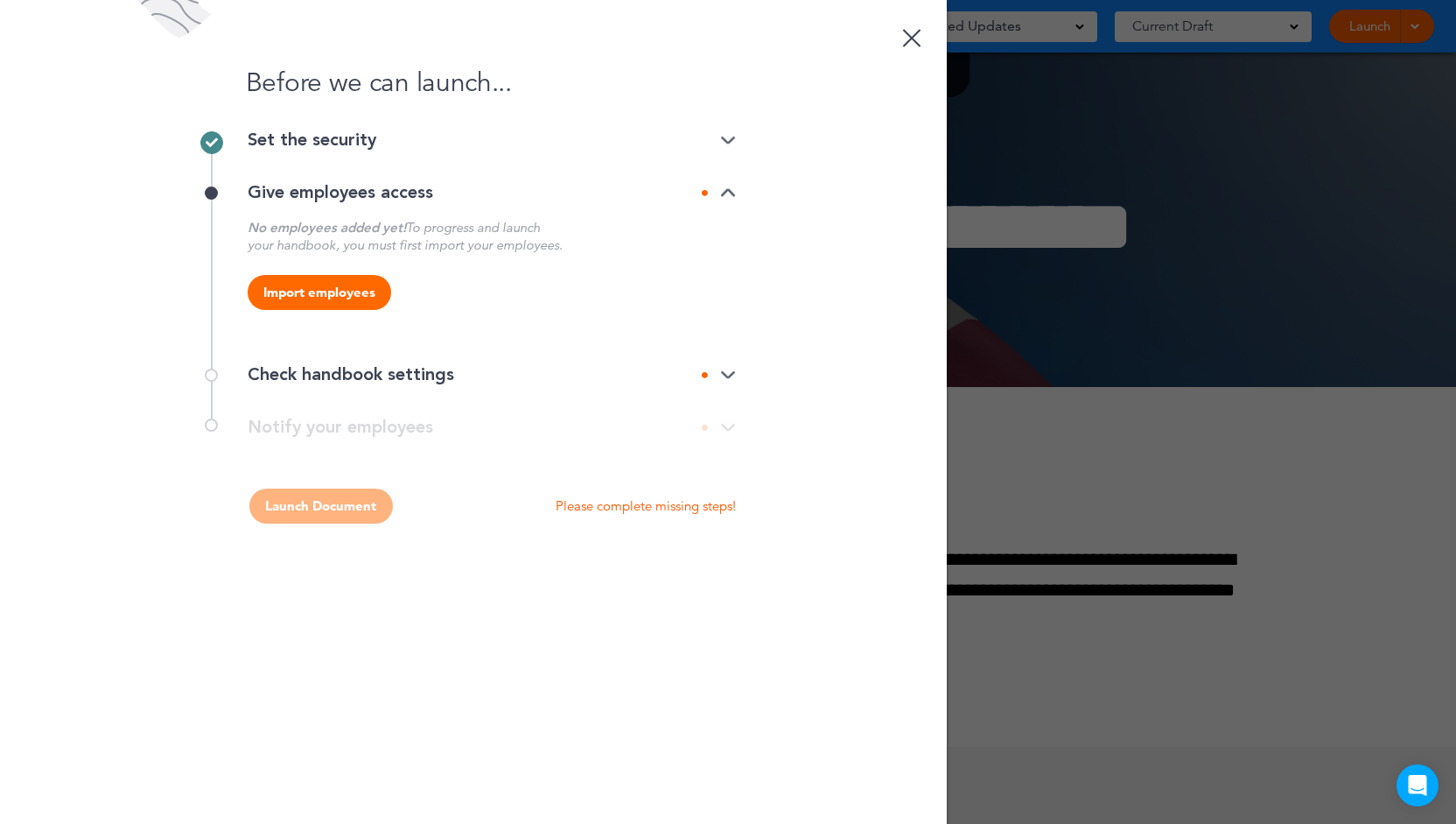
click at [426, 159] on div "Set the security" at bounding box center [492, 149] width 489 height 35
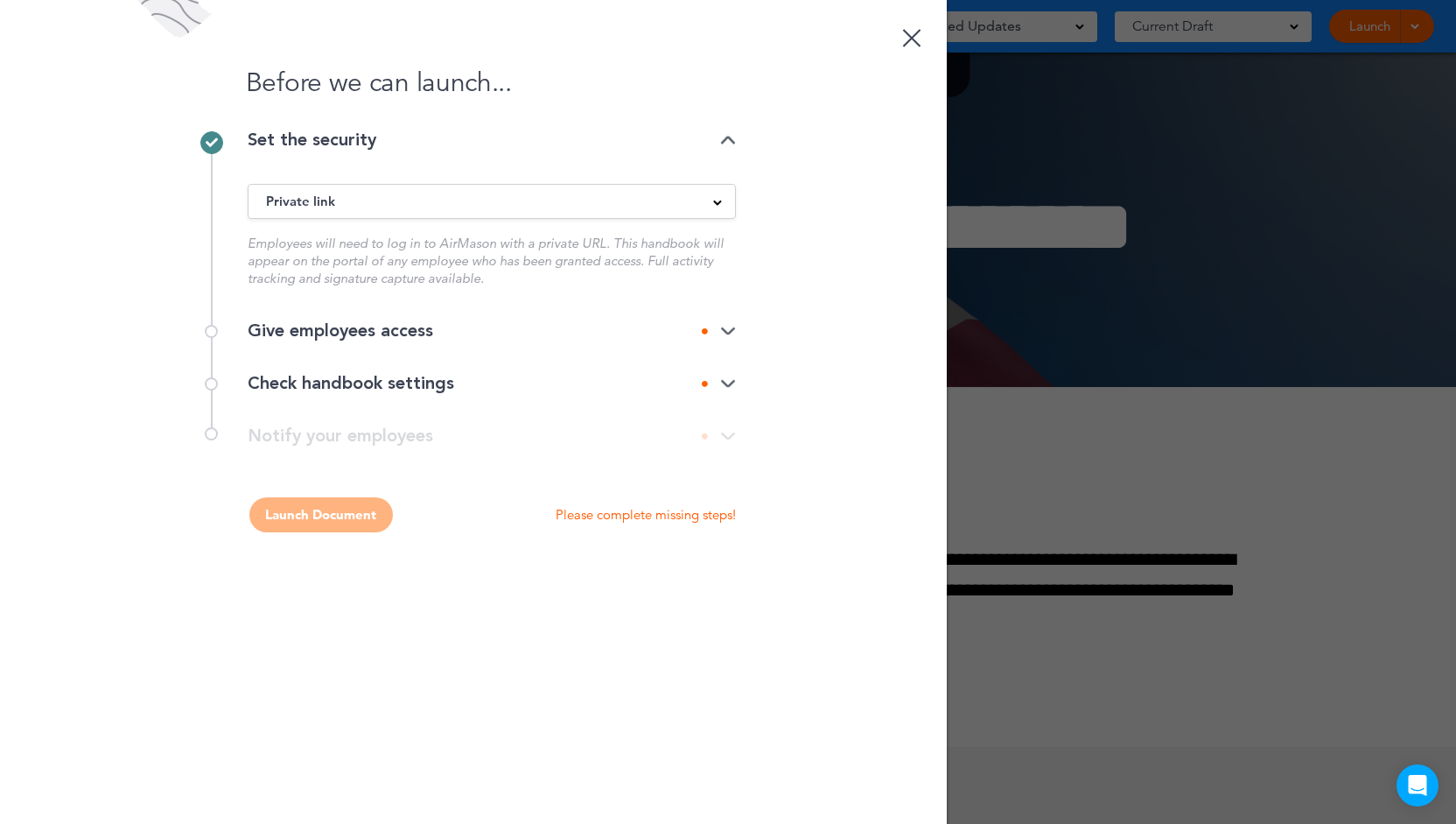
click at [450, 200] on div "Private link" at bounding box center [492, 201] width 487 height 20
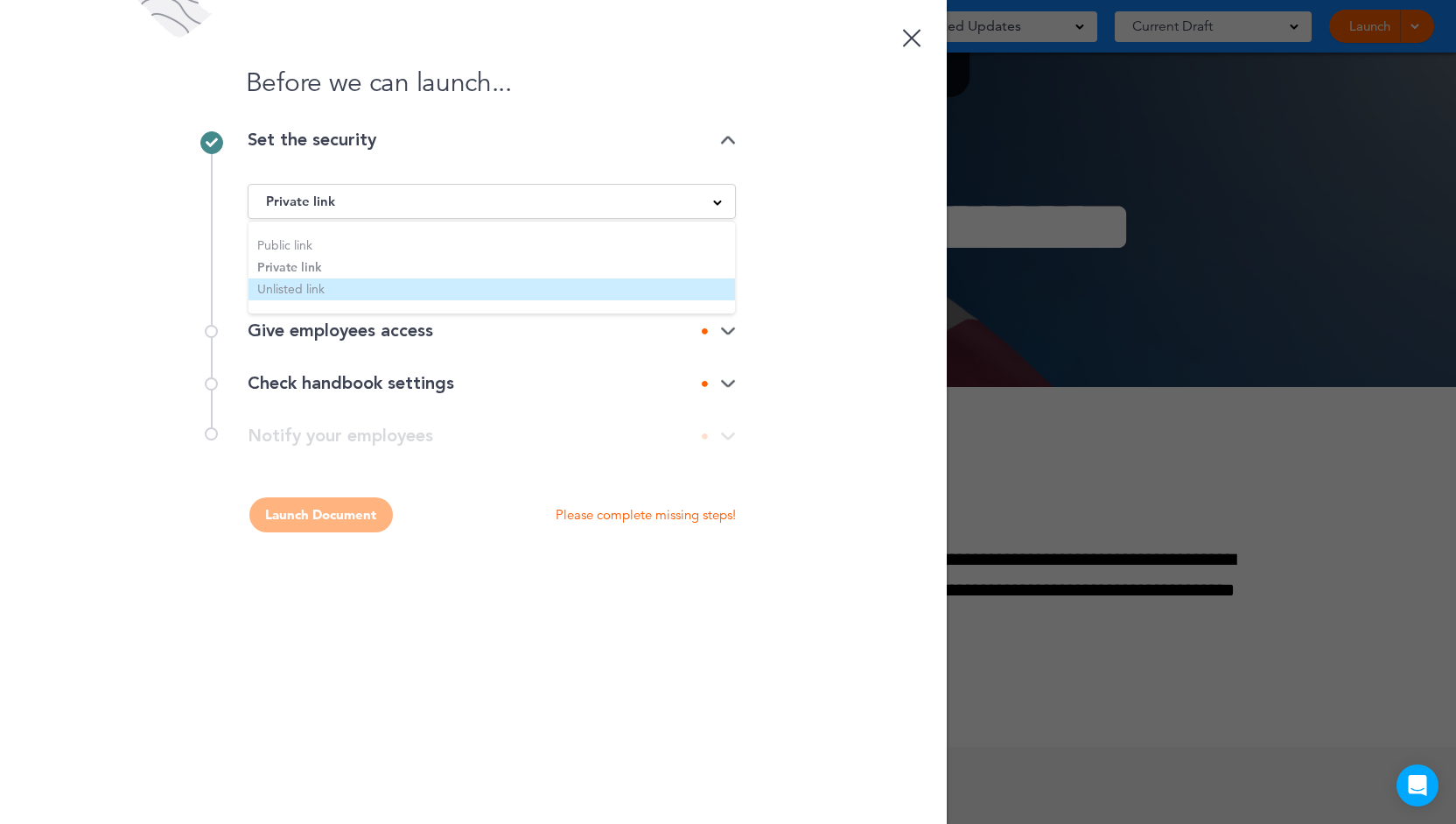
click at [402, 293] on li "Unlisted link" at bounding box center [492, 290] width 487 height 22
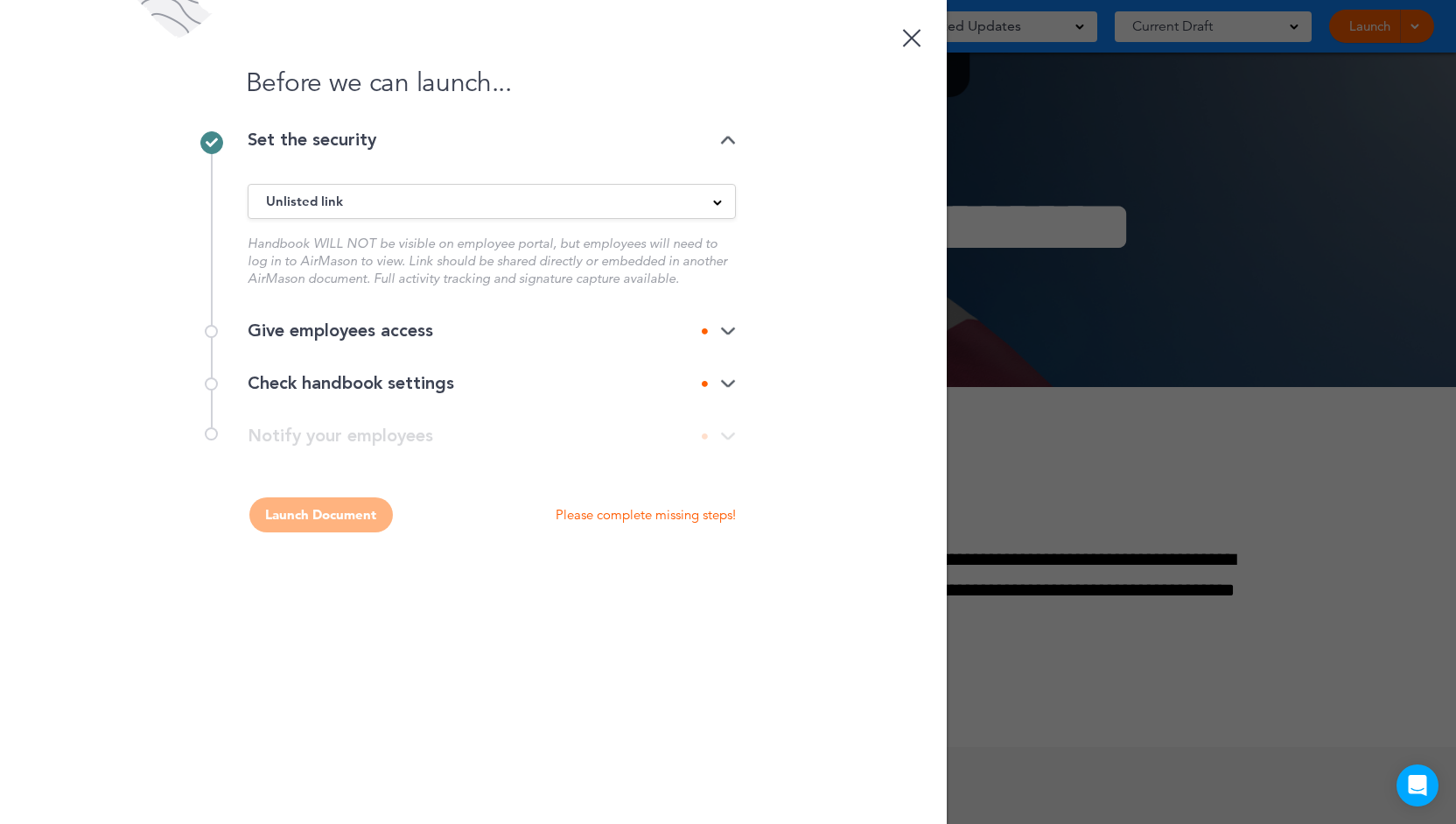
click at [547, 333] on div "Give employees access" at bounding box center [492, 331] width 489 height 18
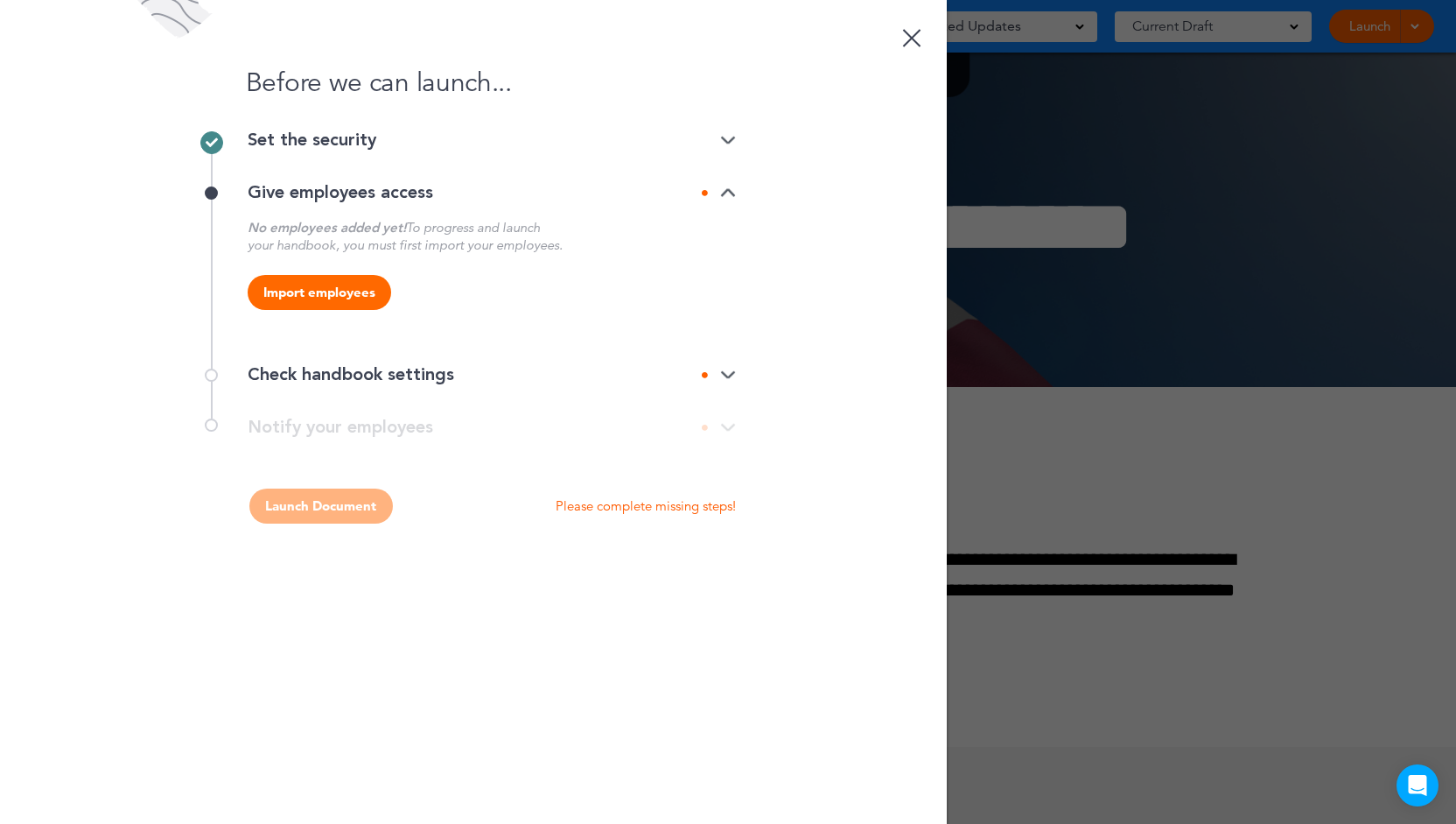
click at [667, 374] on div "Check handbook settings" at bounding box center [492, 374] width 489 height 18
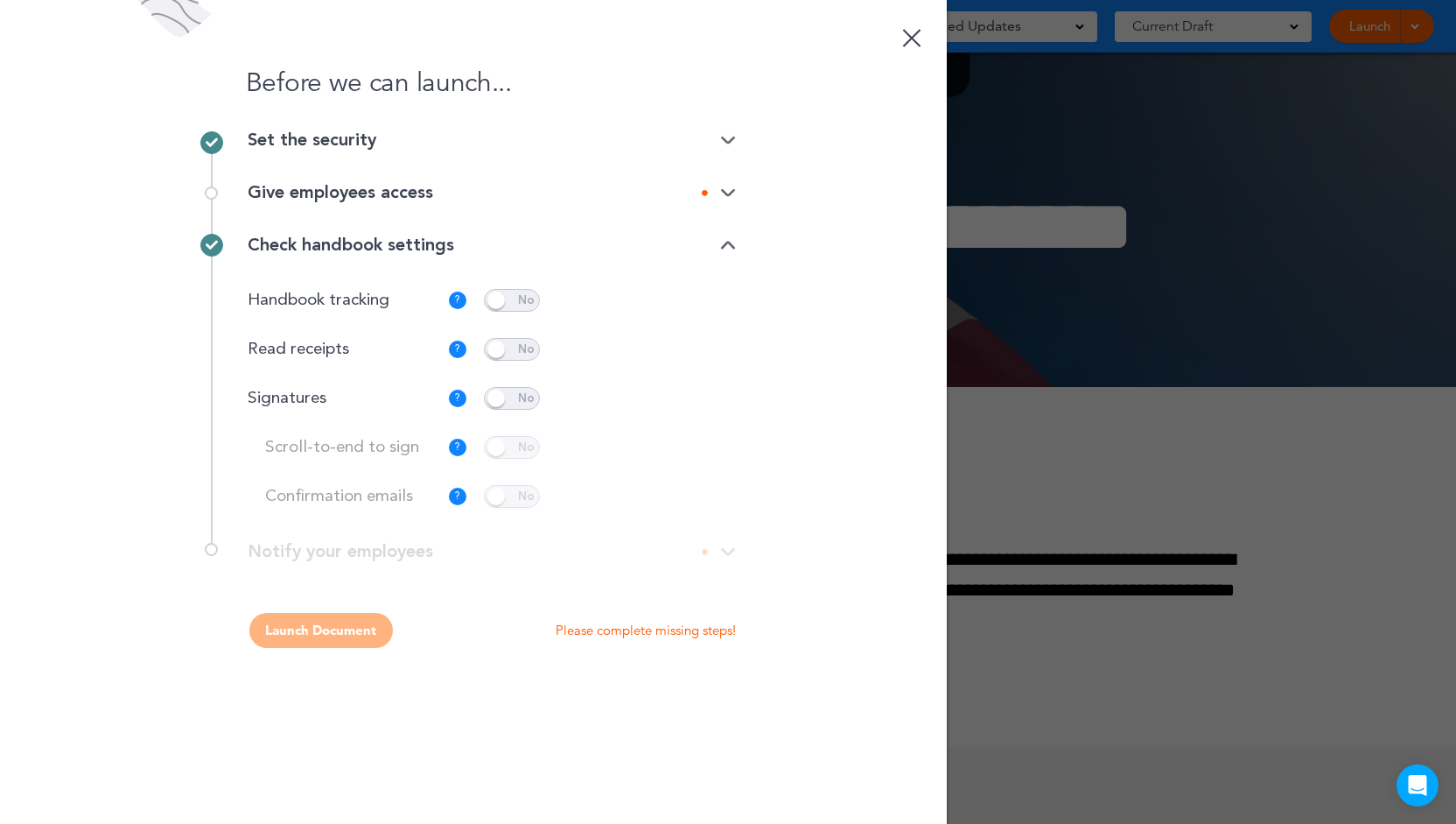
click at [511, 393] on span at bounding box center [512, 398] width 56 height 22
click at [664, 399] on p "Customize" at bounding box center [681, 398] width 60 height 11
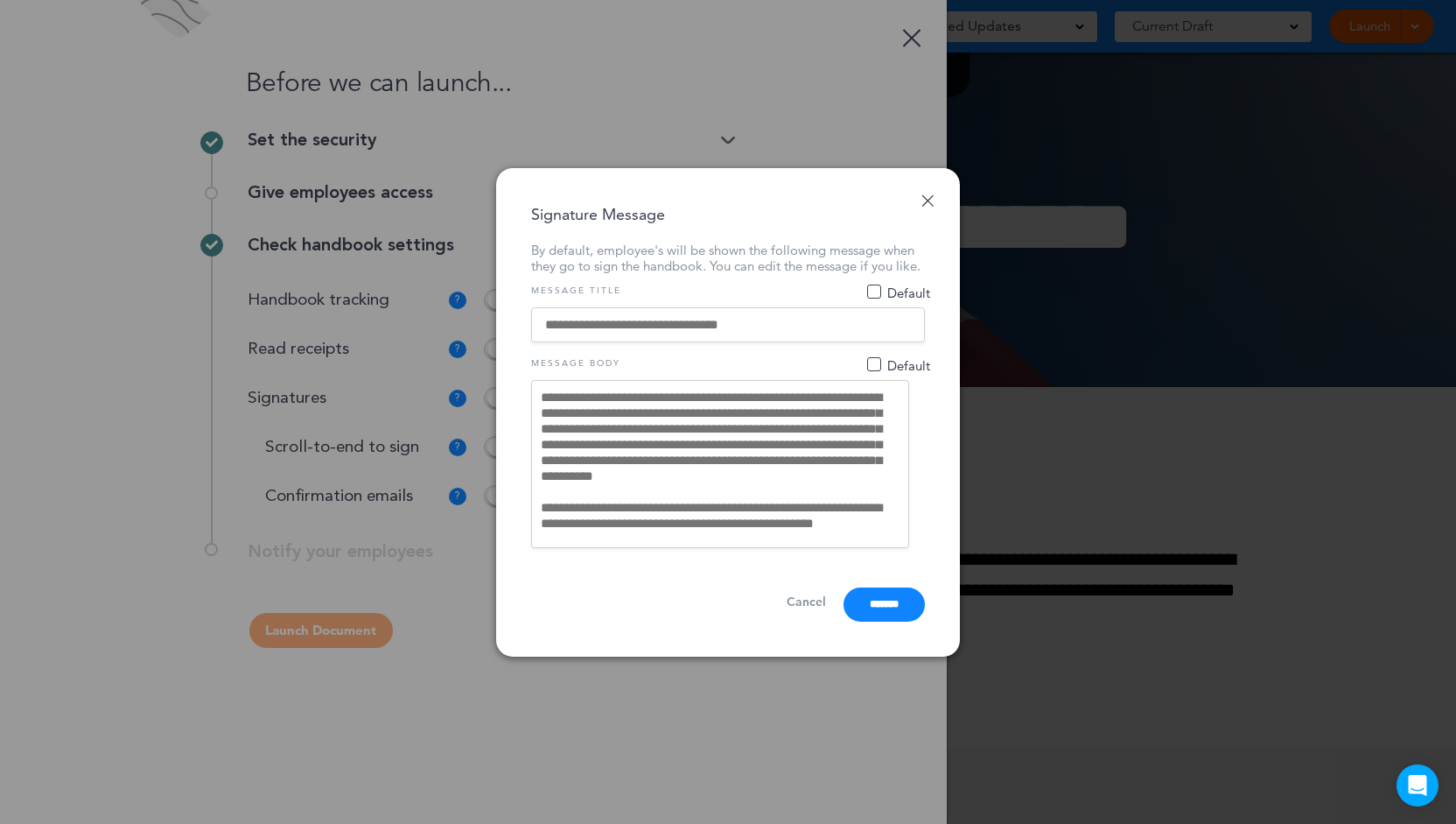
click at [877, 366] on span "Default" at bounding box center [874, 364] width 14 height 14
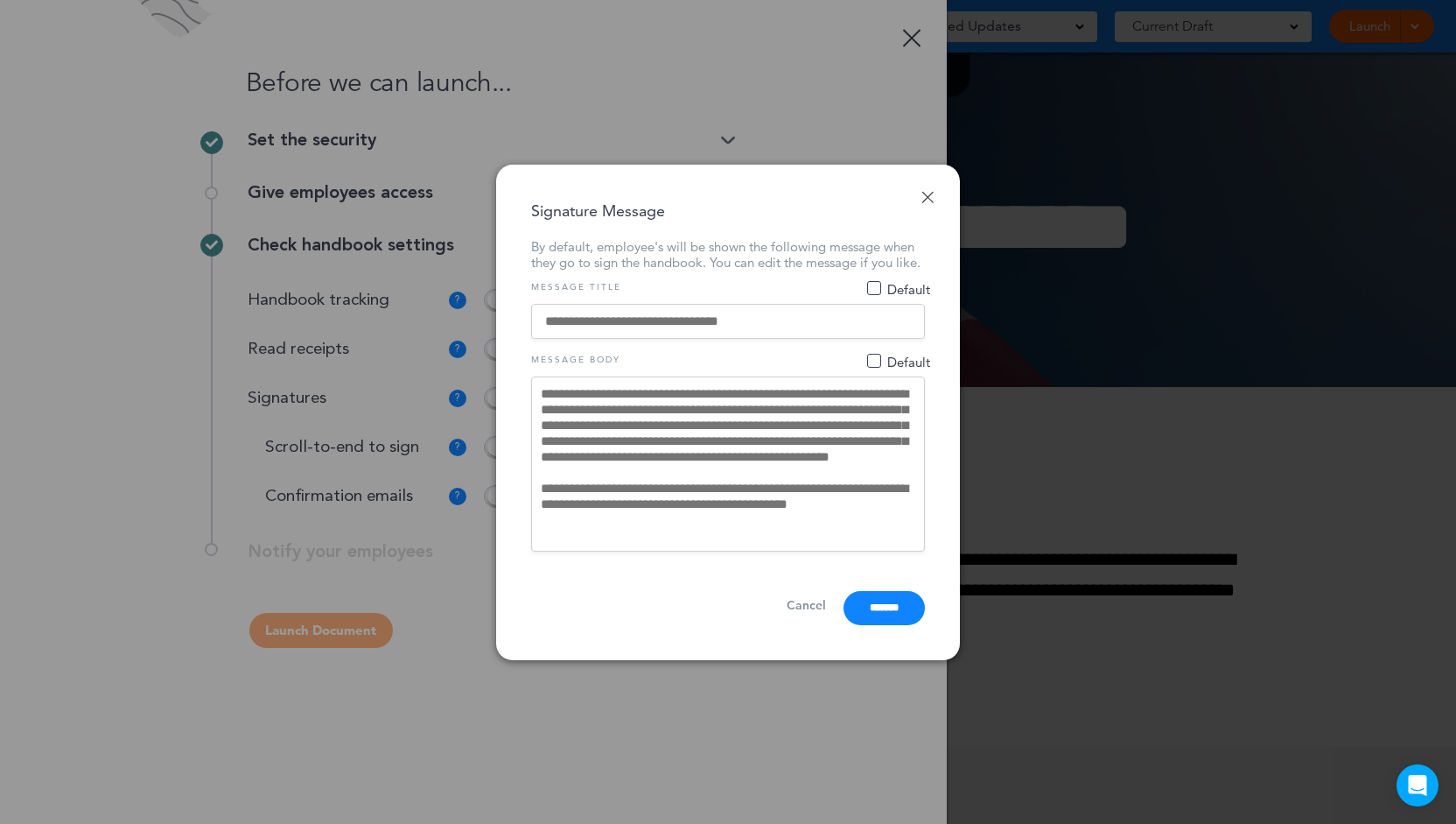
click at [870, 289] on span "Default" at bounding box center [899, 288] width 62 height 11
click at [927, 191] on link "Done" at bounding box center [927, 196] width 12 height 12
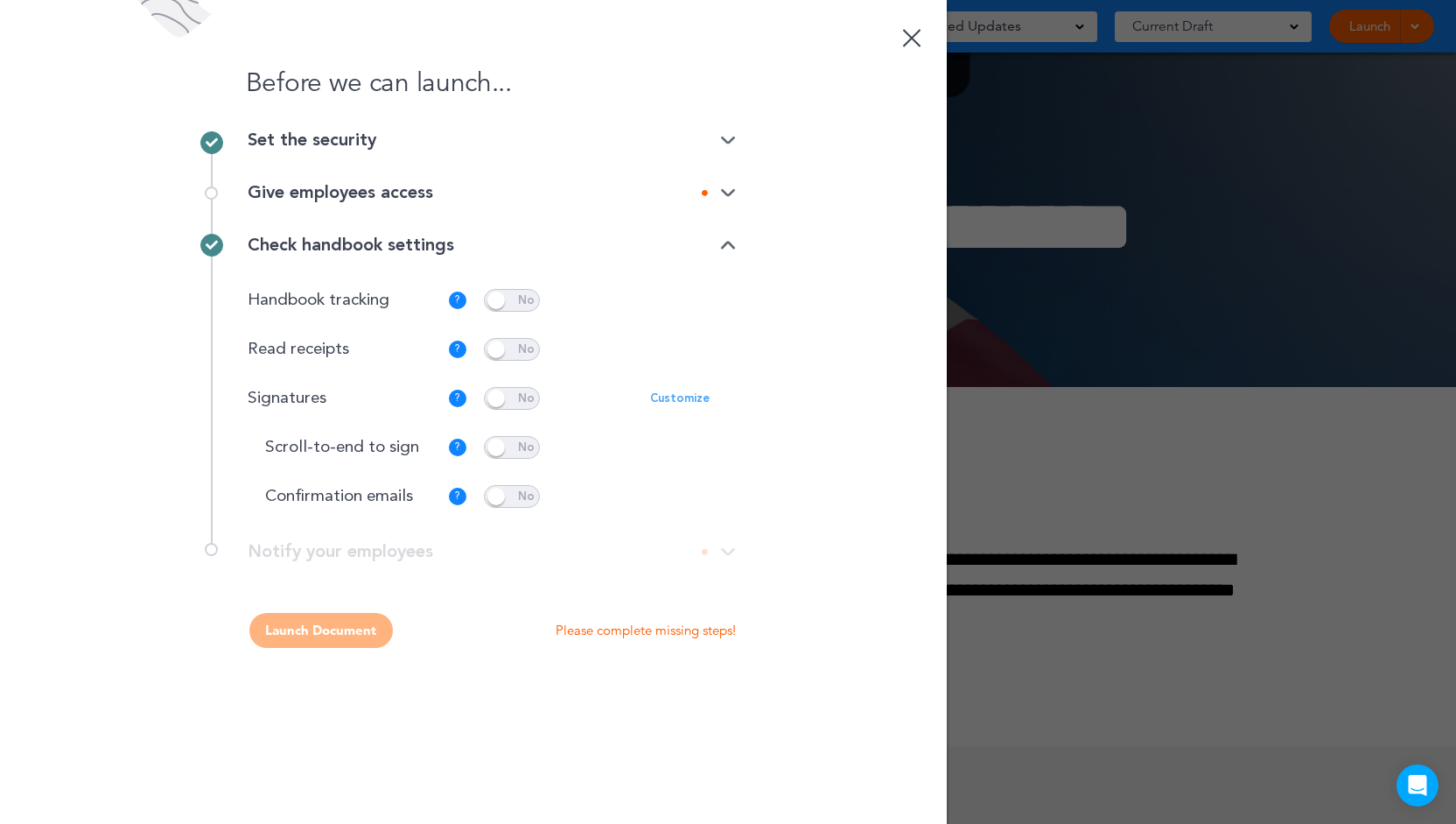
drag, startPoint x: 696, startPoint y: 548, endPoint x: 247, endPoint y: 569, distance: 449.5
click at [247, 569] on div "**********" at bounding box center [474, 561] width 525 height 35
drag, startPoint x: 243, startPoint y: 547, endPoint x: 436, endPoint y: 556, distance: 193.2
click at [436, 556] on div "**********" at bounding box center [474, 561] width 525 height 35
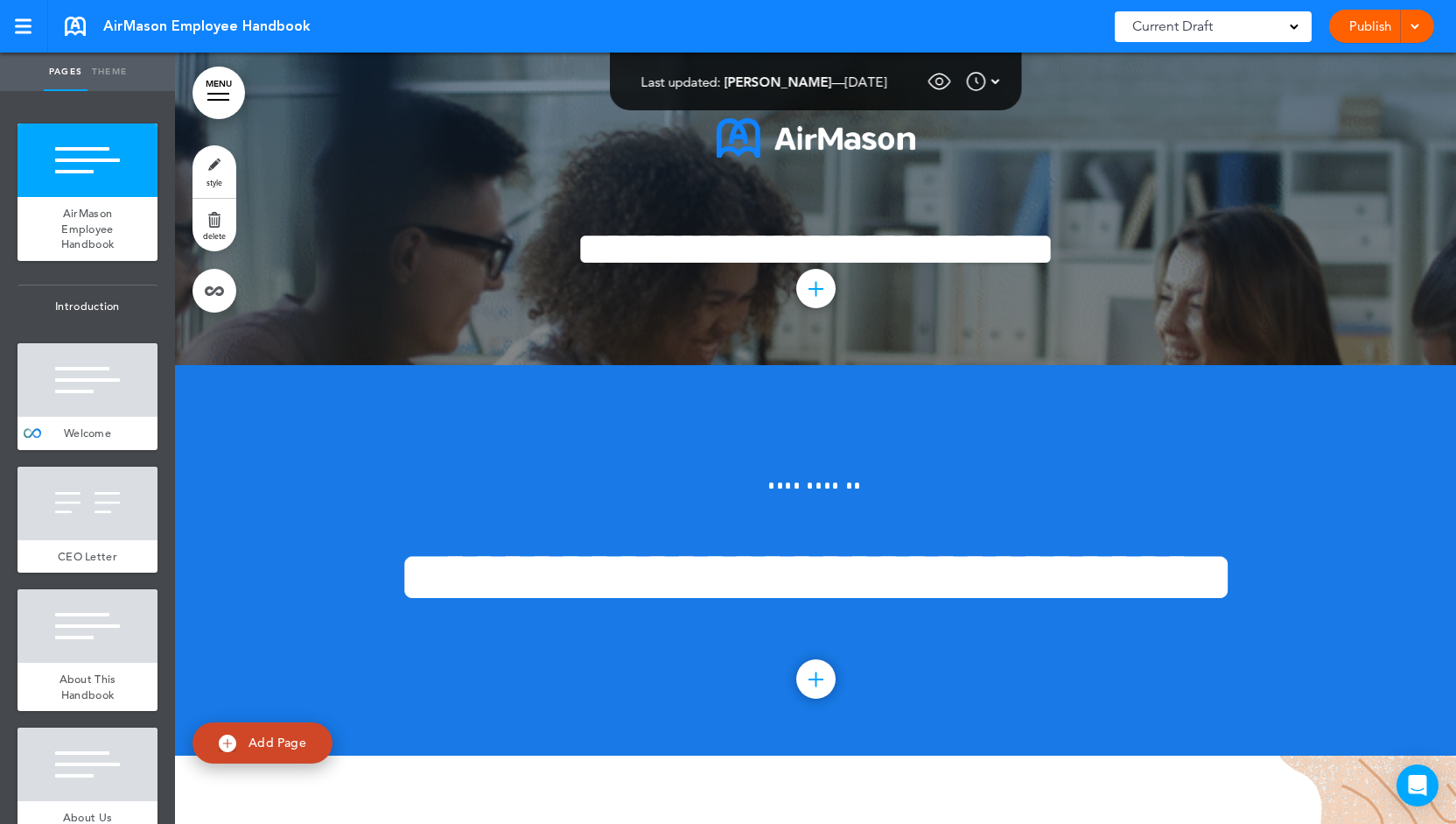
click at [1364, 31] on link "Publish" at bounding box center [1369, 26] width 55 height 34
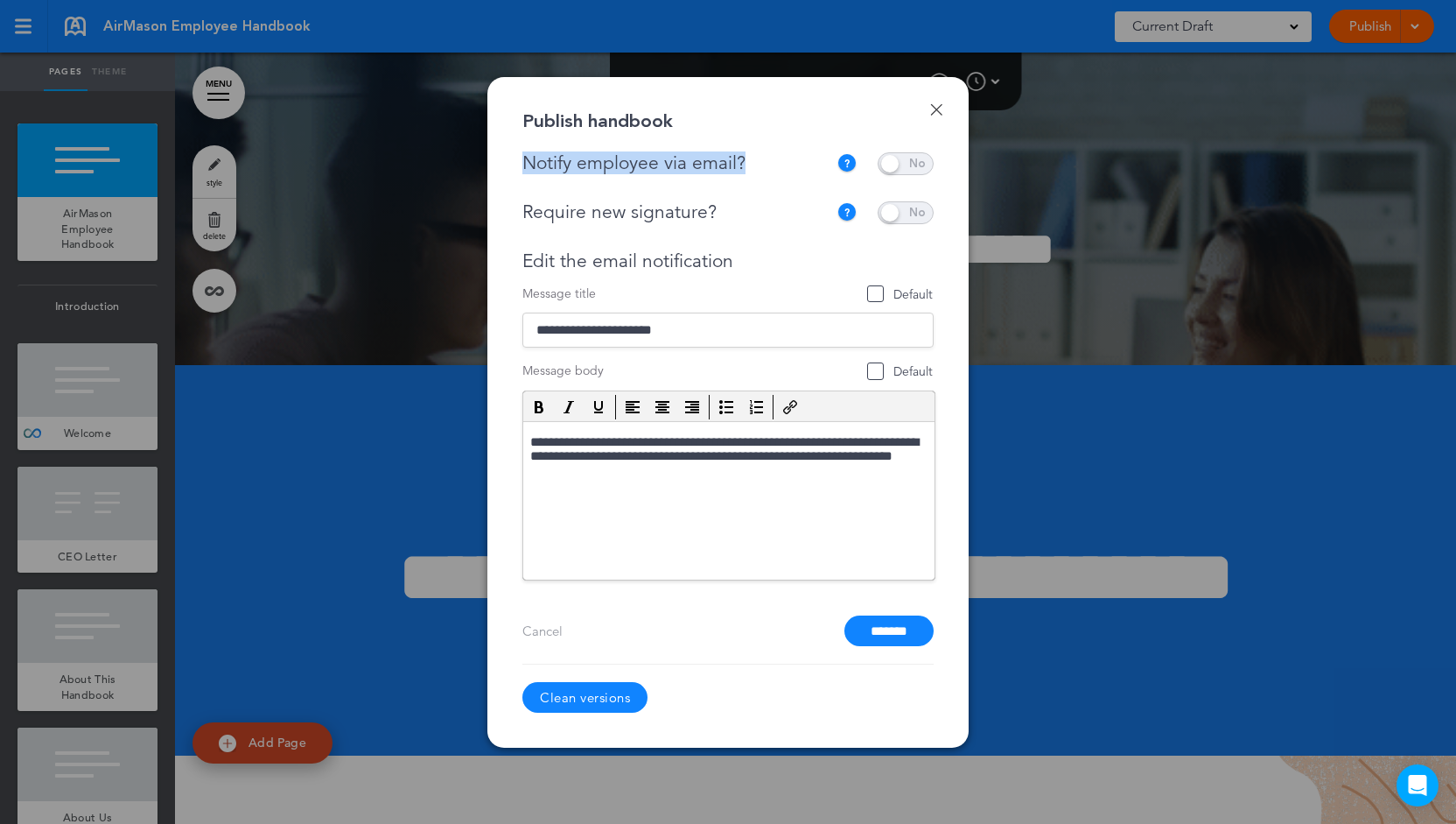
drag, startPoint x: 756, startPoint y: 163, endPoint x: 521, endPoint y: 171, distance: 235.1
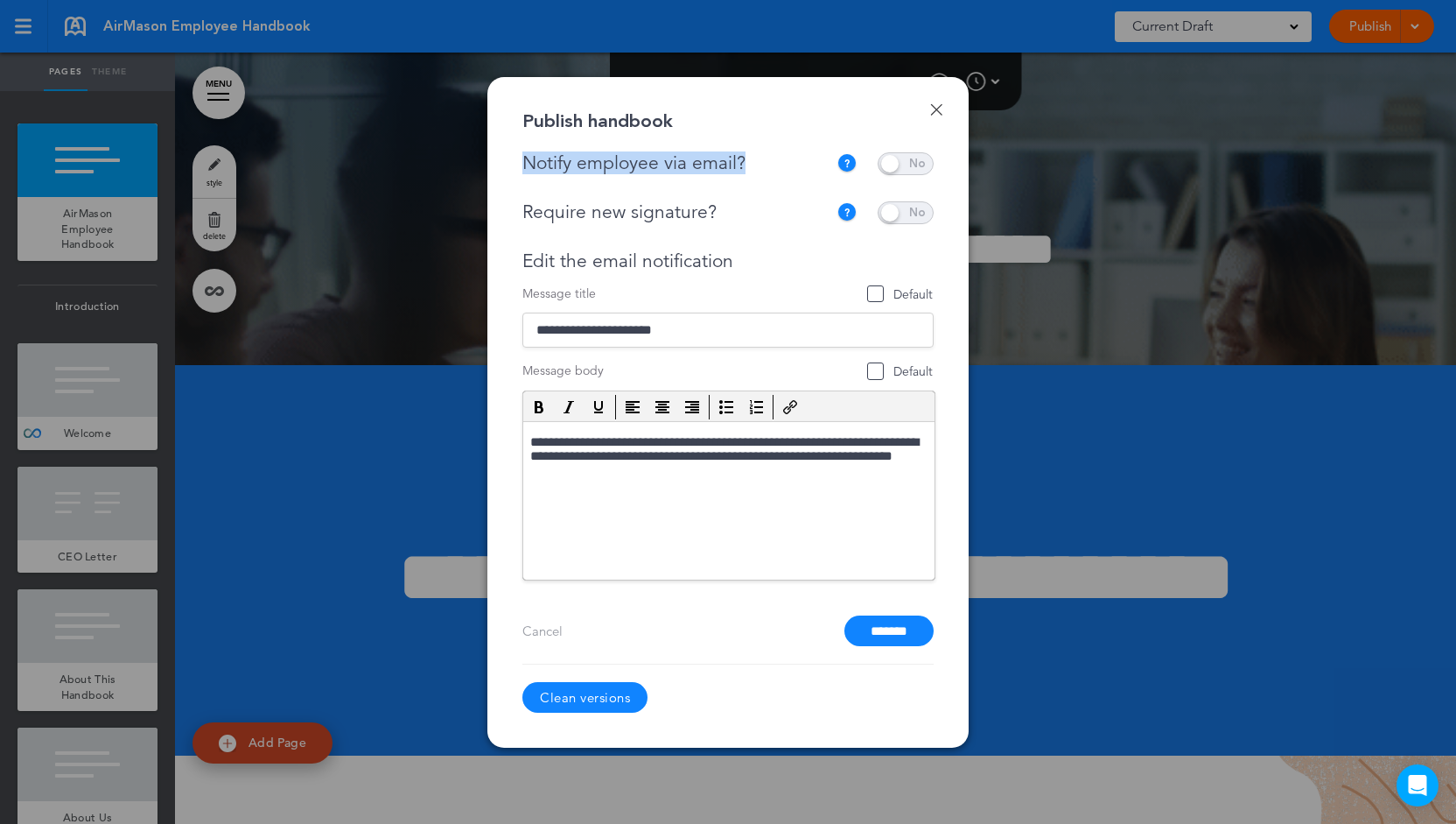
click at [522, 171] on div "Notify employee via email?" at bounding box center [680, 164] width 315 height 22
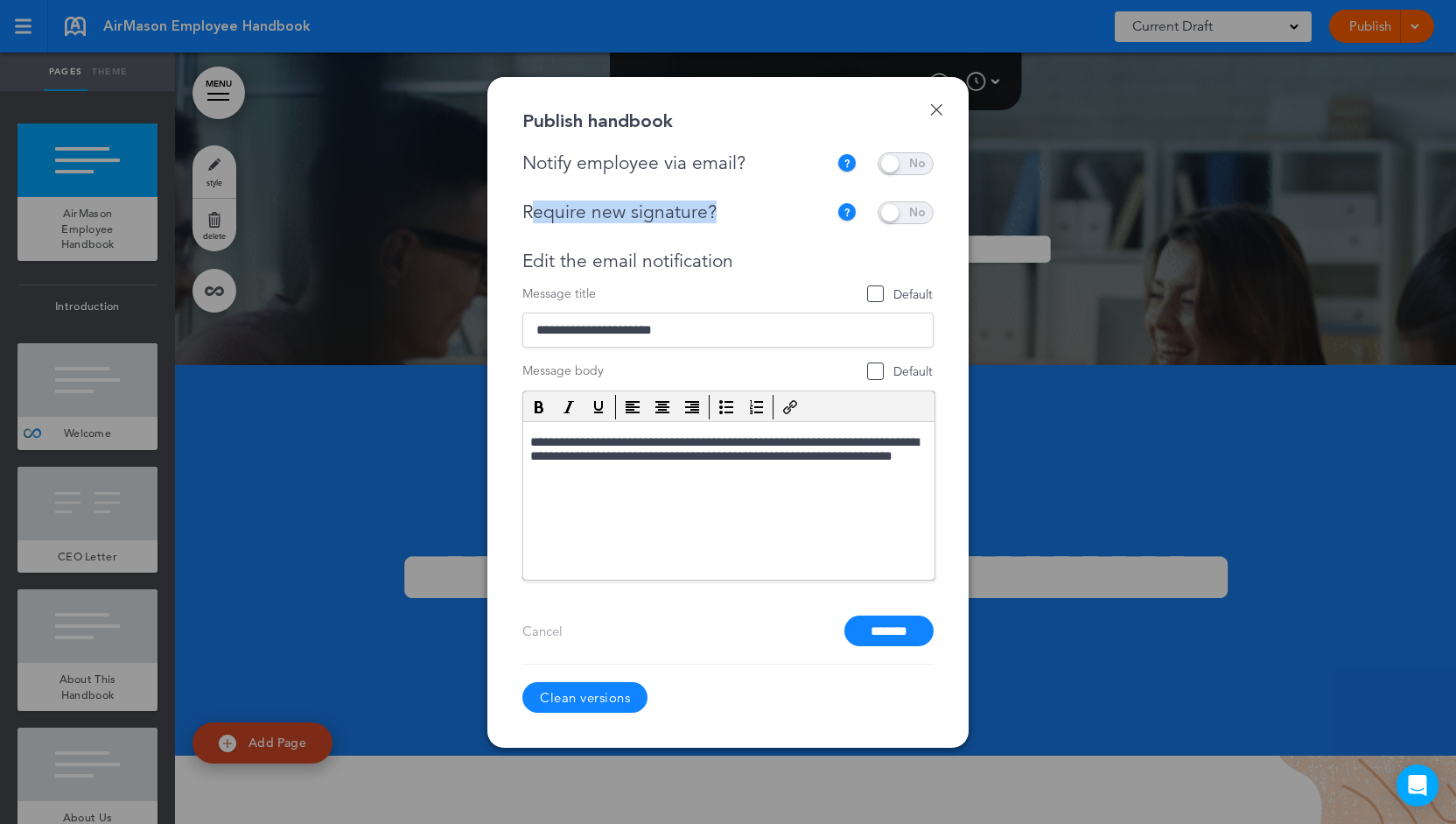
drag, startPoint x: 767, startPoint y: 209, endPoint x: 531, endPoint y: 214, distance: 236.1
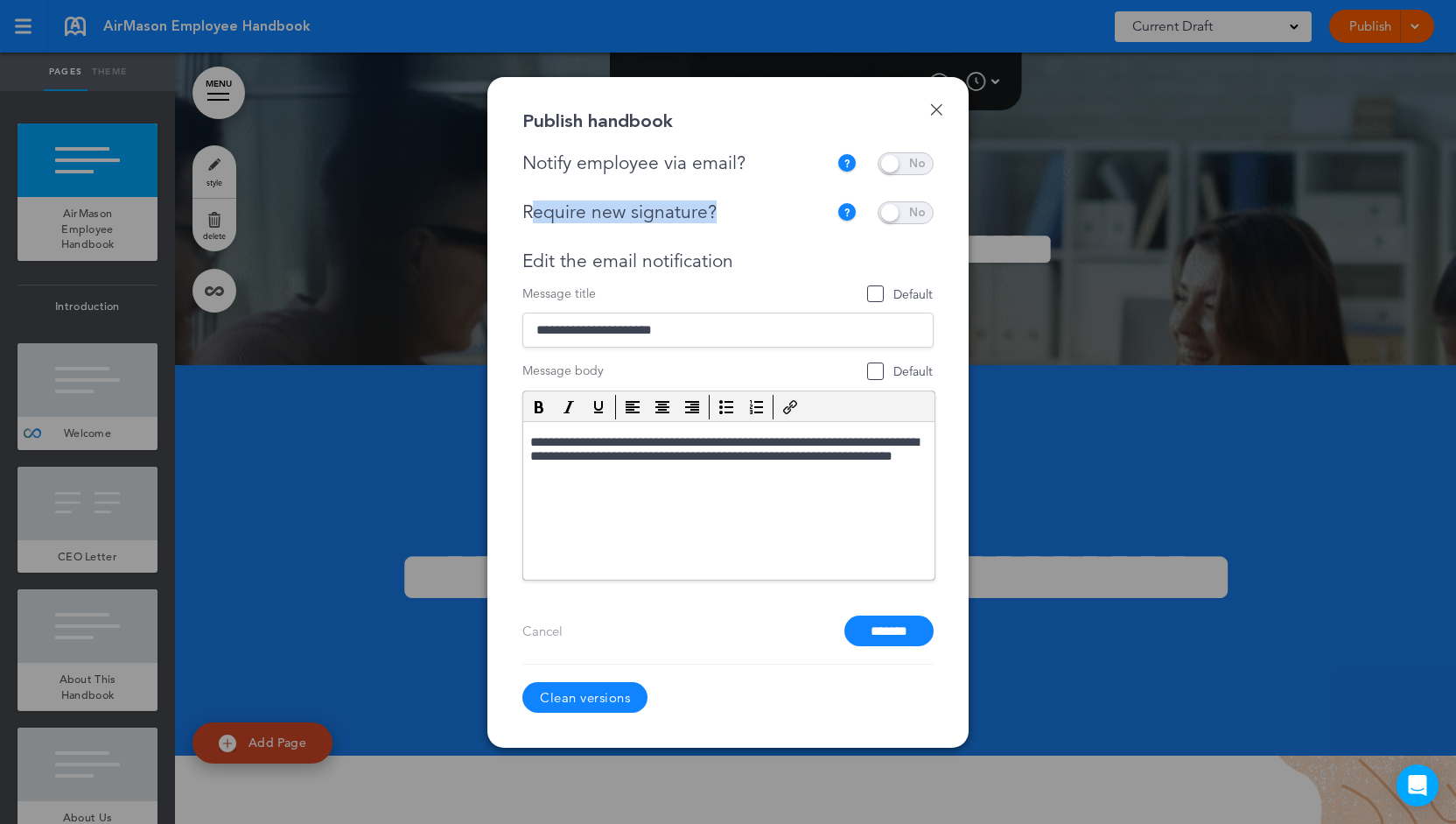
click at [531, 214] on div "Require new signature?" at bounding box center [675, 212] width 305 height 22
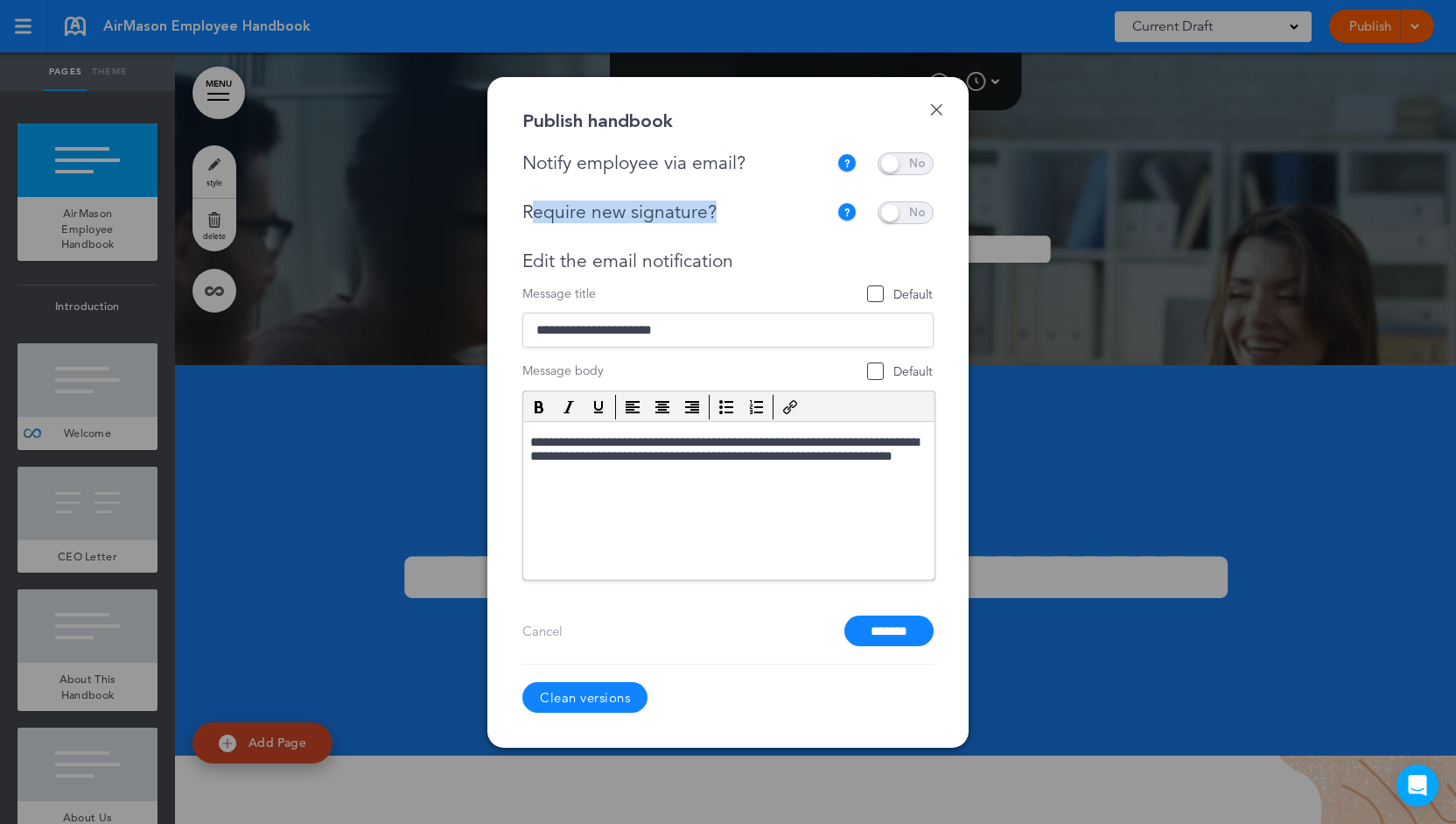
click at [897, 225] on div "**********" at bounding box center [728, 390] width 411 height 379
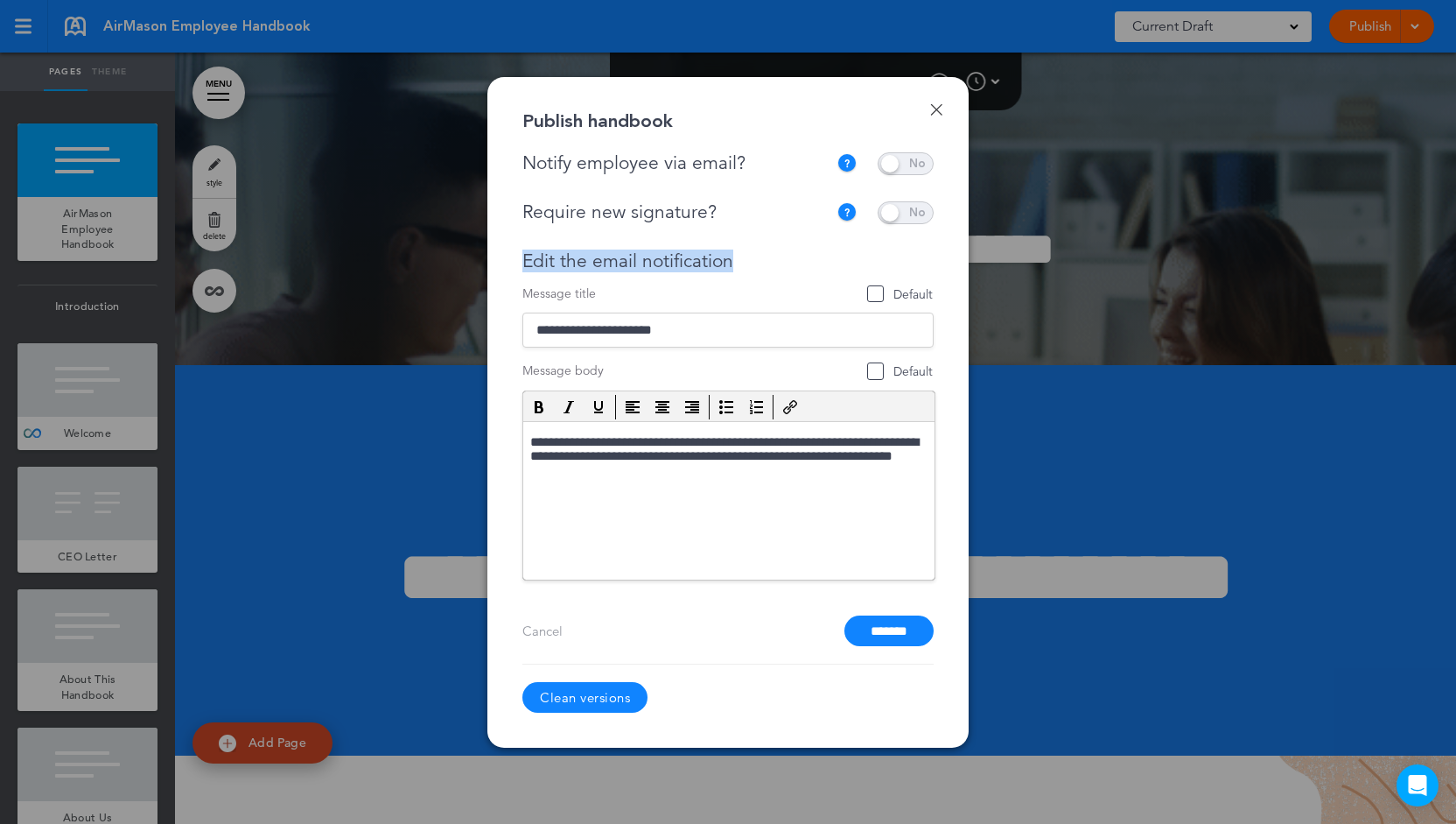
click at [921, 169] on span at bounding box center [906, 164] width 56 height 22
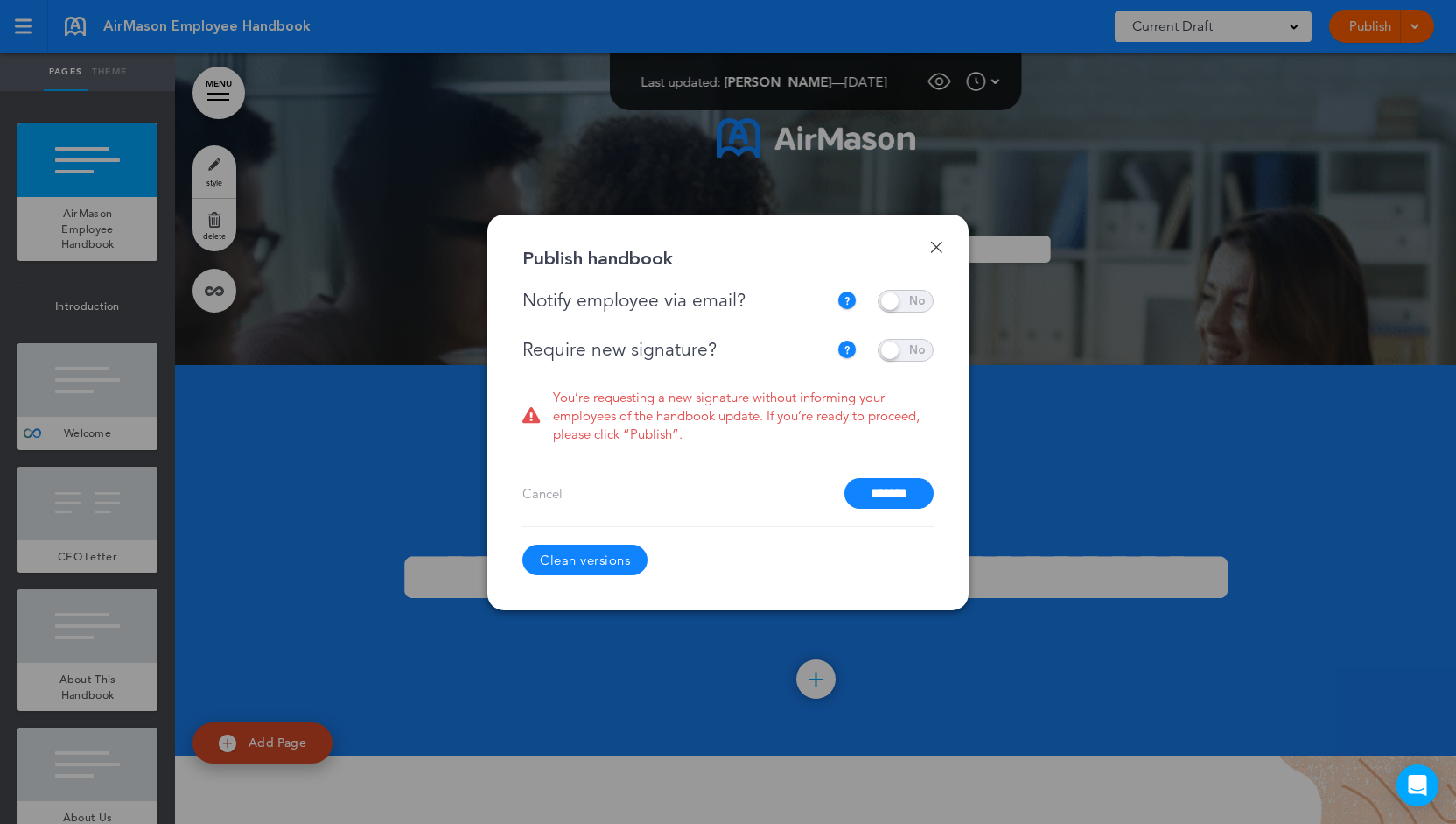
click at [905, 347] on span at bounding box center [906, 350] width 56 height 22
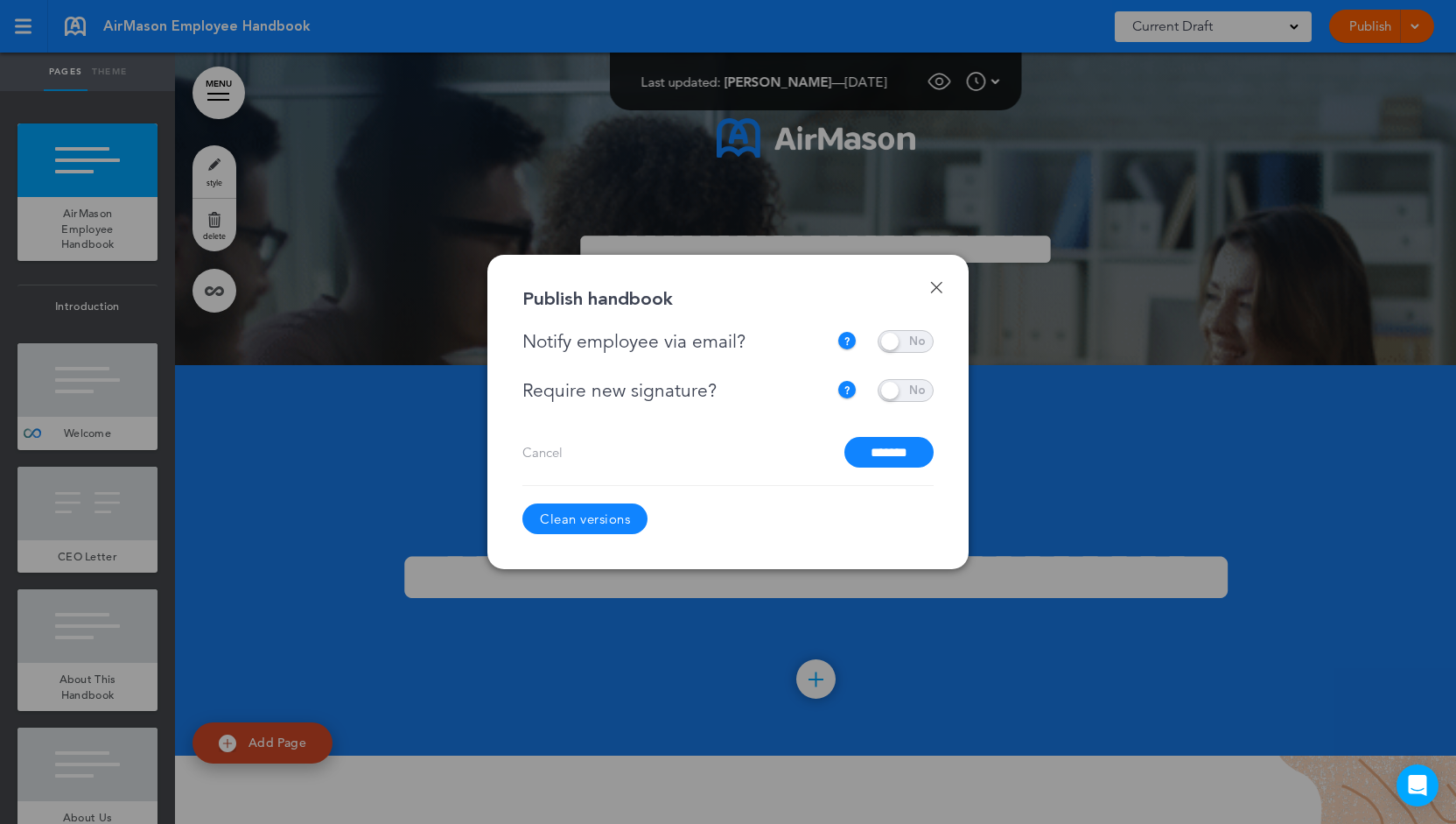
click at [915, 339] on span at bounding box center [906, 341] width 56 height 22
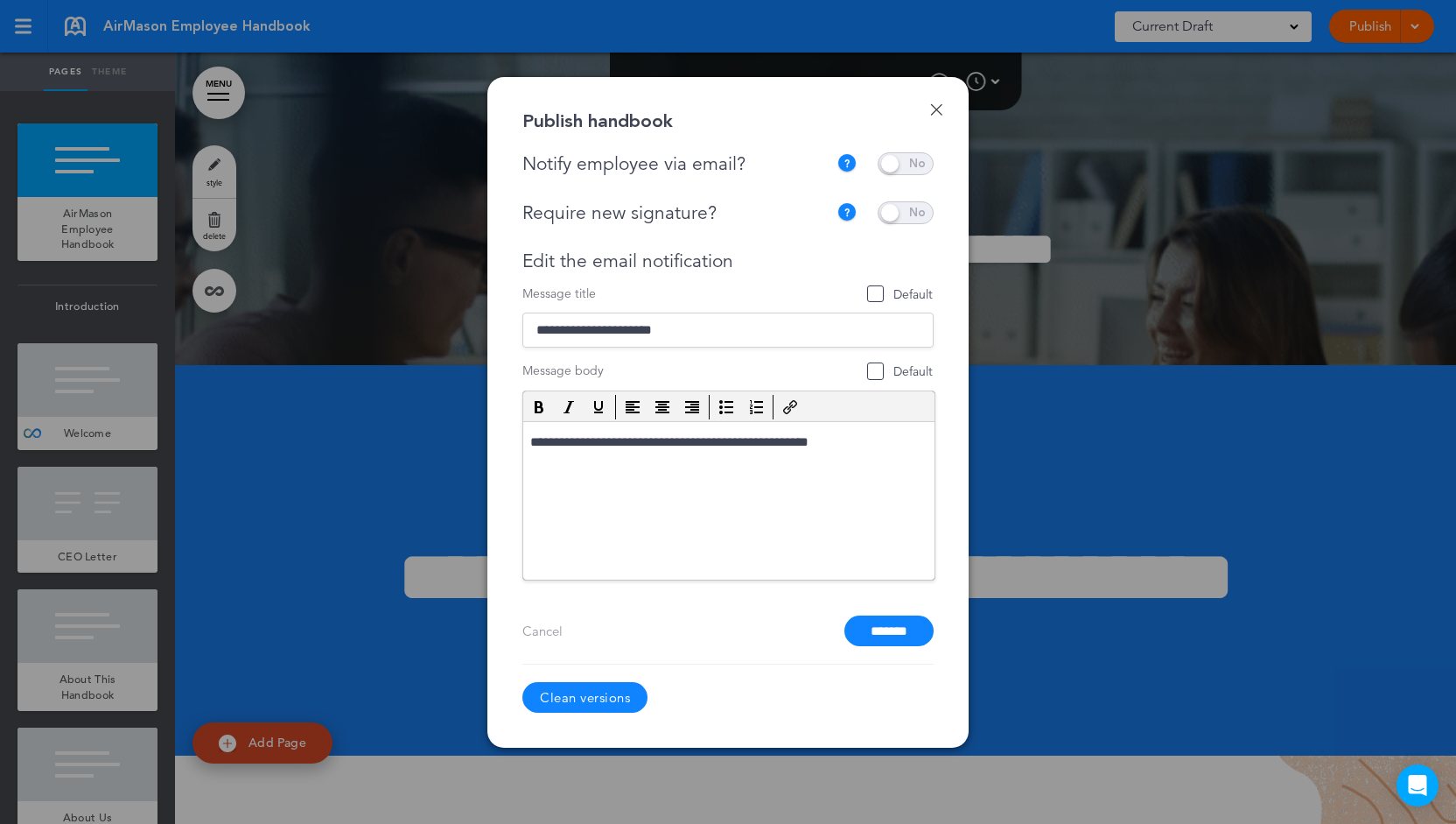
click at [920, 200] on div "**********" at bounding box center [728, 367] width 411 height 428
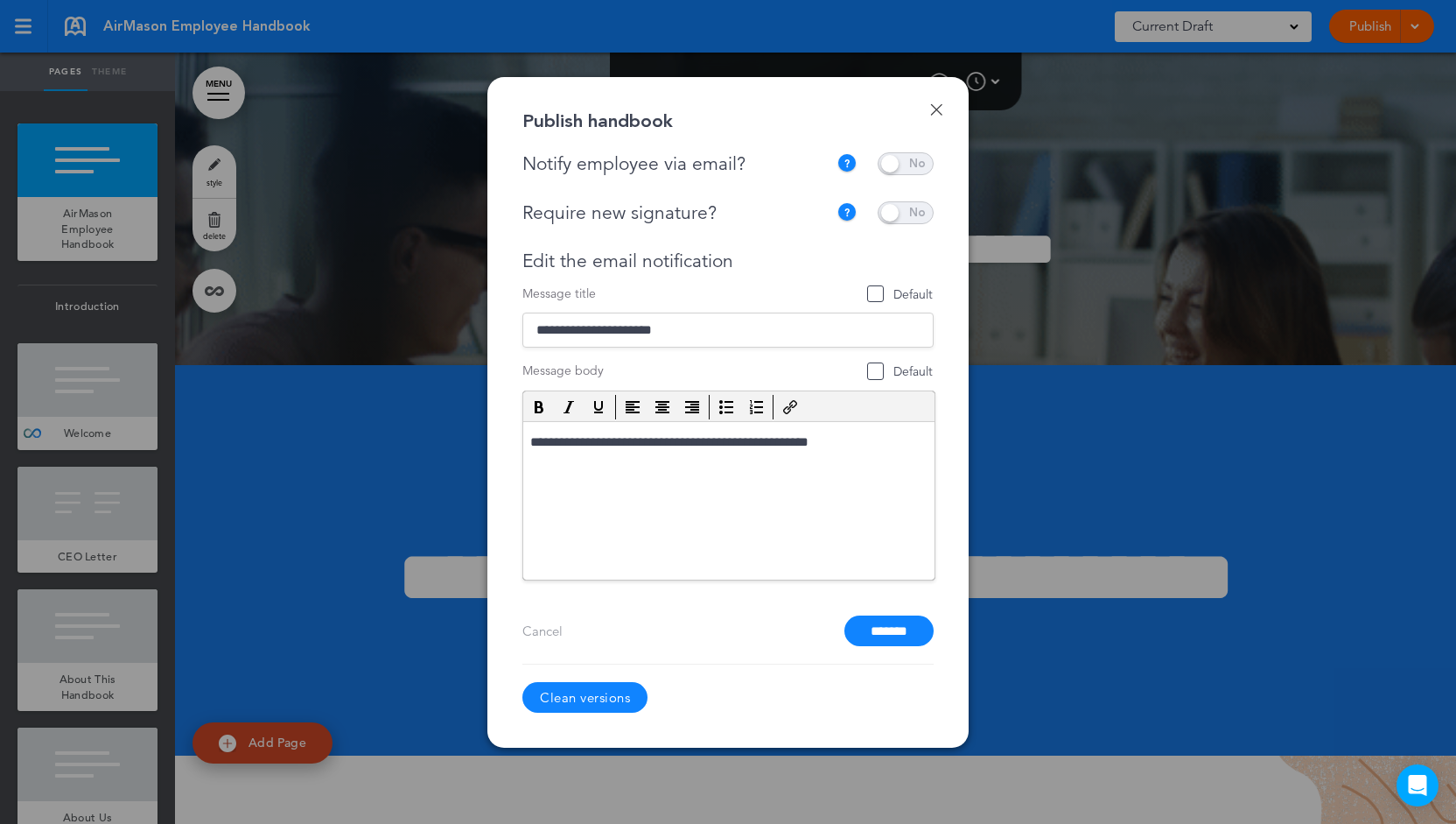
click at [918, 211] on span at bounding box center [906, 212] width 56 height 22
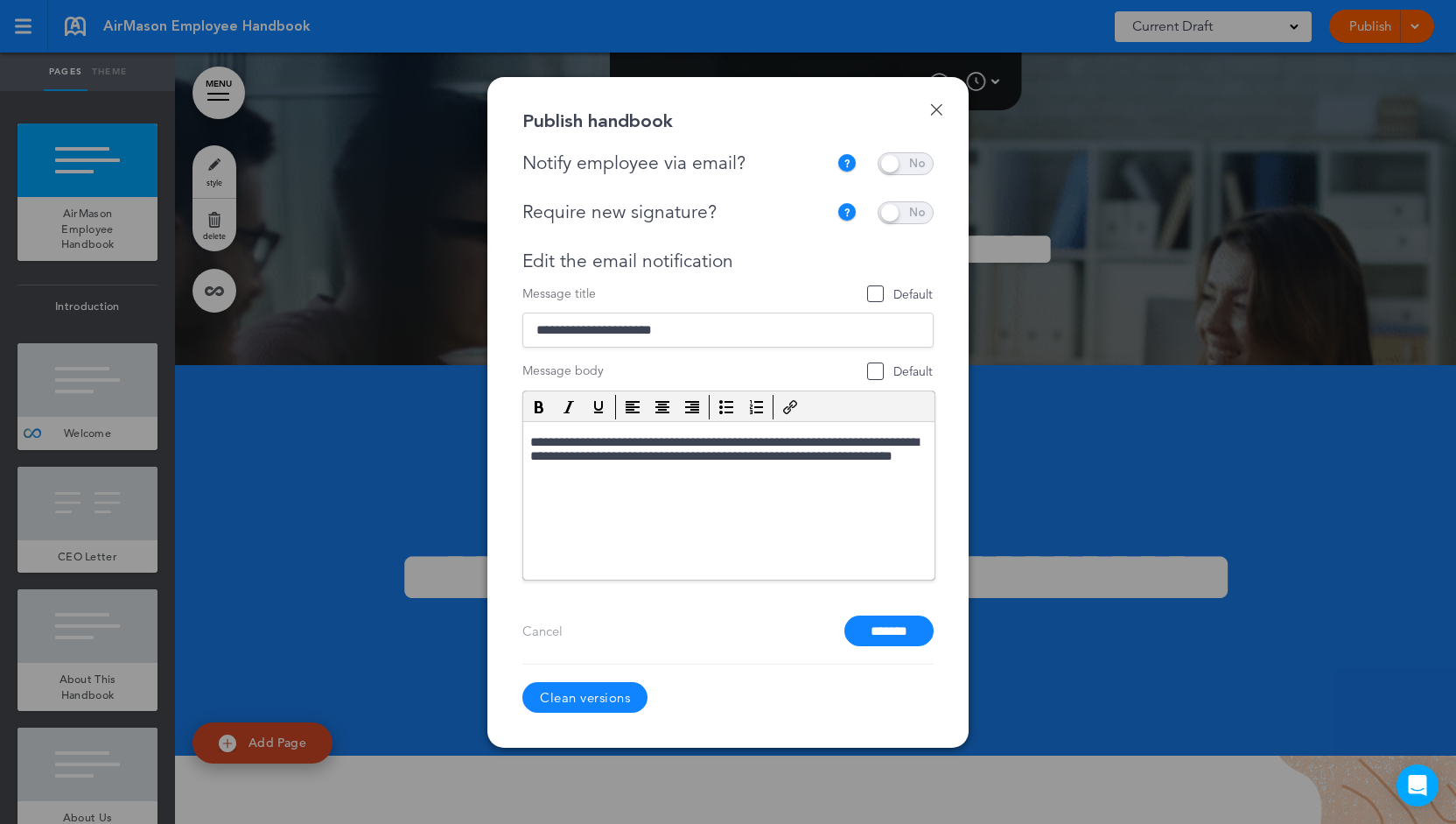
click at [912, 205] on span at bounding box center [906, 212] width 56 height 22
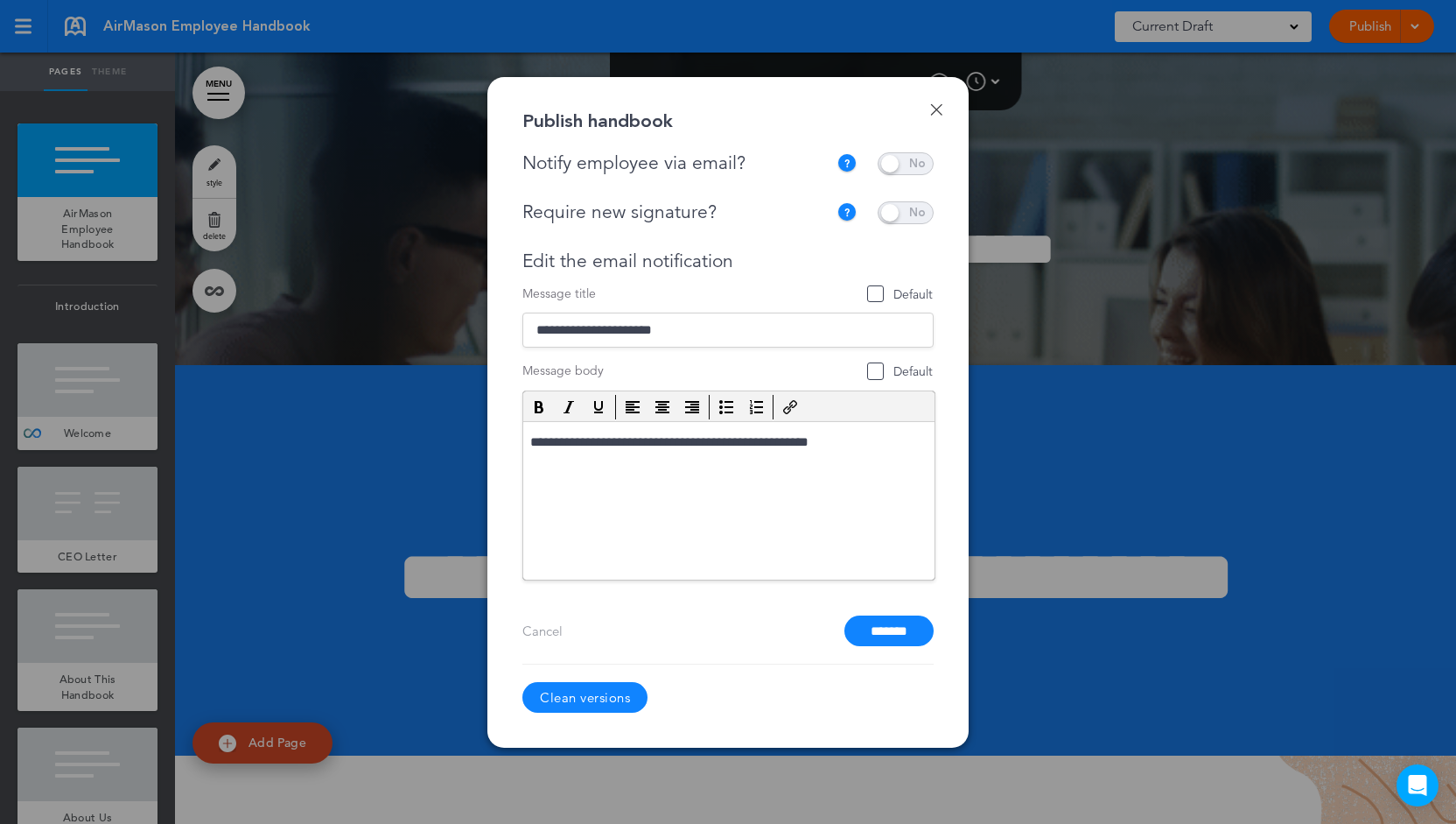
click at [933, 107] on link "Done" at bounding box center [936, 109] width 12 height 12
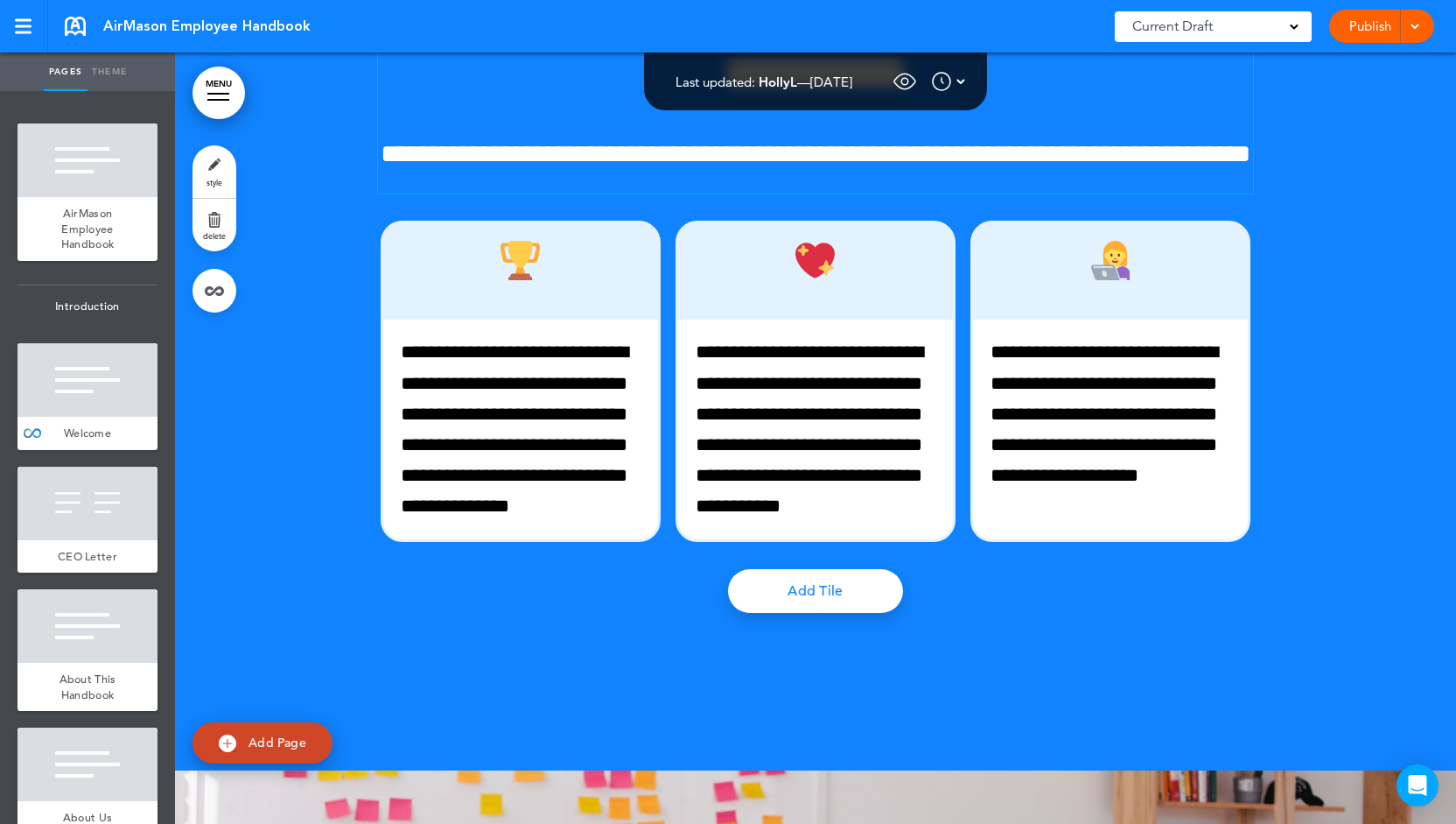
scroll to position [5103, 0]
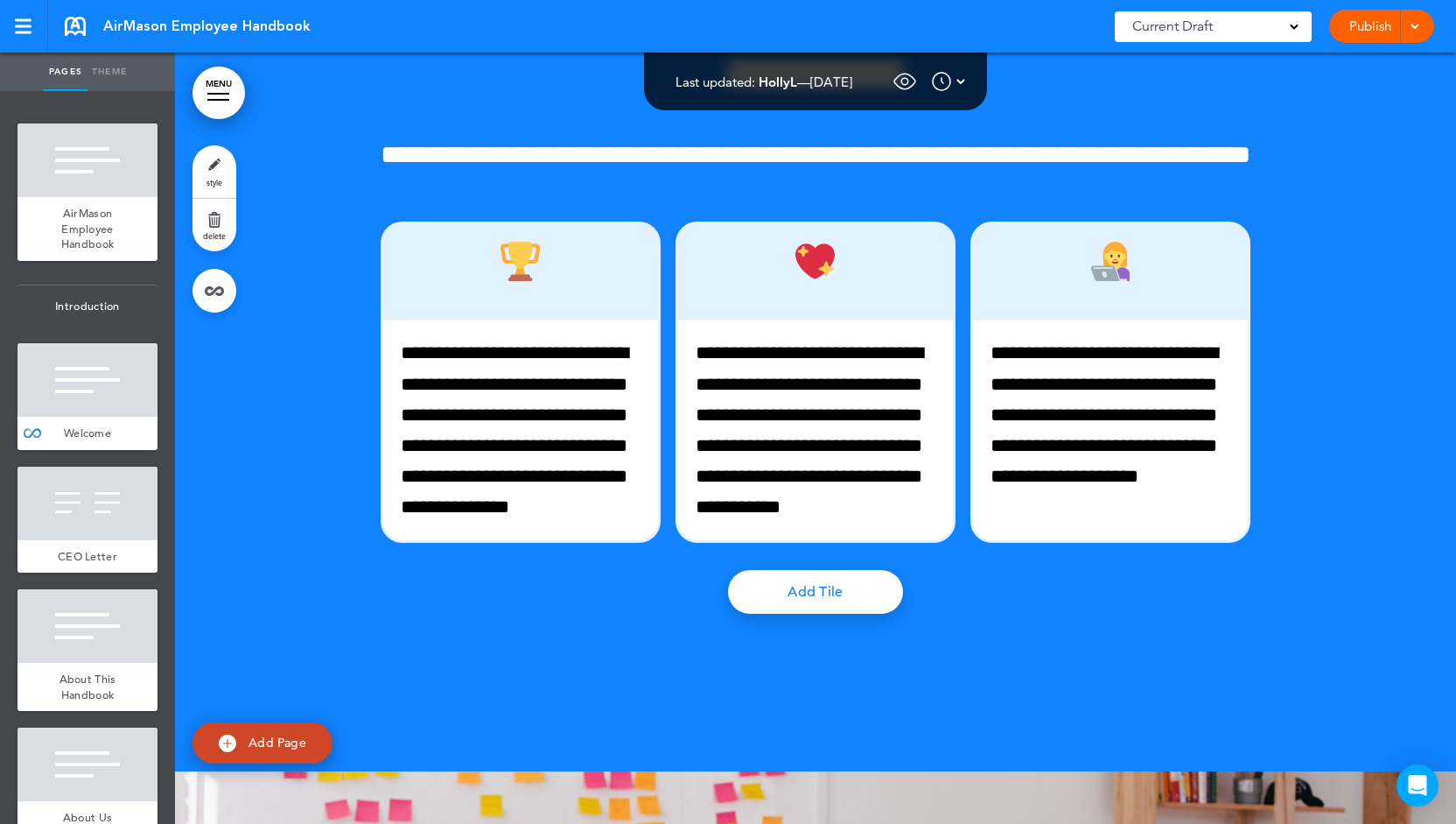
click at [280, 750] on link "Add Page" at bounding box center [263, 743] width 140 height 41
type input "********"
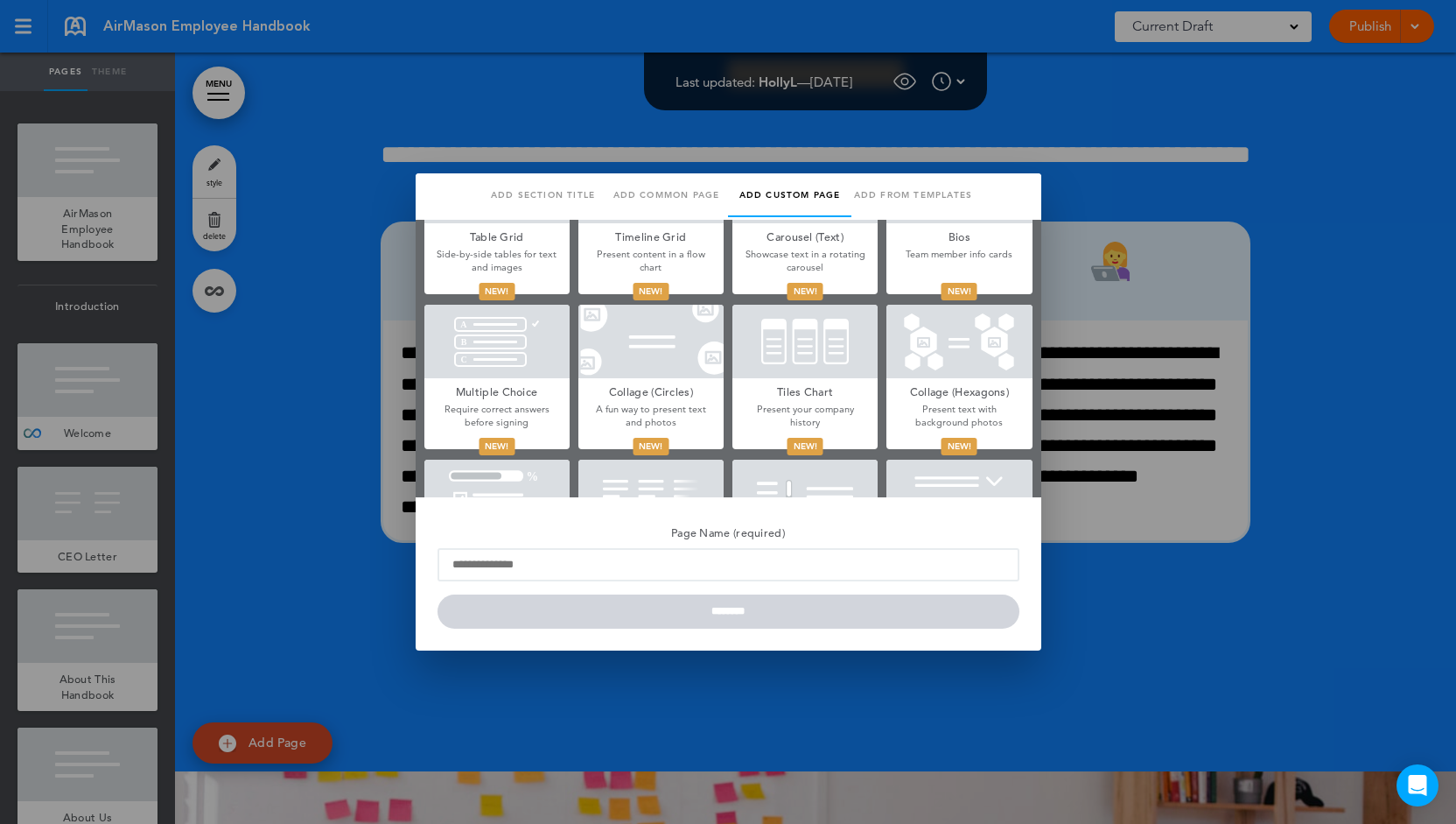
scroll to position [613, 0]
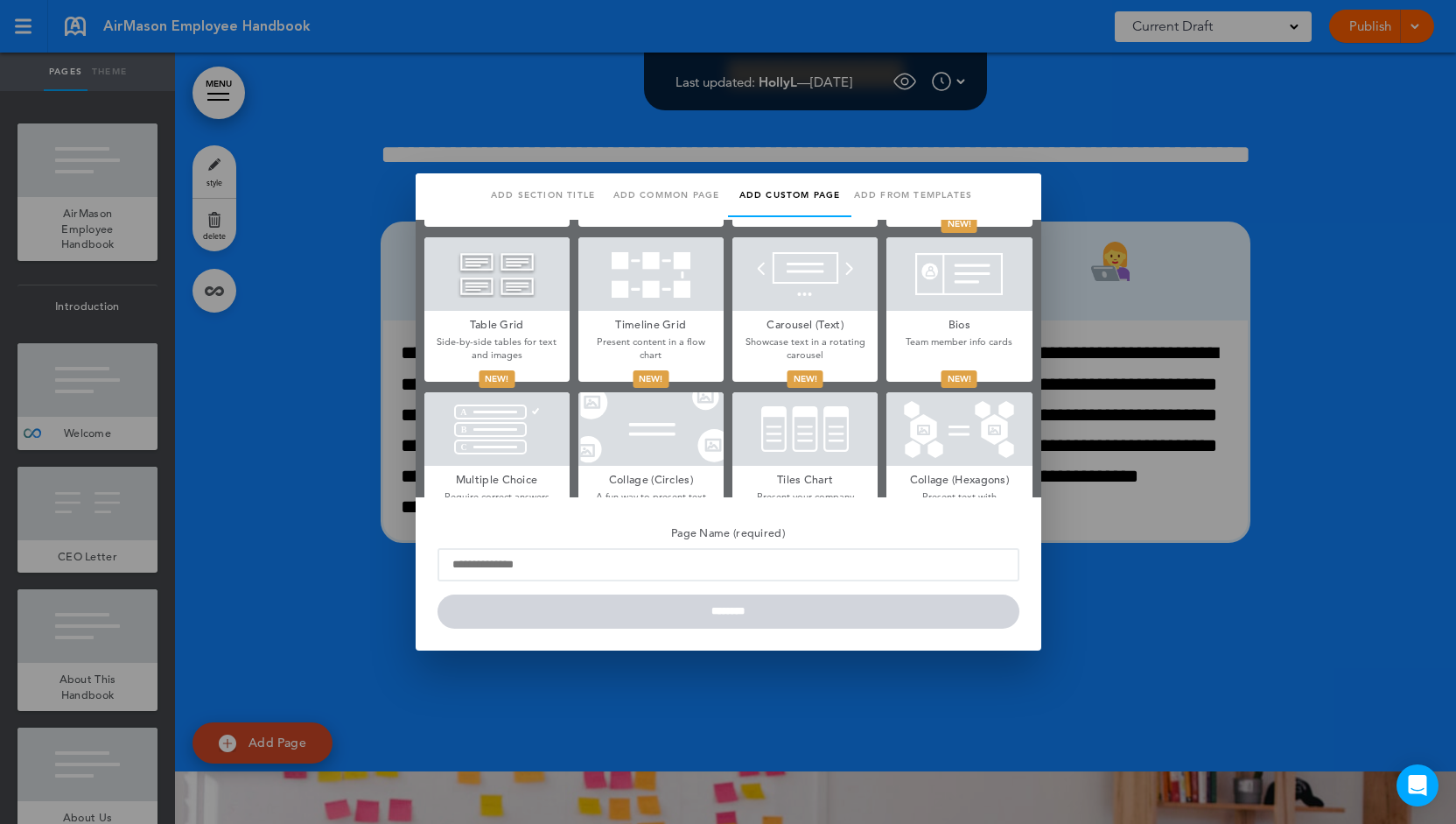
click at [537, 339] on p "Side-by-side tables for text and images" at bounding box center [497, 348] width 145 height 27
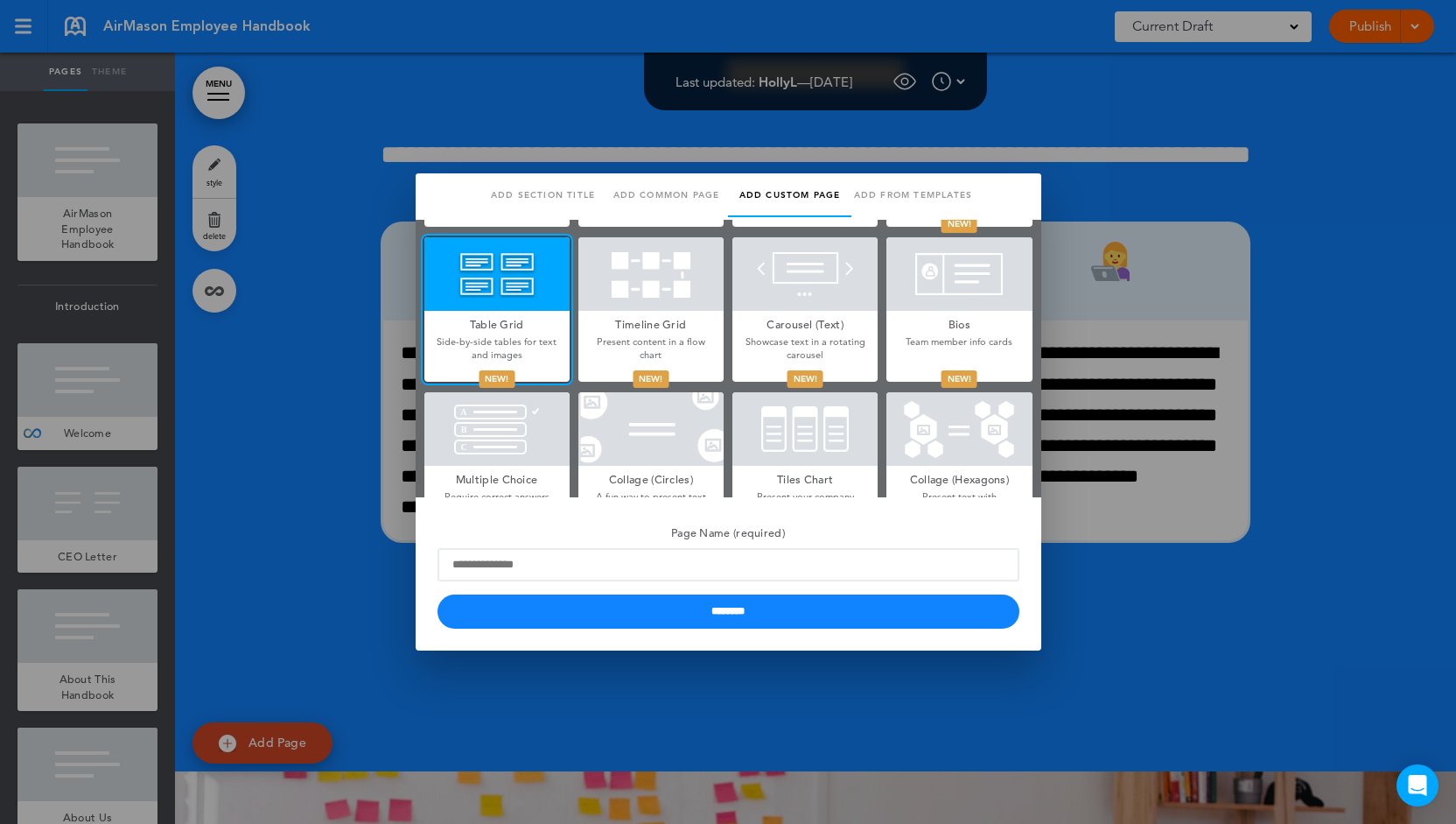
click at [1018, 142] on div at bounding box center [728, 412] width 1456 height 824
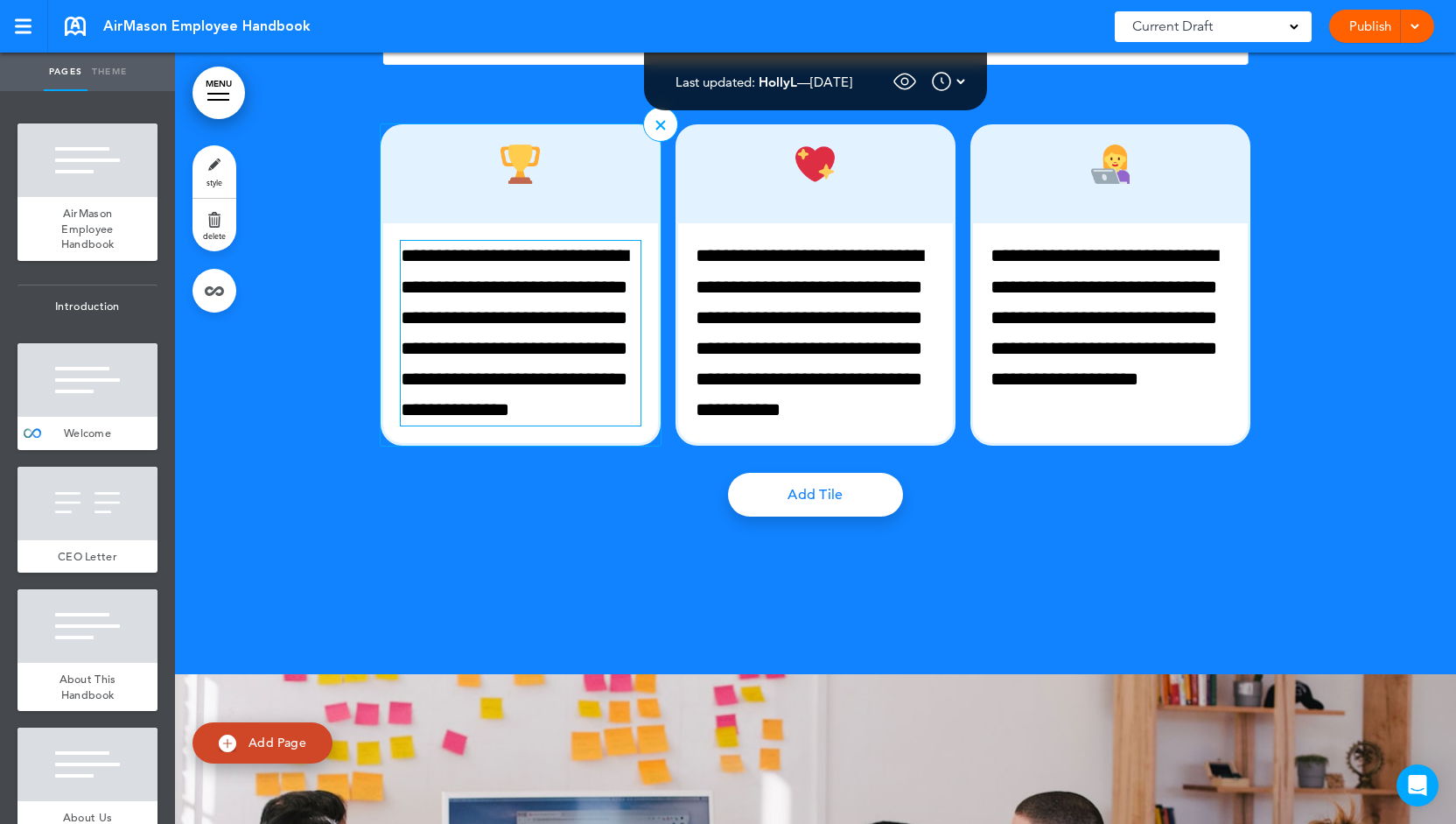
scroll to position [5278, 0]
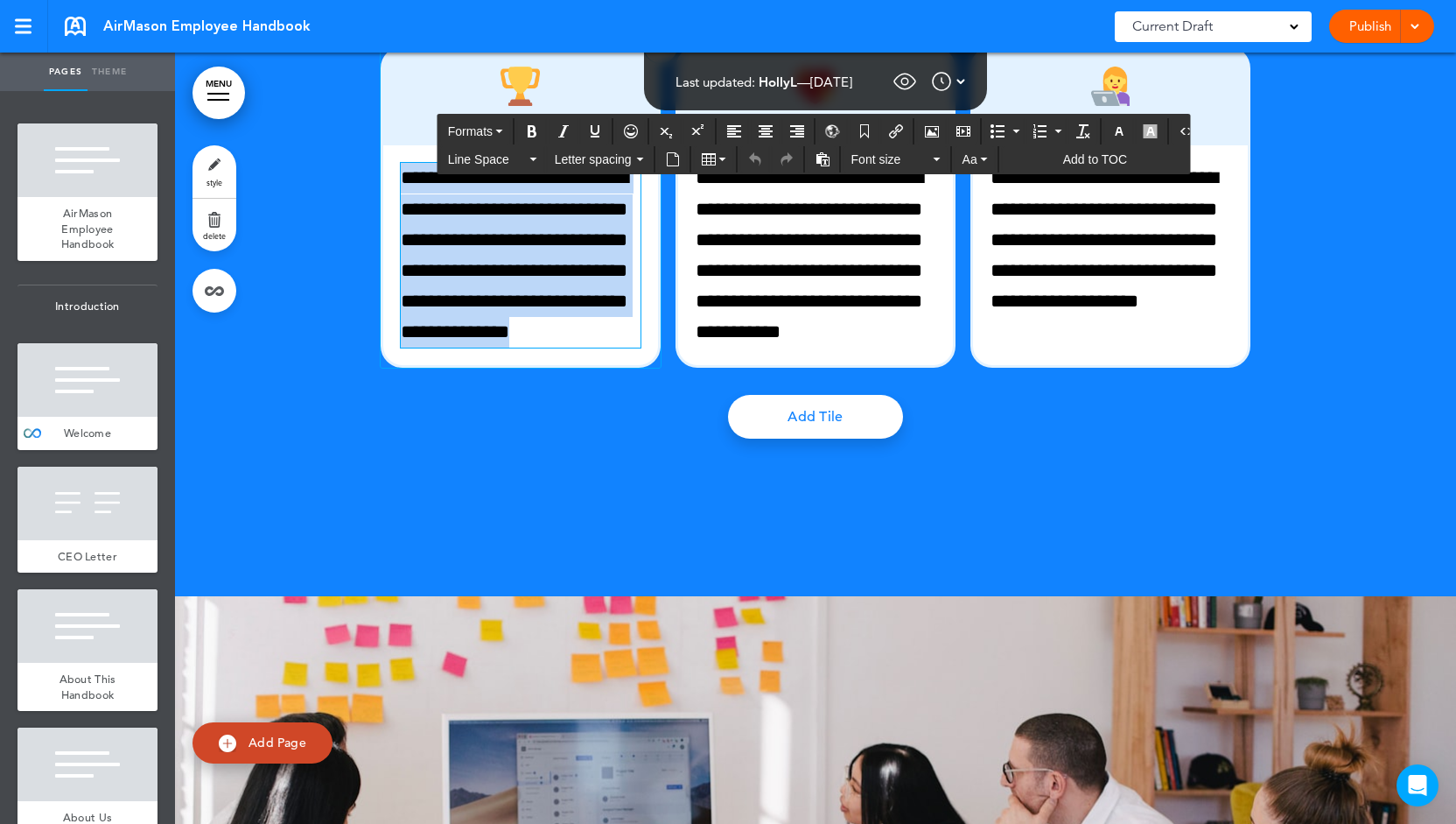
drag, startPoint x: 469, startPoint y: 532, endPoint x: 393, endPoint y: 329, distance: 216.8
click at [401, 329] on p "**********" at bounding box center [521, 255] width 240 height 184
click at [505, 337] on p "**********" at bounding box center [521, 255] width 240 height 184
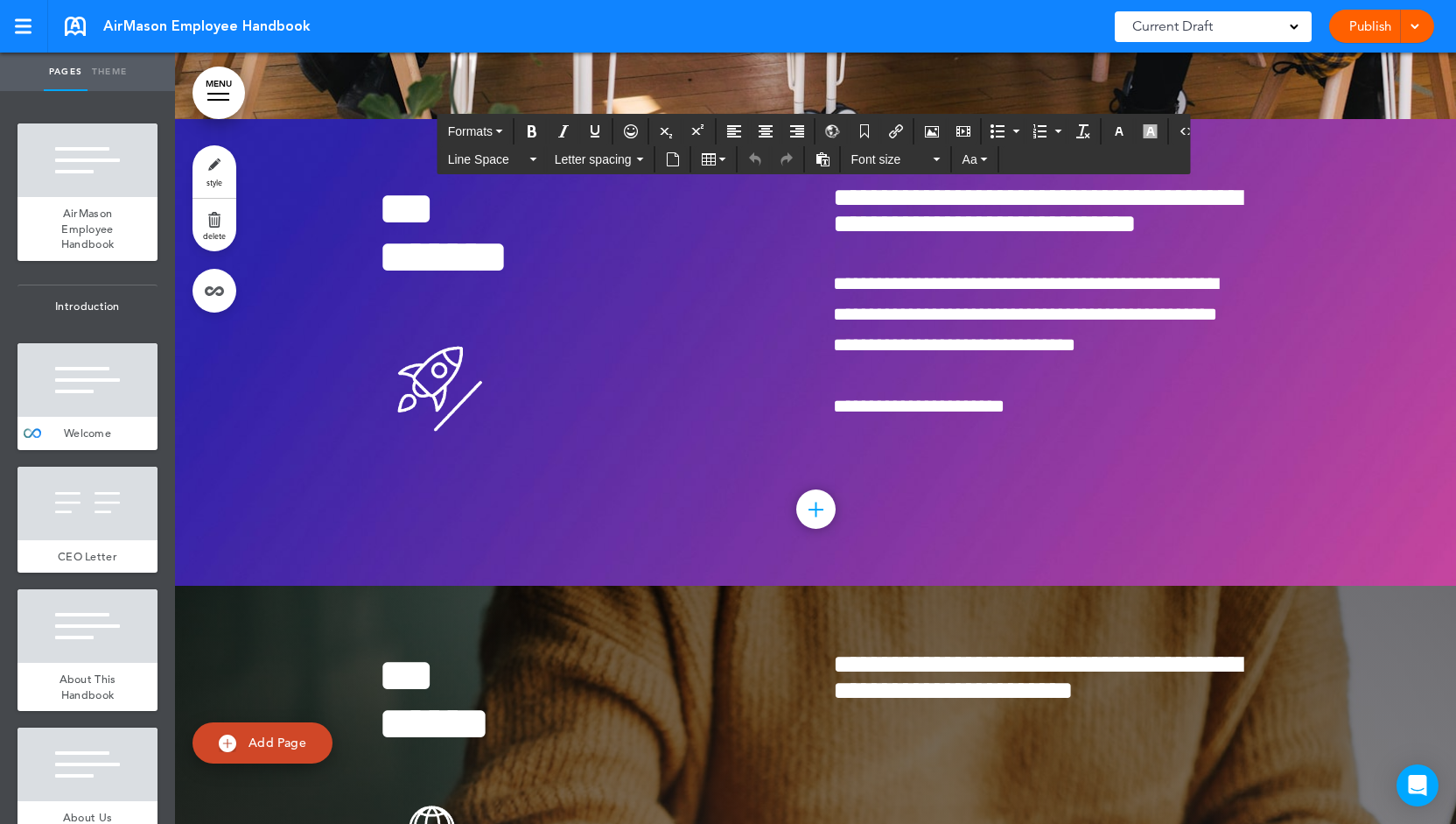
scroll to position [6679, 0]
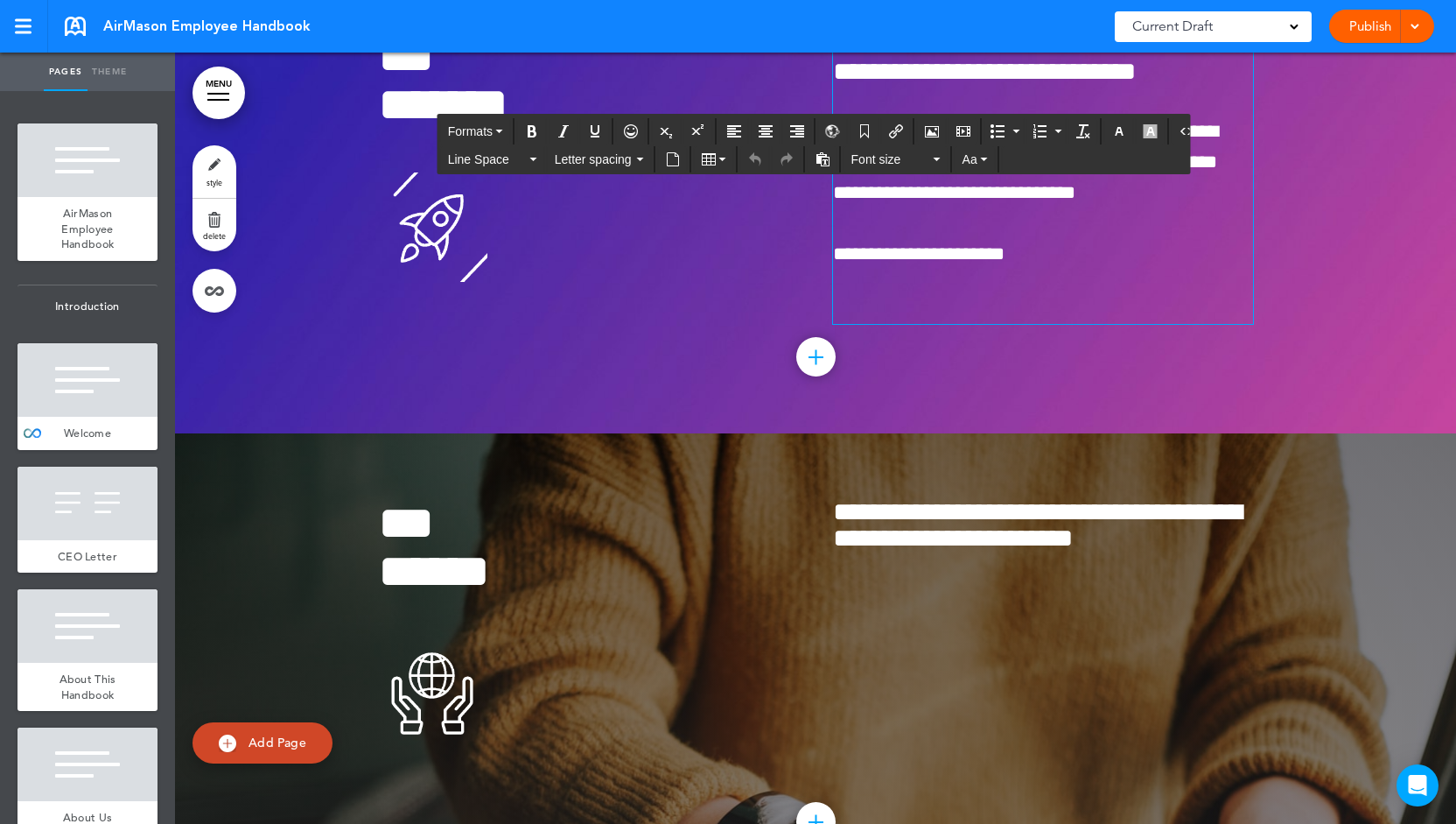
click at [921, 84] on span "**********" at bounding box center [1037, 58] width 409 height 51
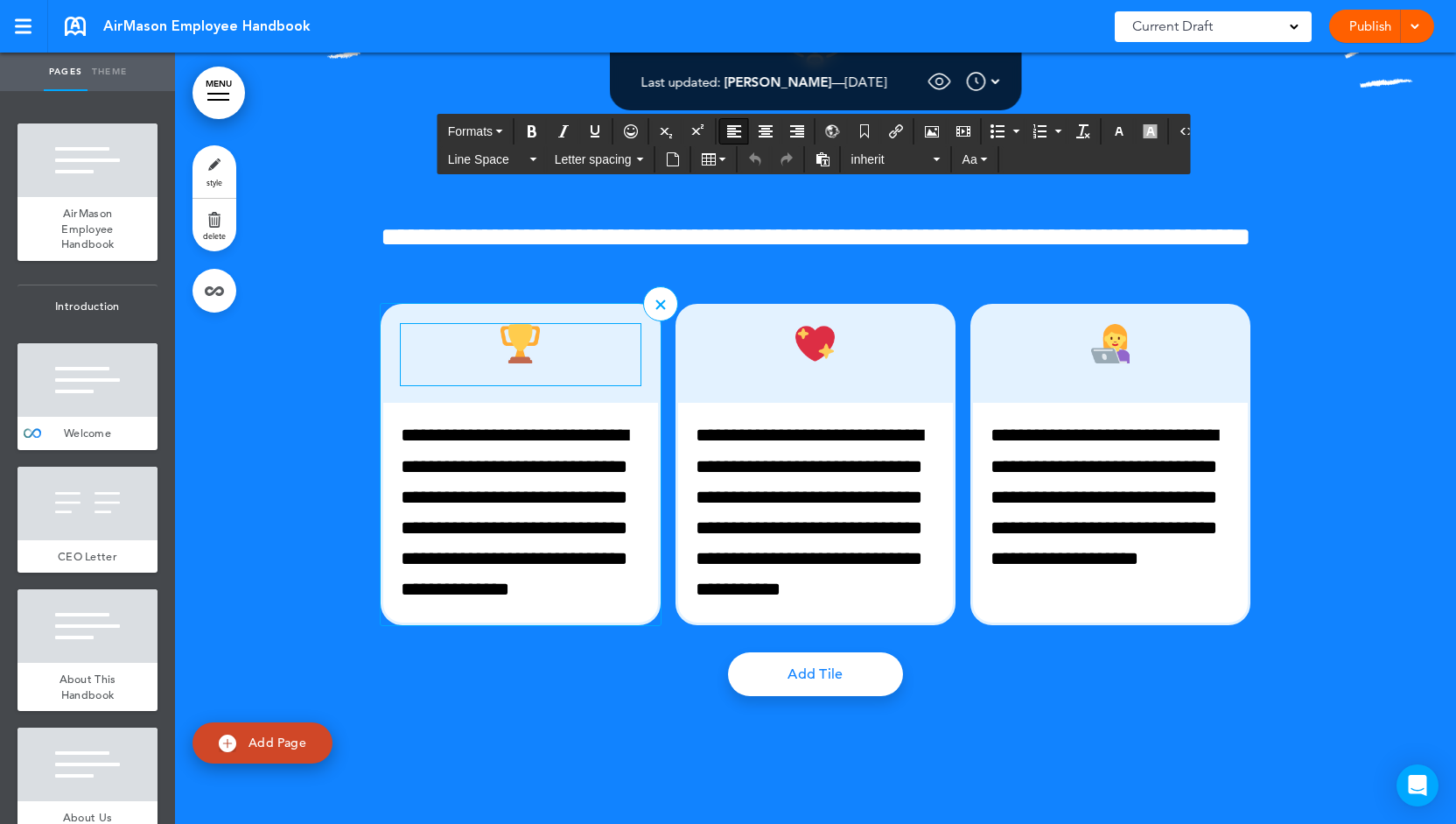
scroll to position [5016, 0]
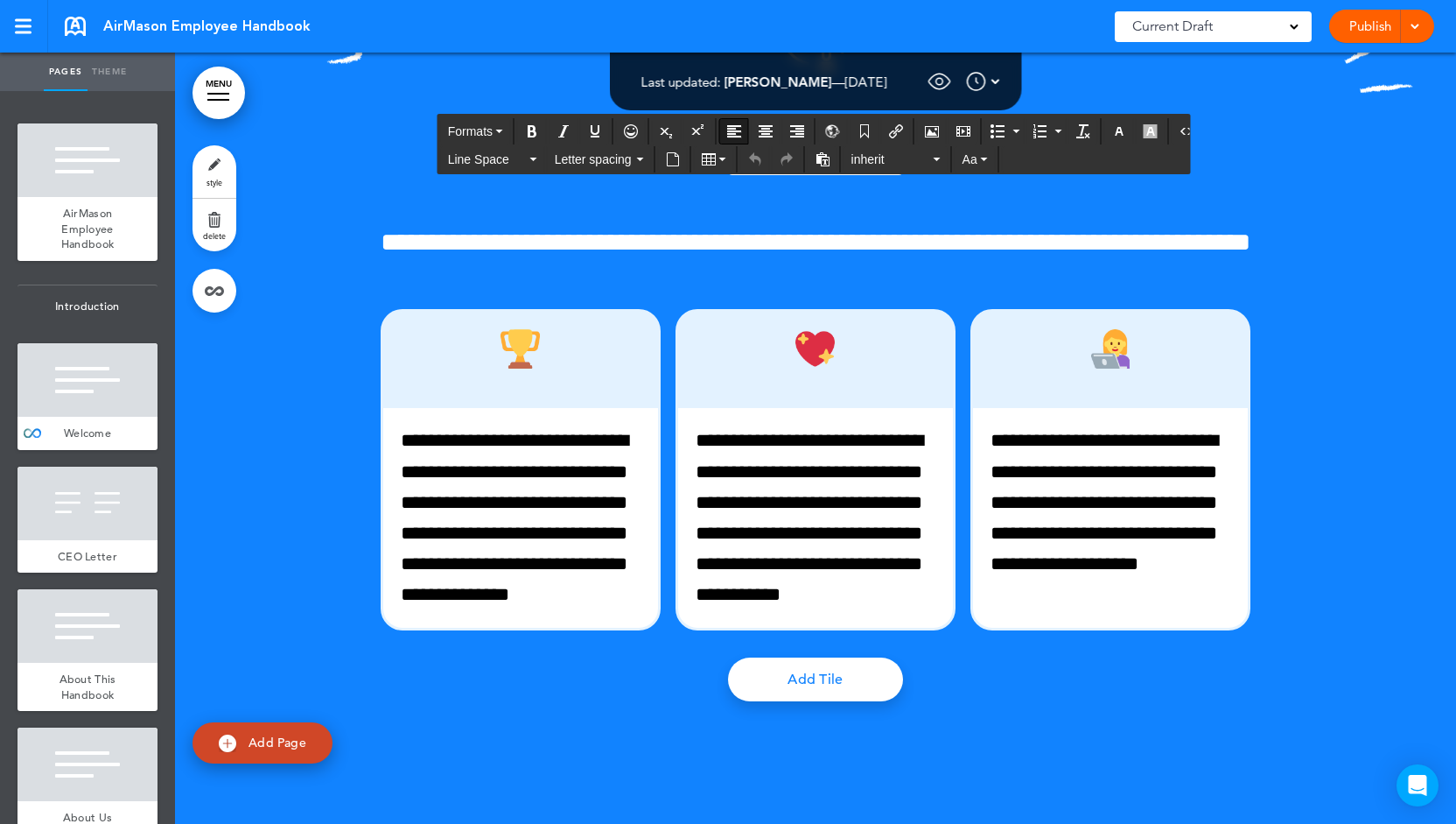
click at [124, 74] on link "Theme" at bounding box center [109, 71] width 44 height 38
type input "******"
select select "****"
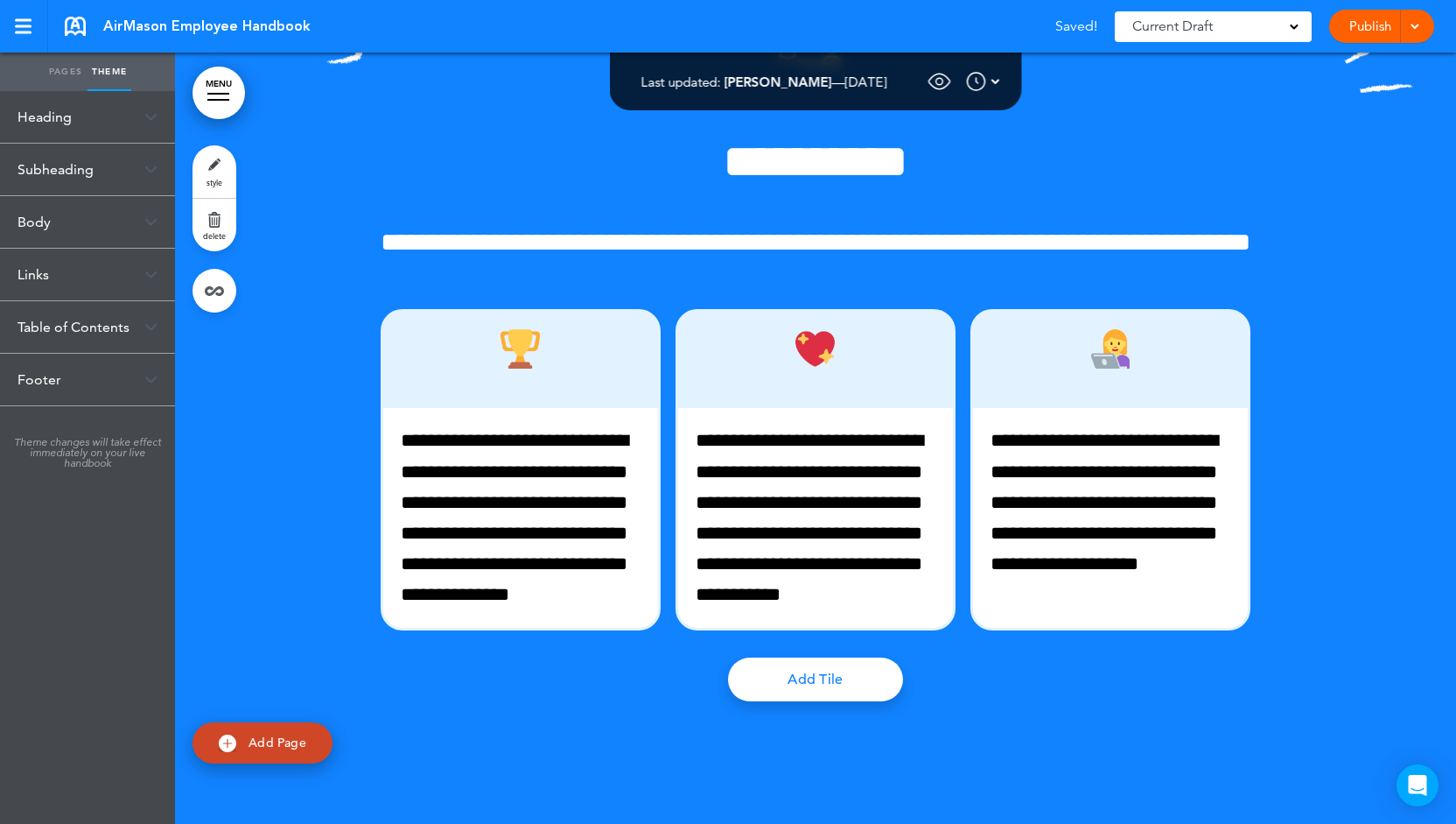
click at [114, 127] on div "Heading" at bounding box center [88, 116] width 175 height 51
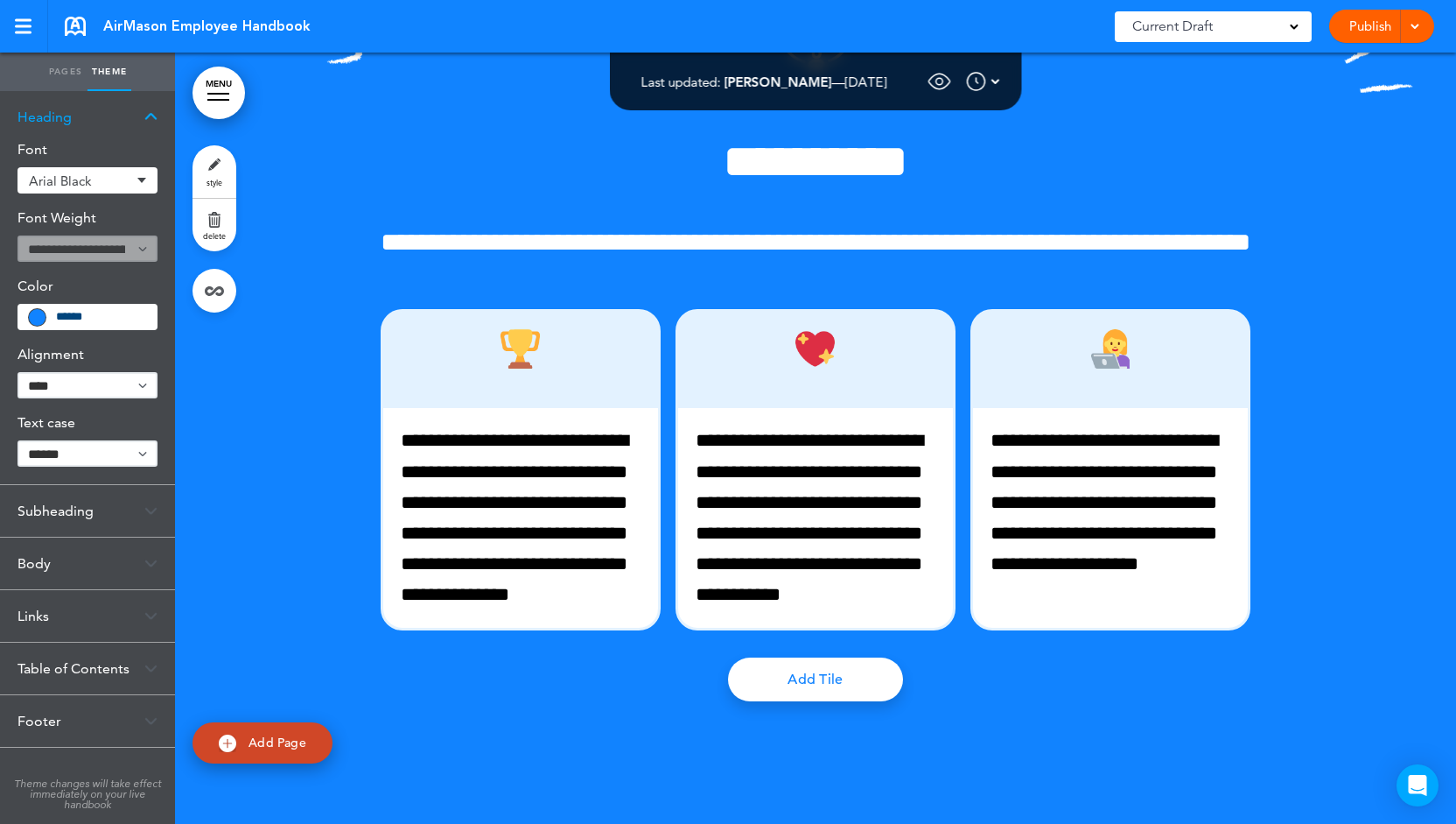
click at [78, 71] on link "Pages" at bounding box center [65, 71] width 44 height 38
